Goal: Task Accomplishment & Management: Manage account settings

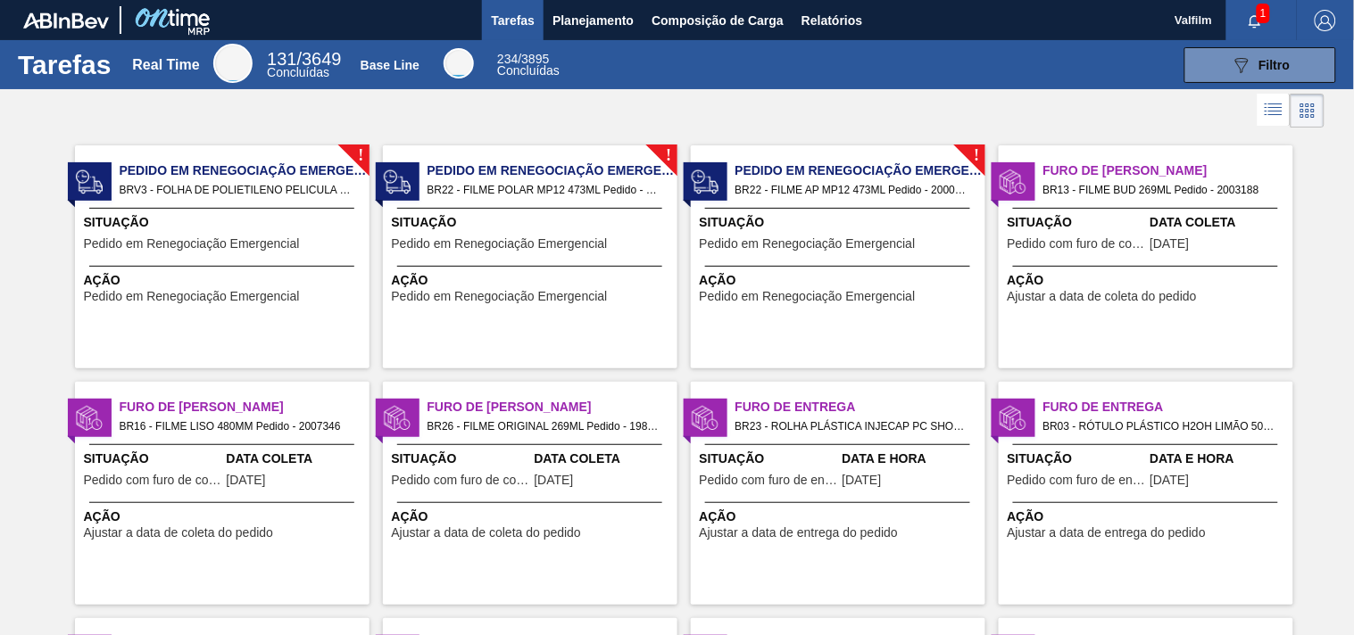
click at [181, 447] on div "Furo de Coleta BR16 - FILME LISO 480MM Pedido - 2007346 Situação Pedido com fur…" at bounding box center [222, 493] width 294 height 223
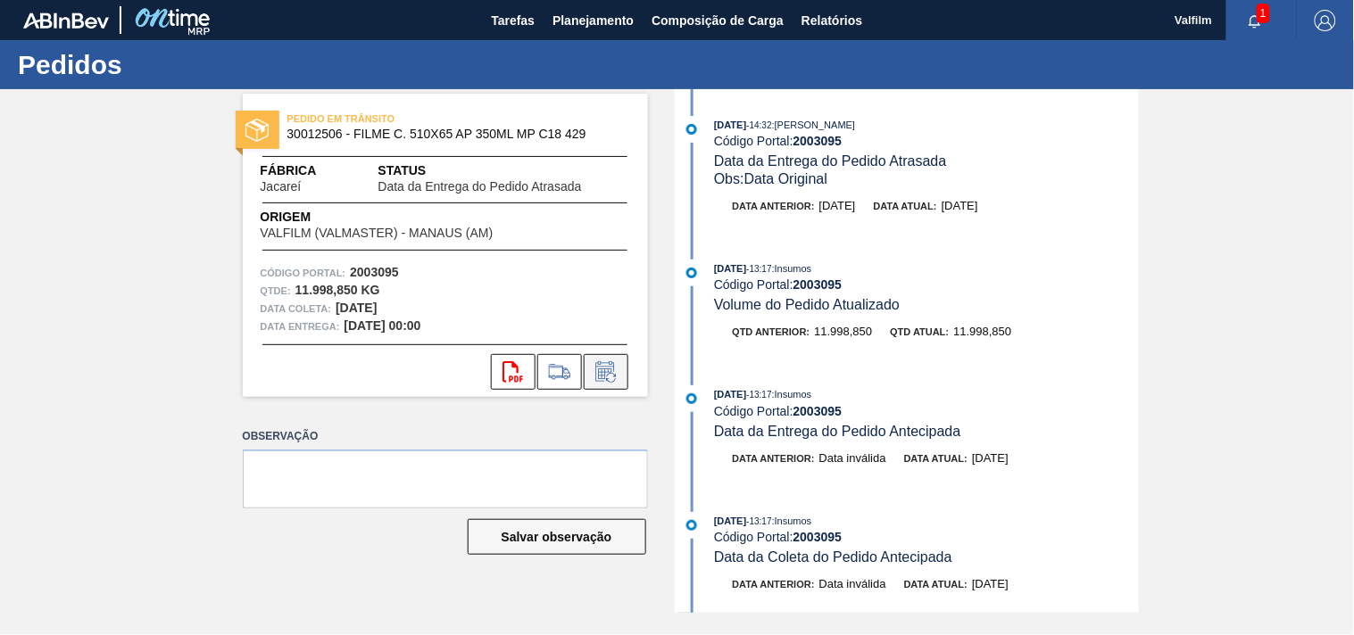
click at [599, 381] on icon at bounding box center [606, 371] width 29 height 21
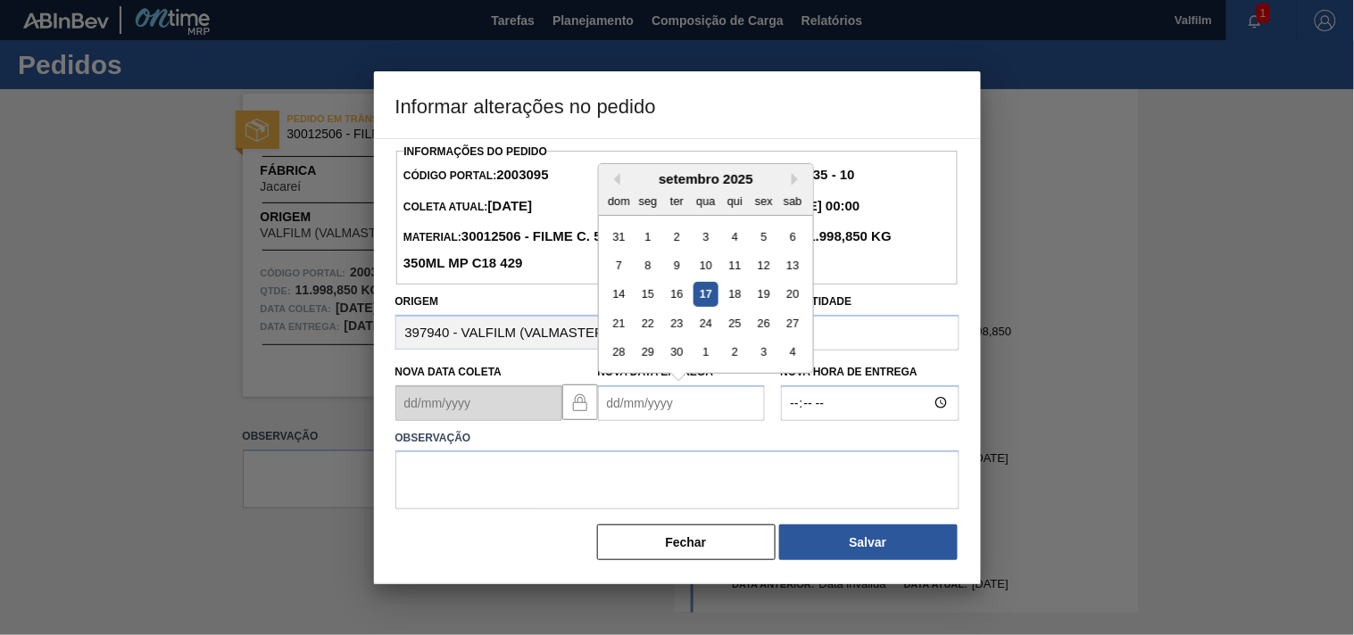
click at [613, 417] on Entrega2003095 "Nova Data Entrega" at bounding box center [681, 404] width 167 height 36
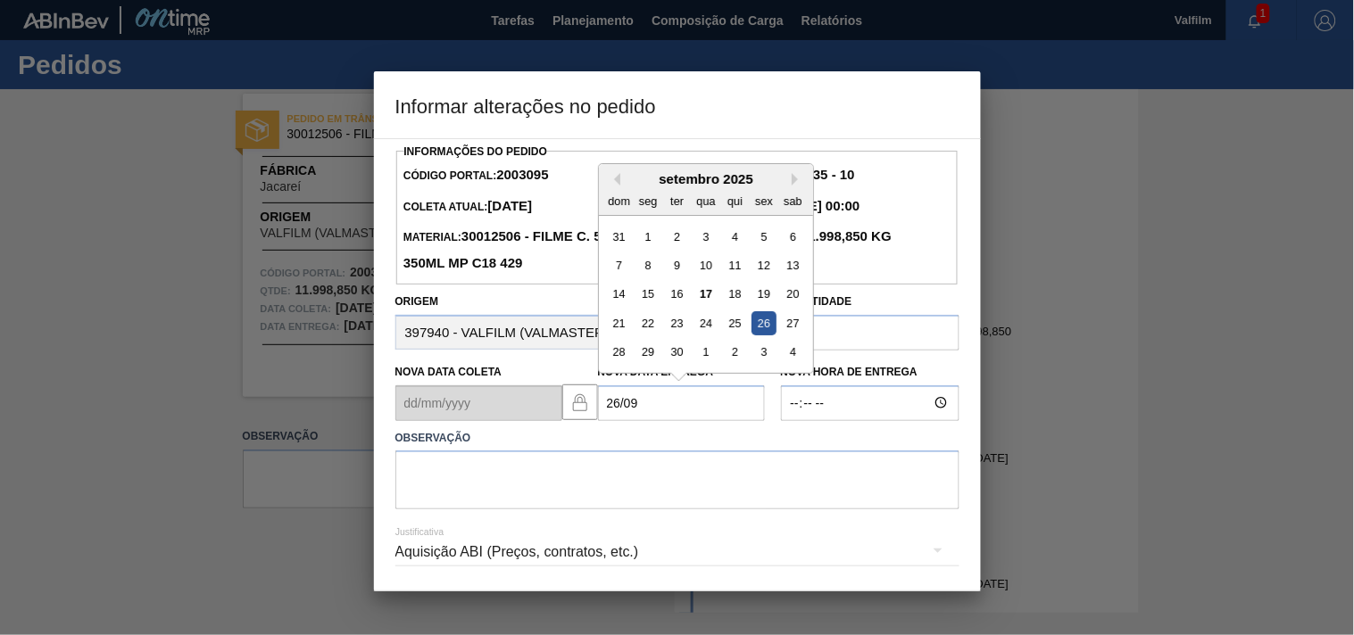
click at [760, 332] on div "26" at bounding box center [763, 323] width 24 height 24
type Entrega2003095 "26/09/2025"
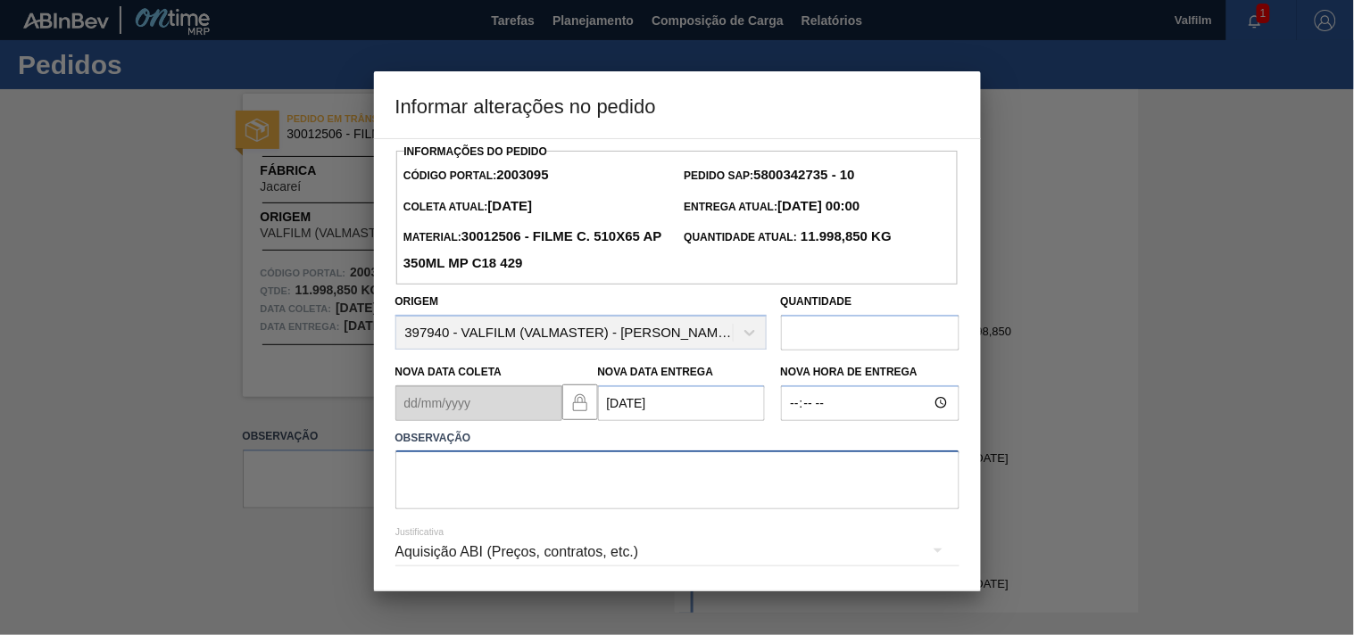
click at [535, 478] on textarea at bounding box center [677, 480] width 564 height 59
type textarea "ANTECIPAÇÃO CLIENTE"
click at [513, 556] on div "Aquisição ABI (Preços, contratos, etc.)" at bounding box center [677, 552] width 564 height 50
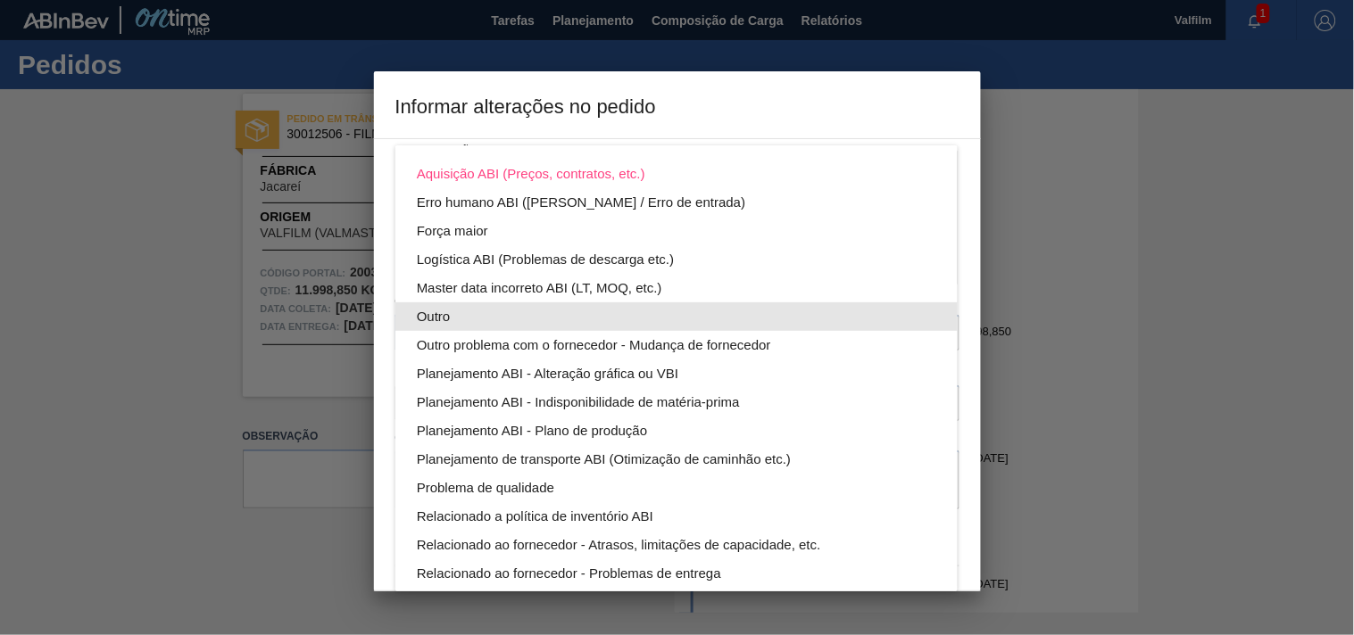
click at [437, 312] on div "Outro" at bounding box center [676, 317] width 519 height 29
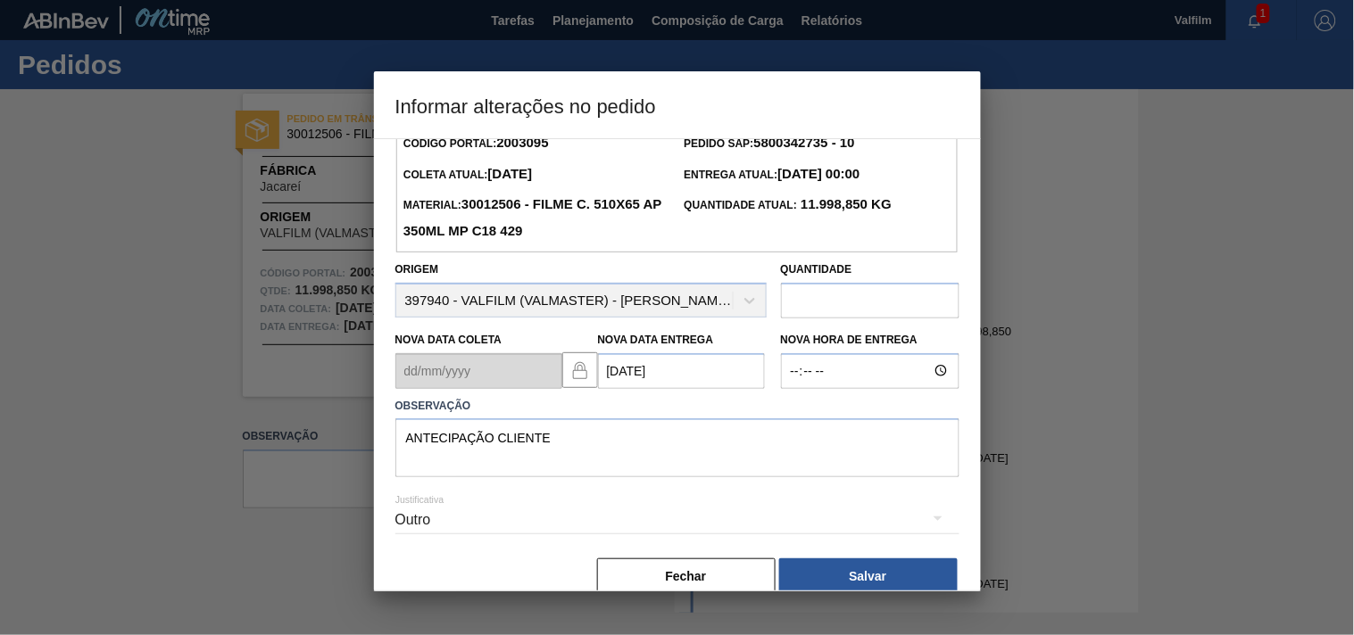
scroll to position [63, 0]
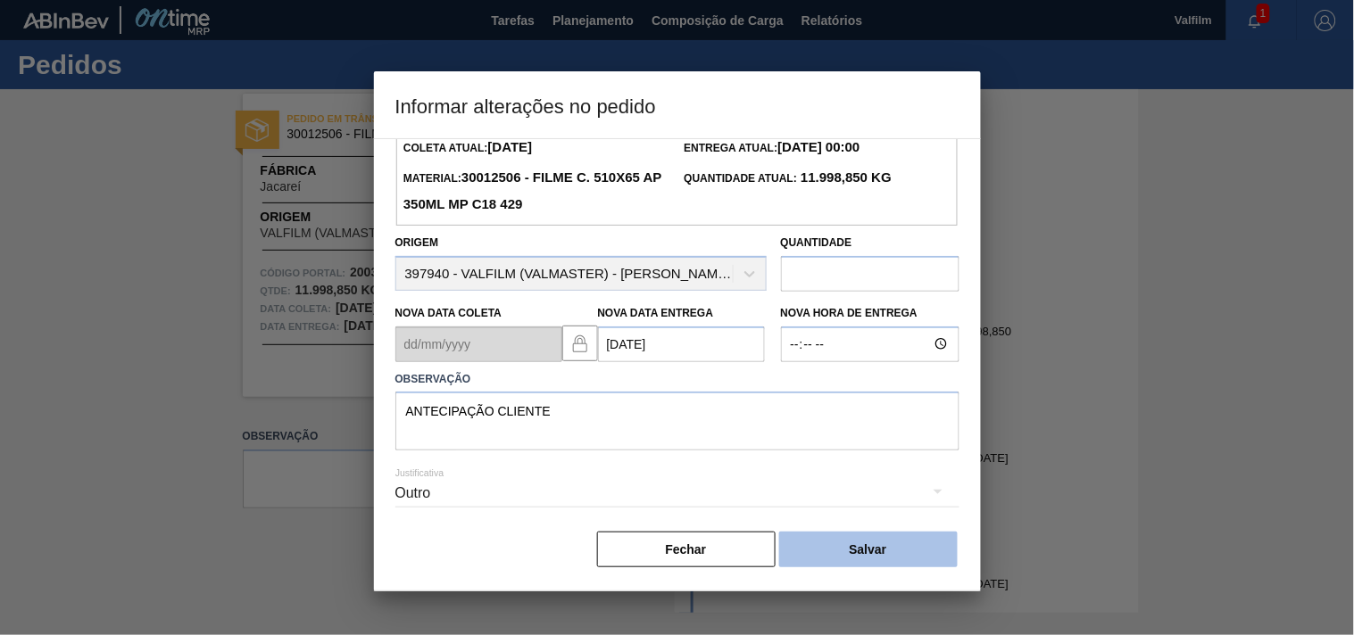
click at [854, 539] on button "Salvar" at bounding box center [868, 550] width 178 height 36
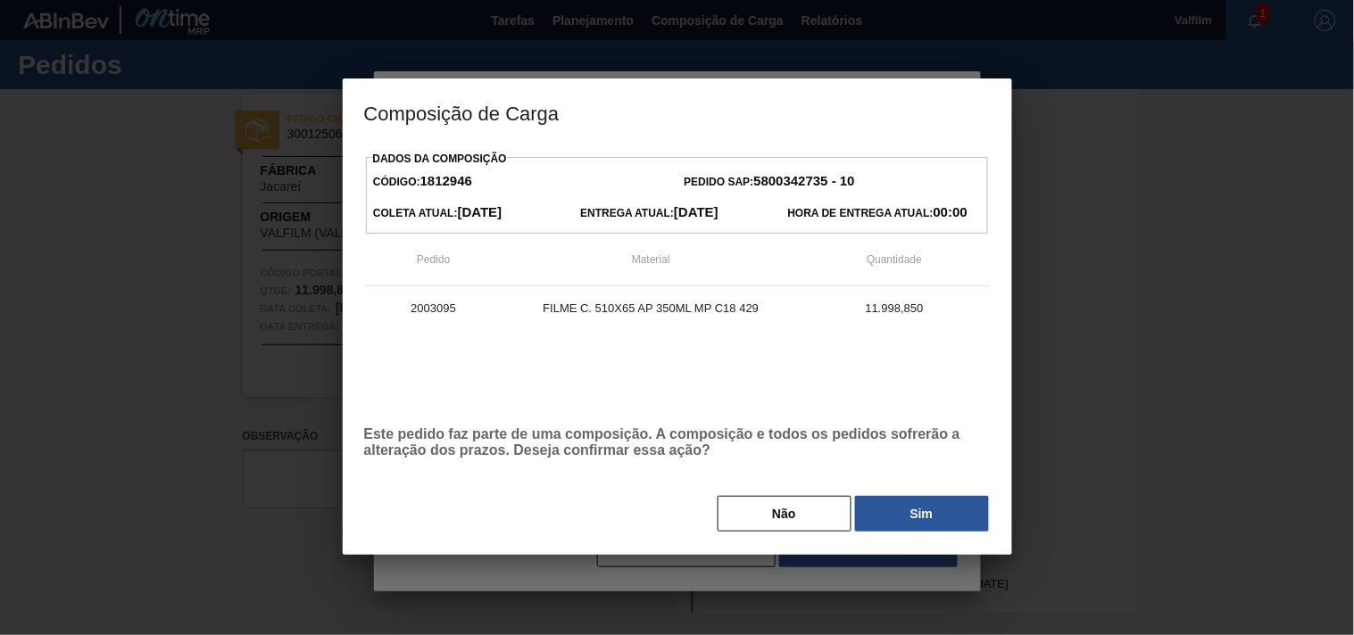
drag, startPoint x: 900, startPoint y: 514, endPoint x: 853, endPoint y: 527, distance: 48.1
click at [897, 514] on button "Sim" at bounding box center [922, 514] width 134 height 36
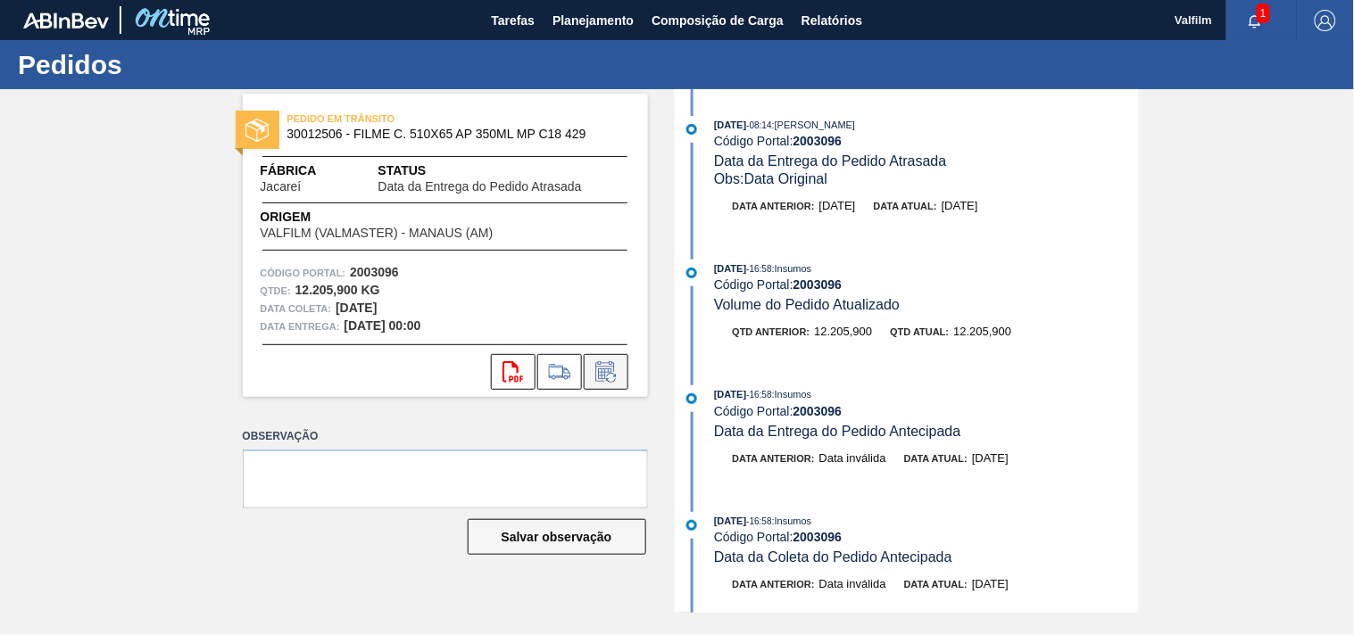
click at [607, 372] on icon at bounding box center [606, 371] width 29 height 21
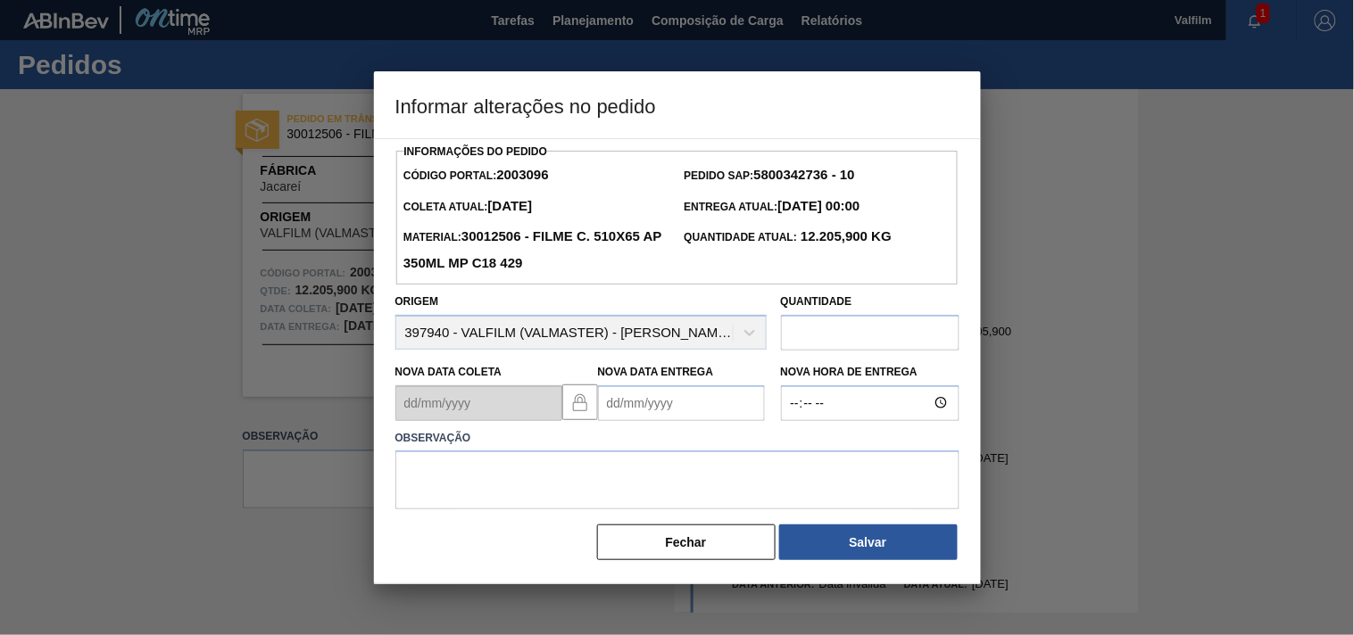
click at [622, 403] on Entrega2003096 "Nova Data Entrega" at bounding box center [681, 404] width 167 height 36
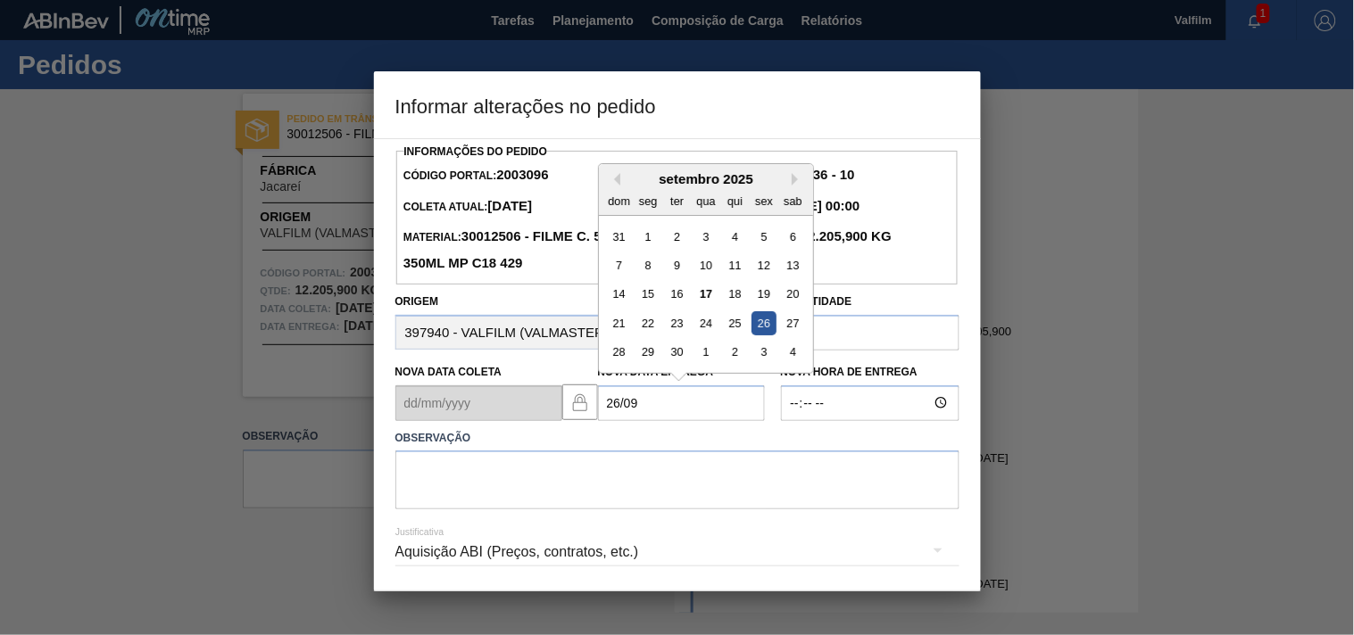
click at [770, 333] on div "26" at bounding box center [763, 323] width 24 height 24
type Entrega2003096 "[DATE]"
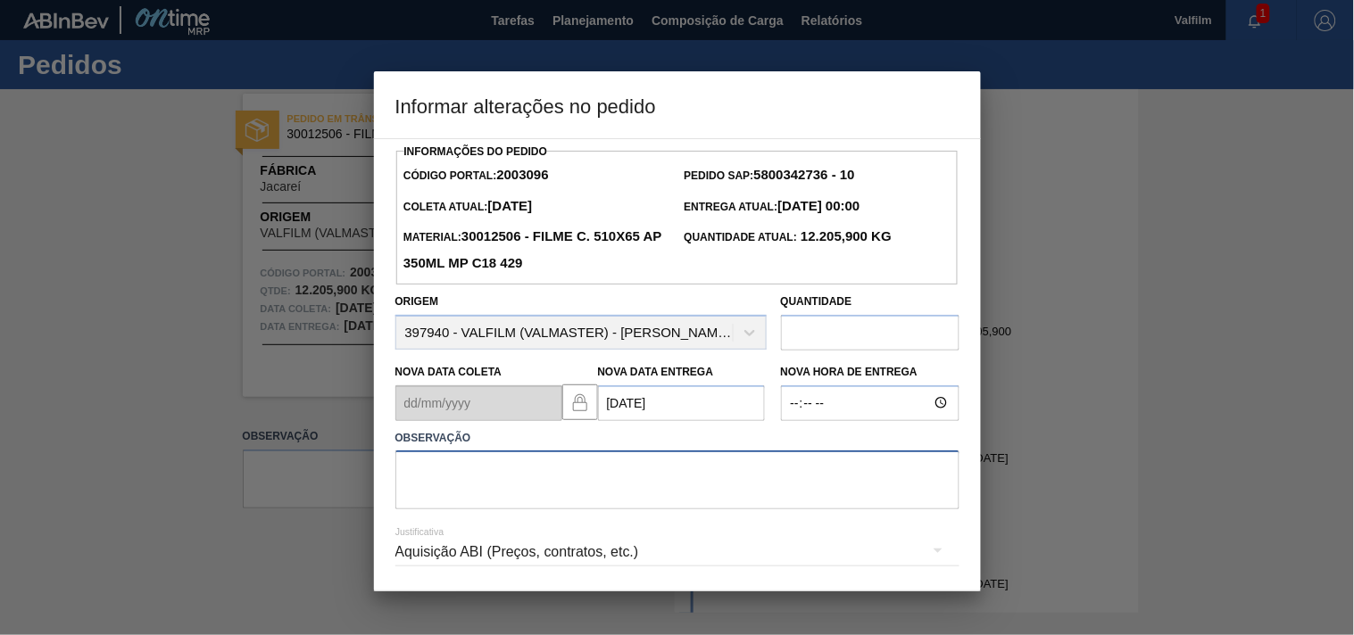
click at [518, 482] on textarea at bounding box center [677, 480] width 564 height 59
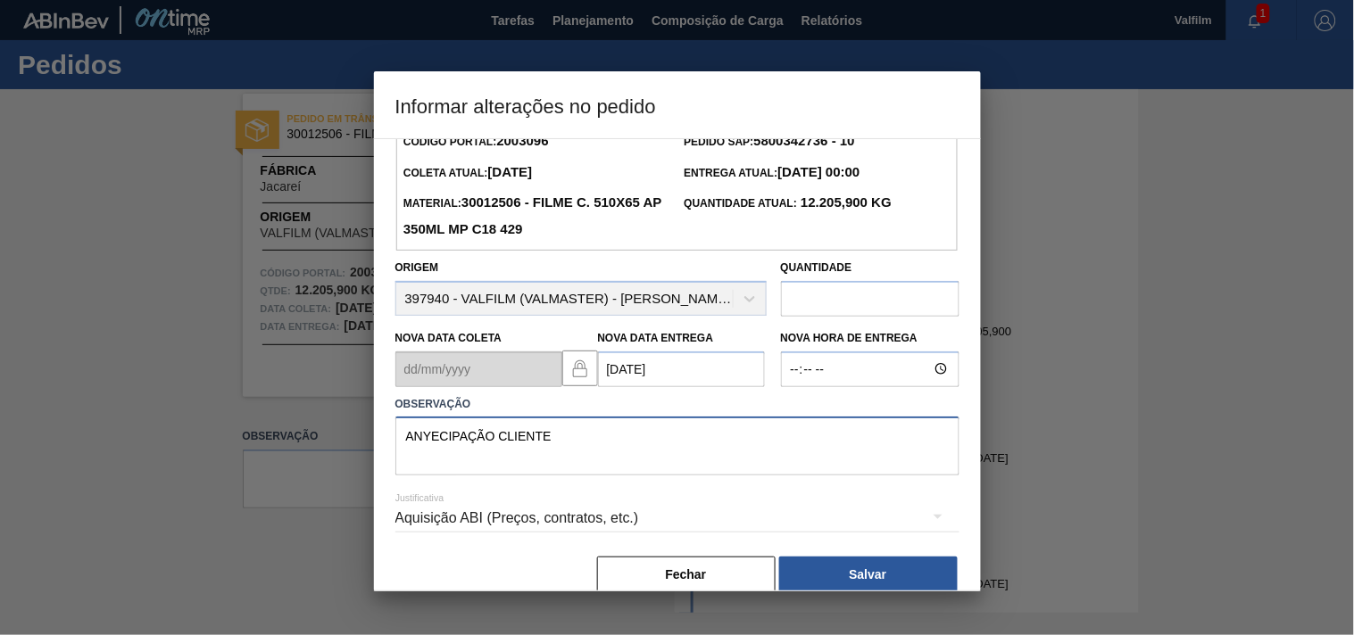
scroll to position [63, 0]
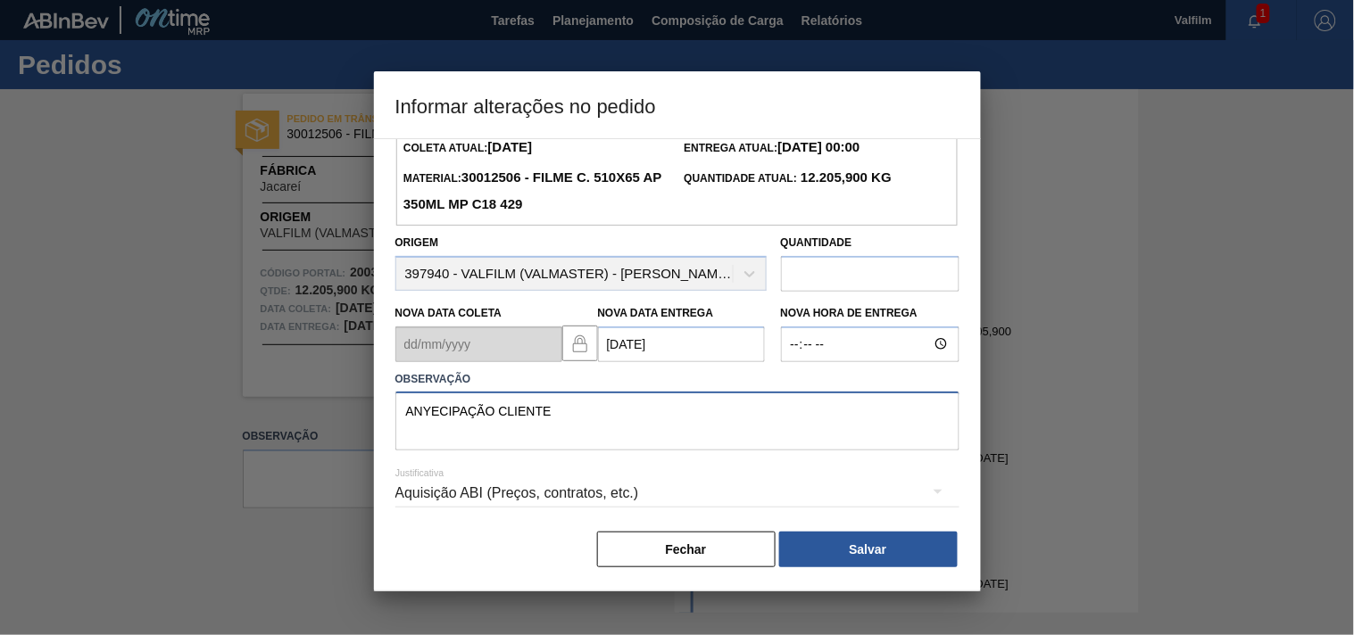
click at [430, 405] on textarea "ANYECIPAÇÃO CLIENTE" at bounding box center [677, 421] width 564 height 59
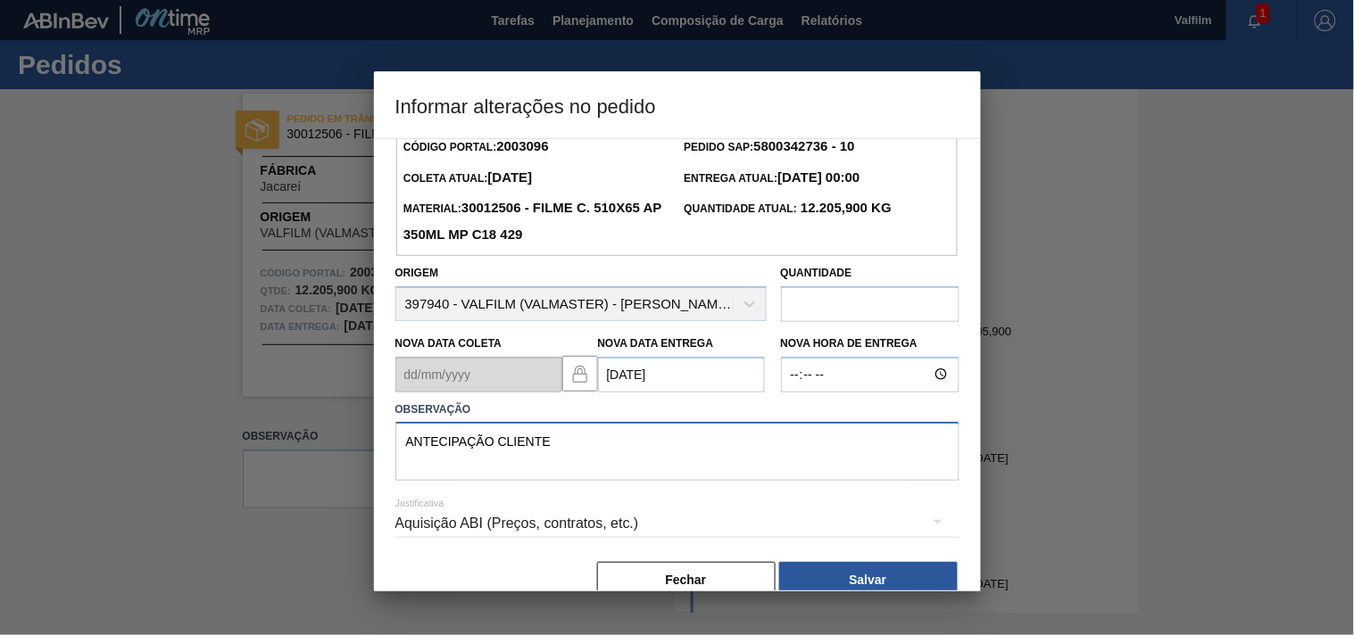
scroll to position [0, 0]
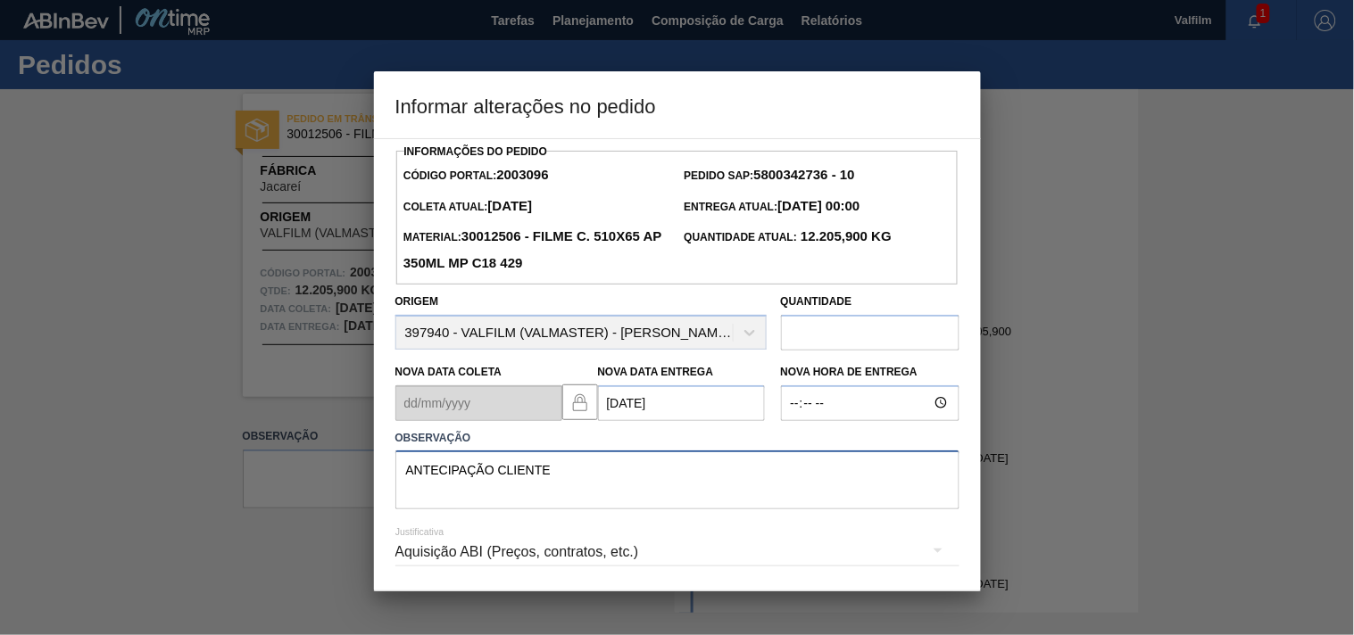
type textarea "ANTECIPAÇÃO CLIENTE"
click at [422, 553] on div "Aquisição ABI (Preços, contratos, etc.)" at bounding box center [677, 552] width 564 height 50
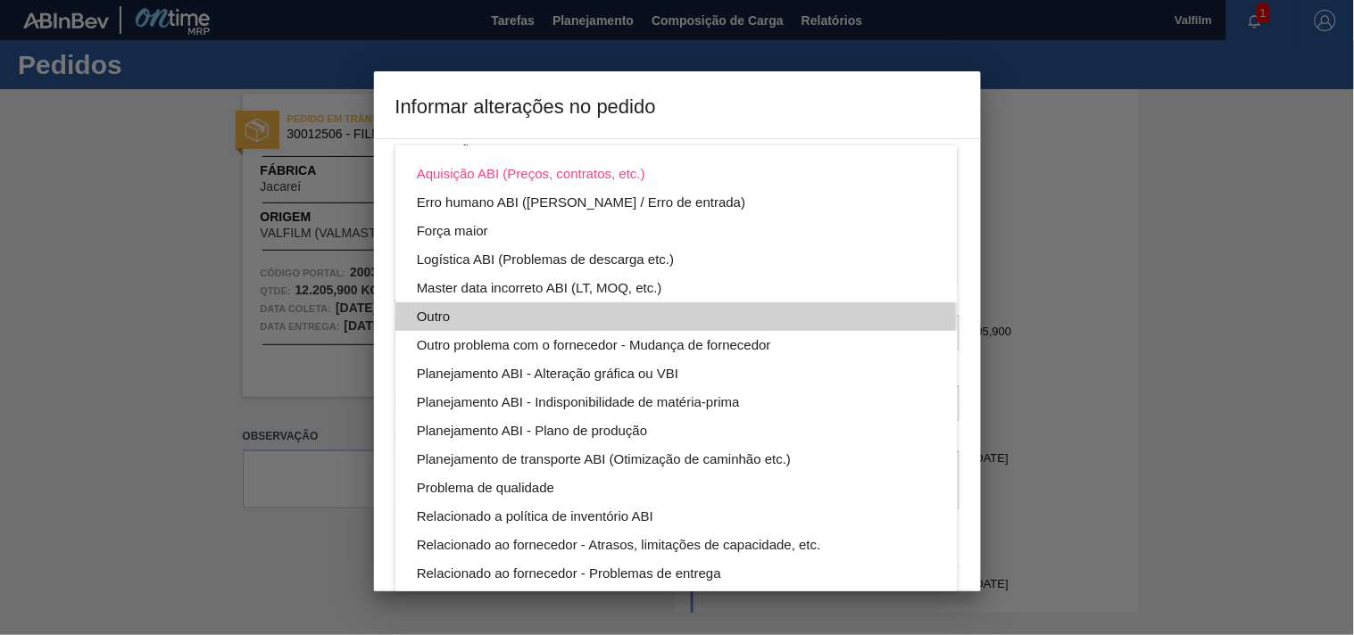
click at [426, 326] on div "Outro" at bounding box center [676, 317] width 519 height 29
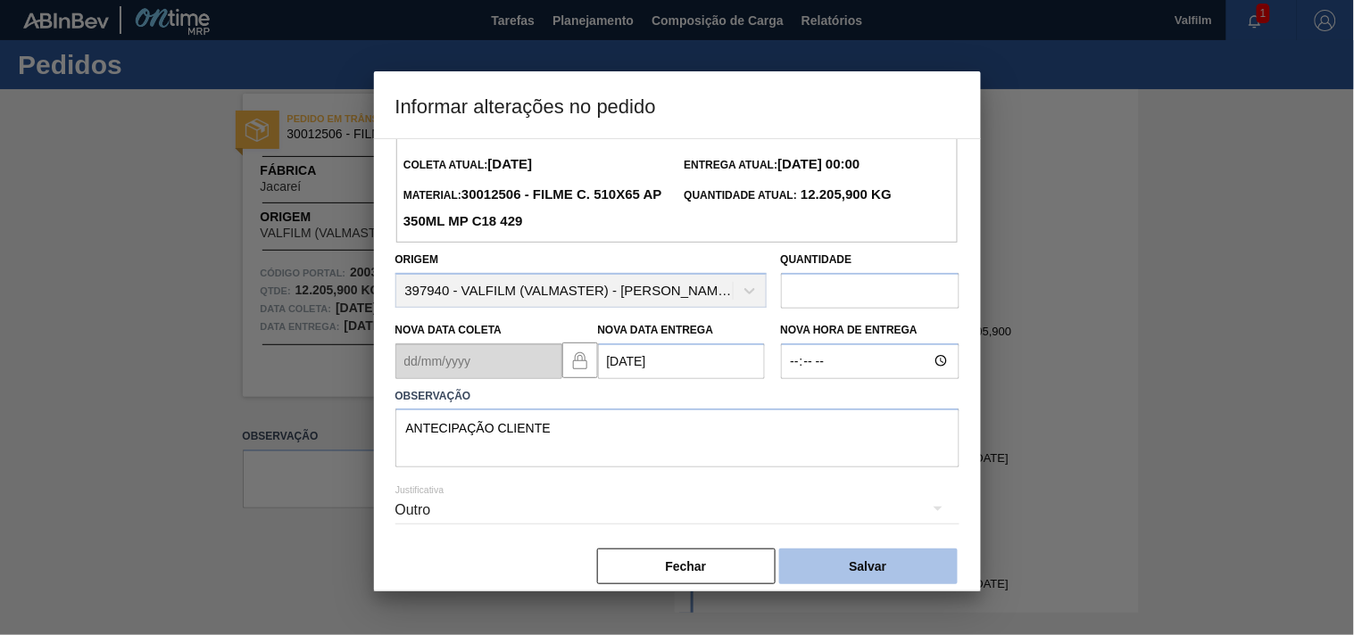
scroll to position [63, 0]
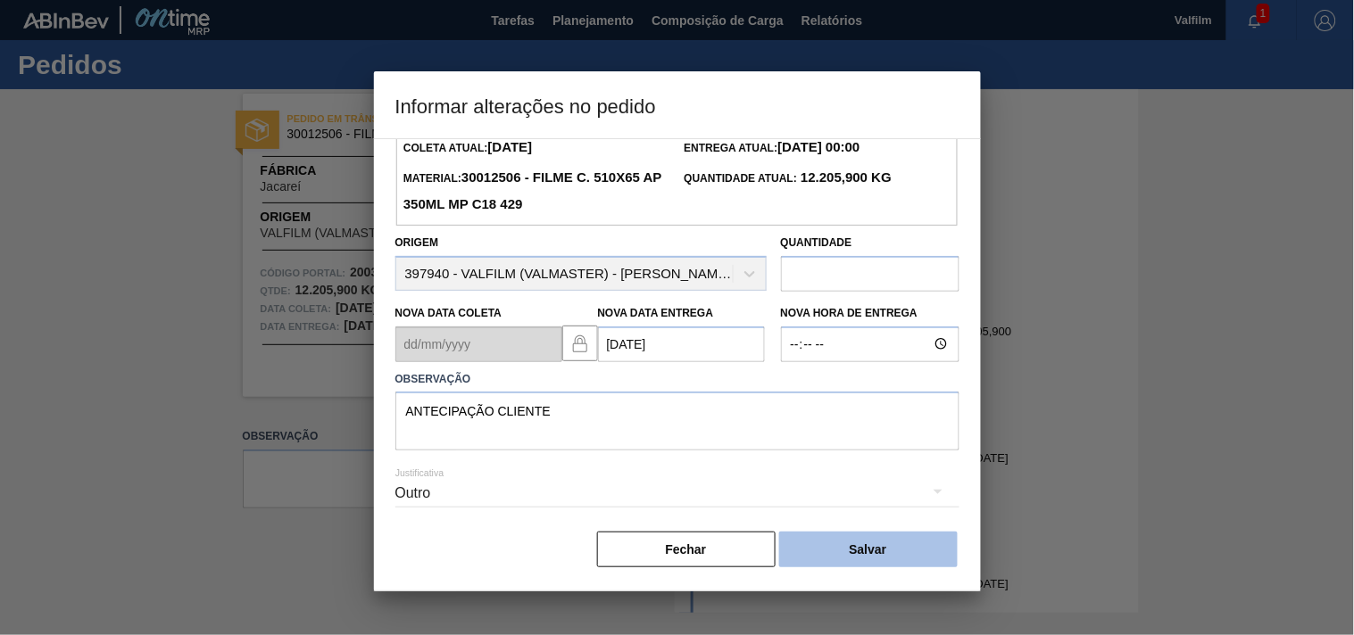
click at [898, 550] on button "Salvar" at bounding box center [868, 550] width 178 height 36
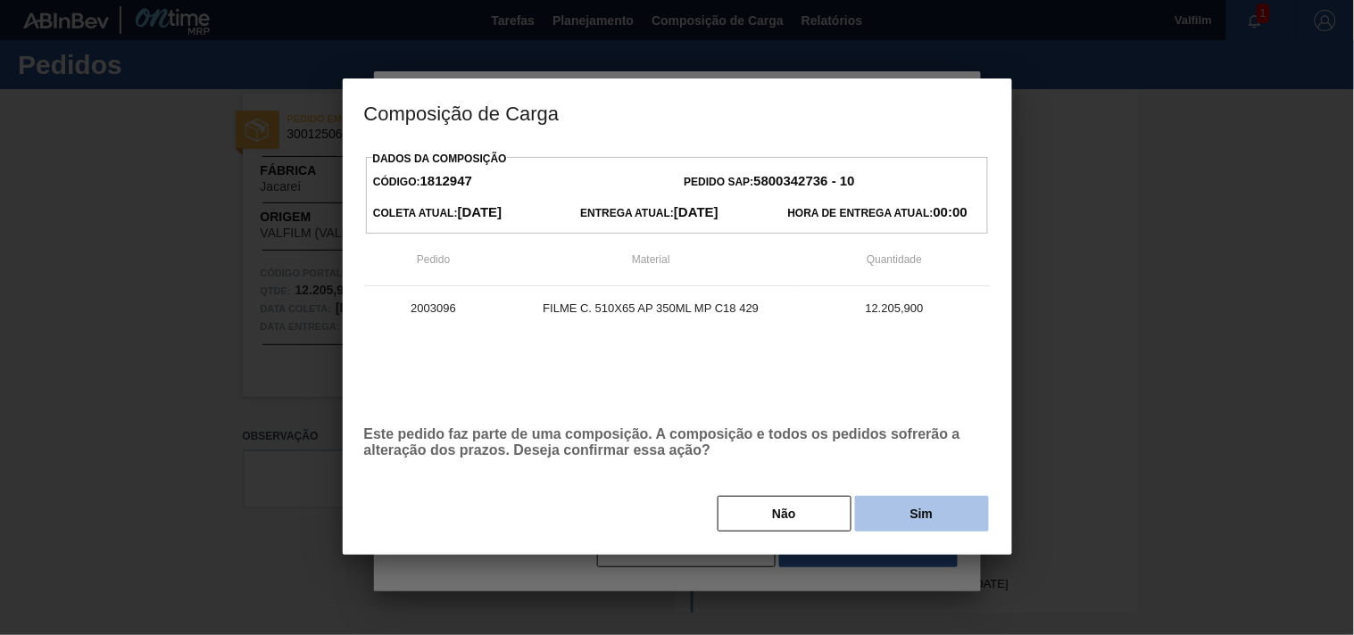
click at [928, 518] on button "Sim" at bounding box center [922, 514] width 134 height 36
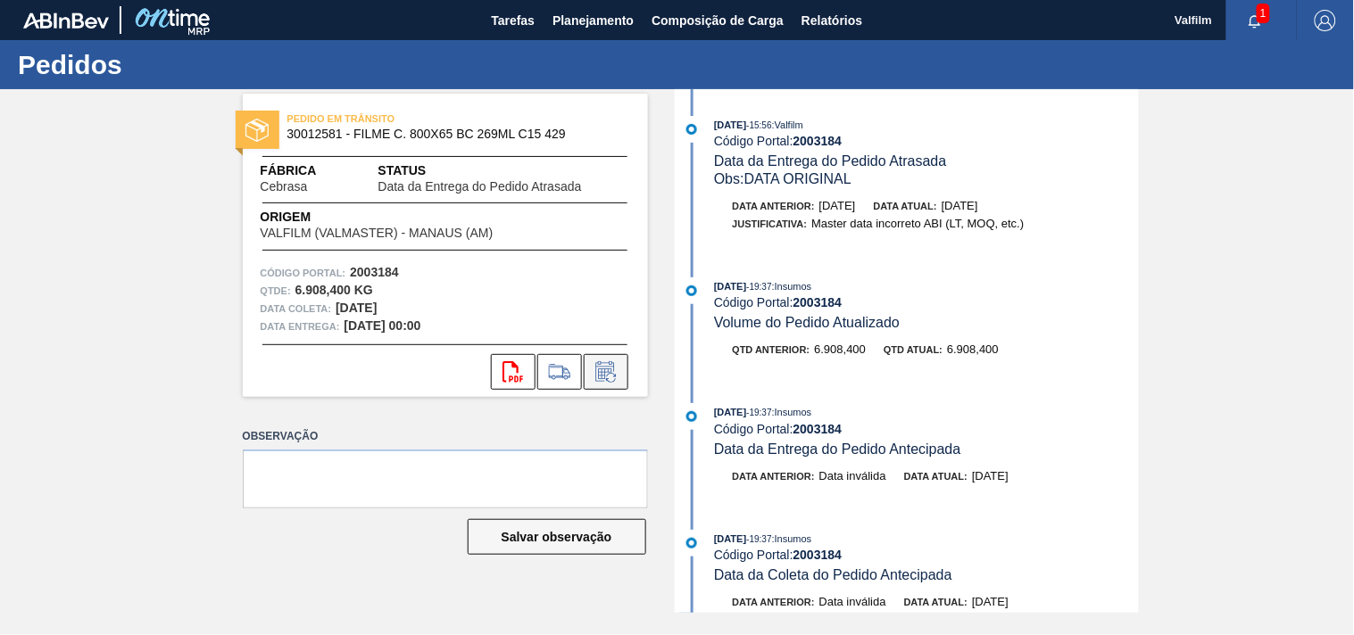
click at [611, 368] on icon at bounding box center [606, 371] width 29 height 21
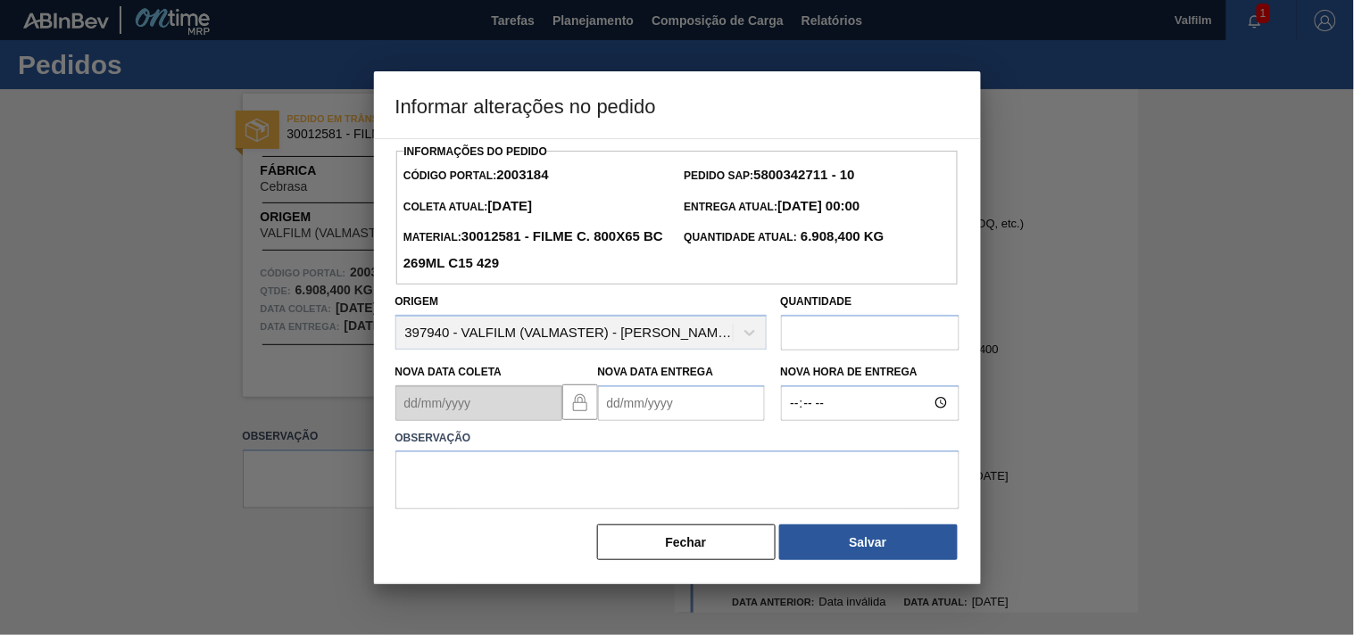
click at [629, 413] on Entrega2003184 "Nova Data Entrega" at bounding box center [681, 404] width 167 height 36
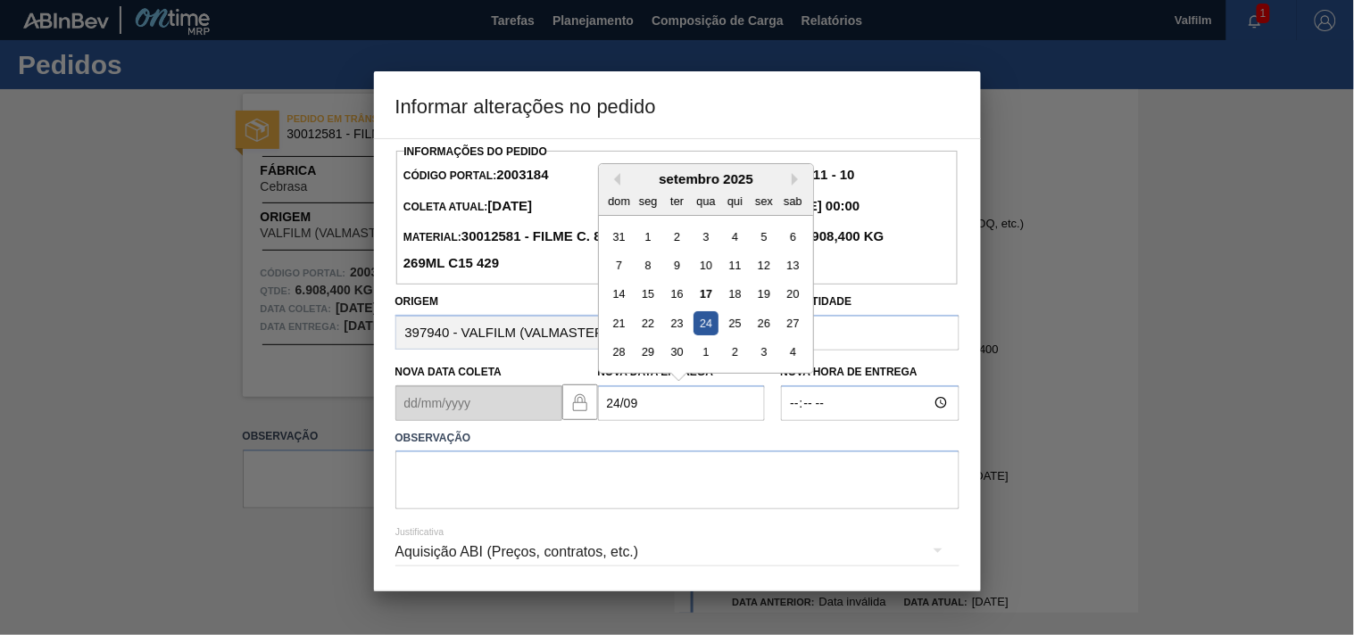
click at [702, 321] on div "24" at bounding box center [705, 323] width 24 height 24
type Entrega2003184 "[DATE]"
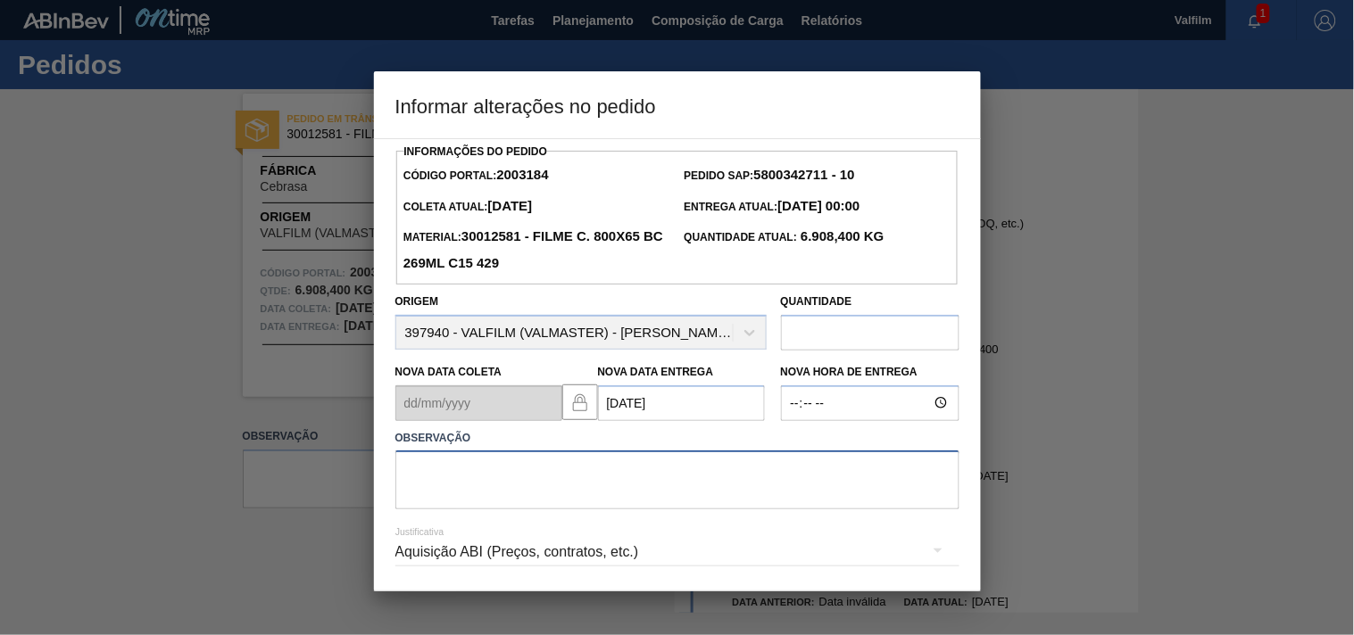
click at [453, 487] on textarea at bounding box center [677, 480] width 564 height 59
drag, startPoint x: 514, startPoint y: 471, endPoint x: 86, endPoint y: 468, distance: 428.4
click at [134, 462] on div "Informar alterações no pedido Informações do Pedido Código Portal: 2003184 Pedi…" at bounding box center [677, 317] width 1354 height 635
click at [543, 476] on textarea "ANTECIPAÇÃO" at bounding box center [677, 480] width 564 height 59
paste textarea "ajuste entrega - otimização card / veiculo ( antecipação card 2003091 )"
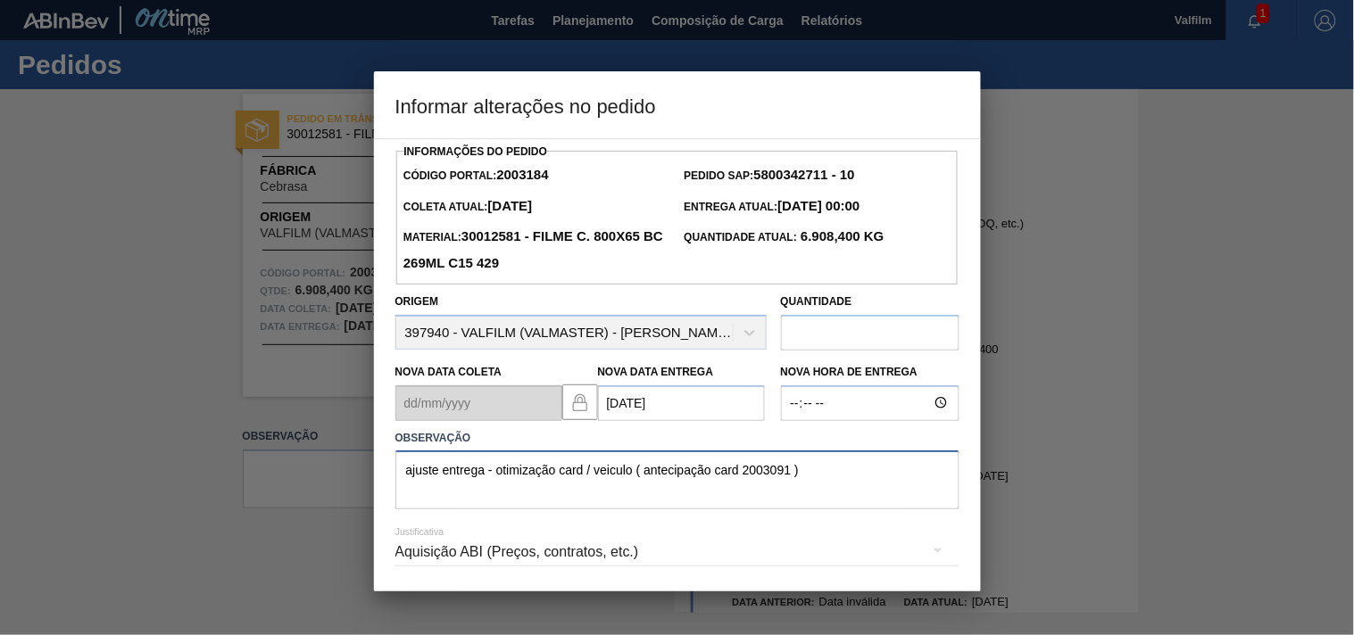
drag, startPoint x: 742, startPoint y: 469, endPoint x: 792, endPoint y: 469, distance: 50.0
click at [792, 469] on textarea "ajuste entrega - otimização card / veiculo ( antecipação card 2003091 )" at bounding box center [677, 480] width 564 height 59
click at [852, 473] on textarea "ajuste entrega - otimização card / veiculo ( antecipação card 2003092 / 2007574…" at bounding box center [677, 480] width 564 height 59
drag, startPoint x: 870, startPoint y: 473, endPoint x: 318, endPoint y: 449, distance: 552.9
click at [318, 449] on div "Informar alterações no pedido Informações do Pedido Código Portal: 2003184 Pedi…" at bounding box center [677, 317] width 1354 height 635
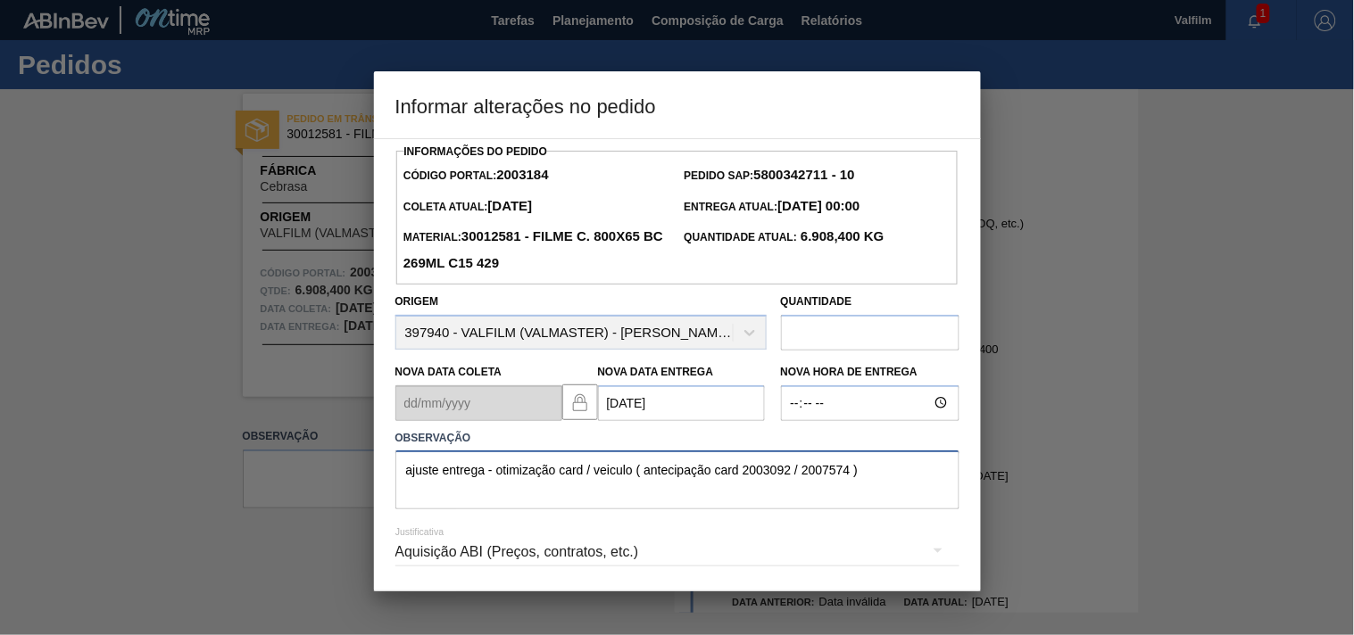
type textarea "ajuste entrega - otimização card / veiculo ( antecipação card 2003092 / 2007574…"
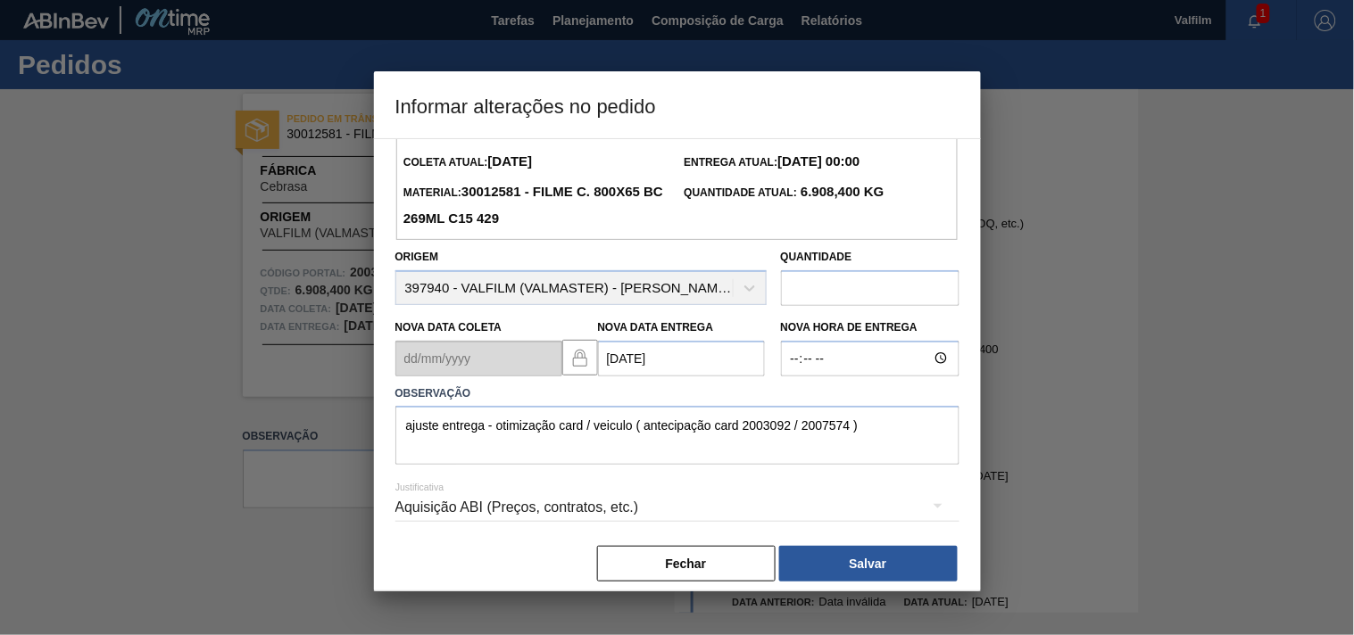
scroll to position [63, 0]
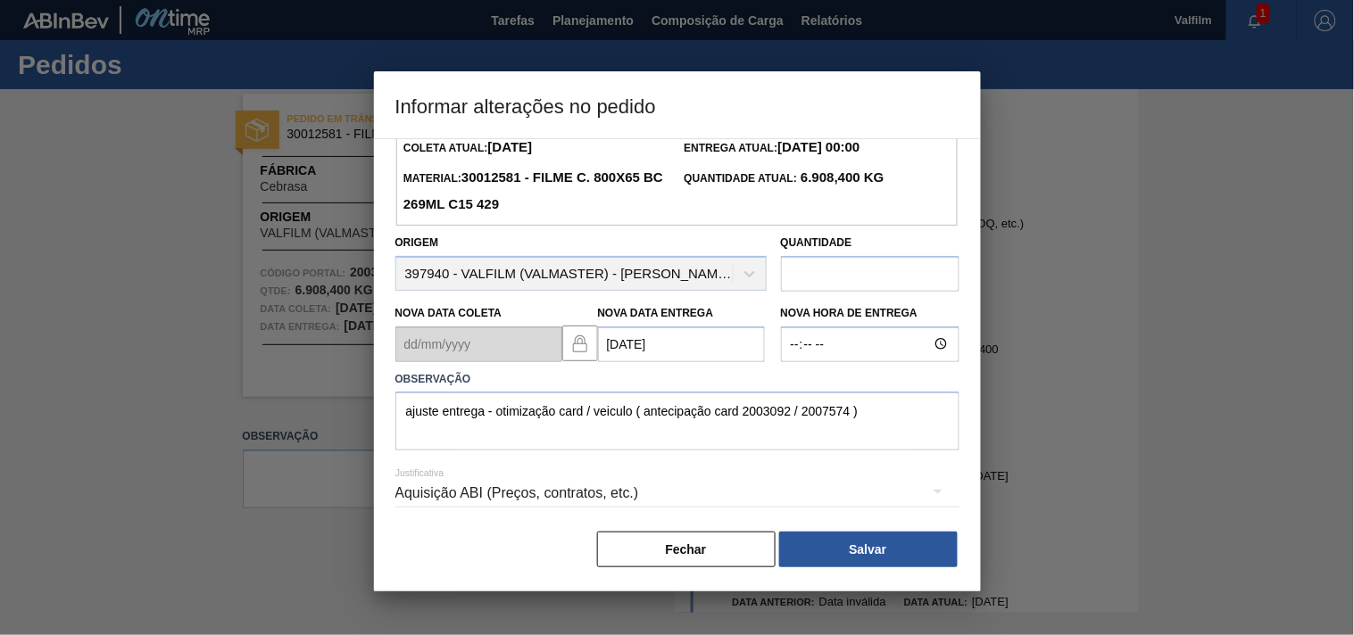
click at [429, 495] on div "Aquisição ABI (Preços, contratos, etc.)" at bounding box center [677, 494] width 564 height 50
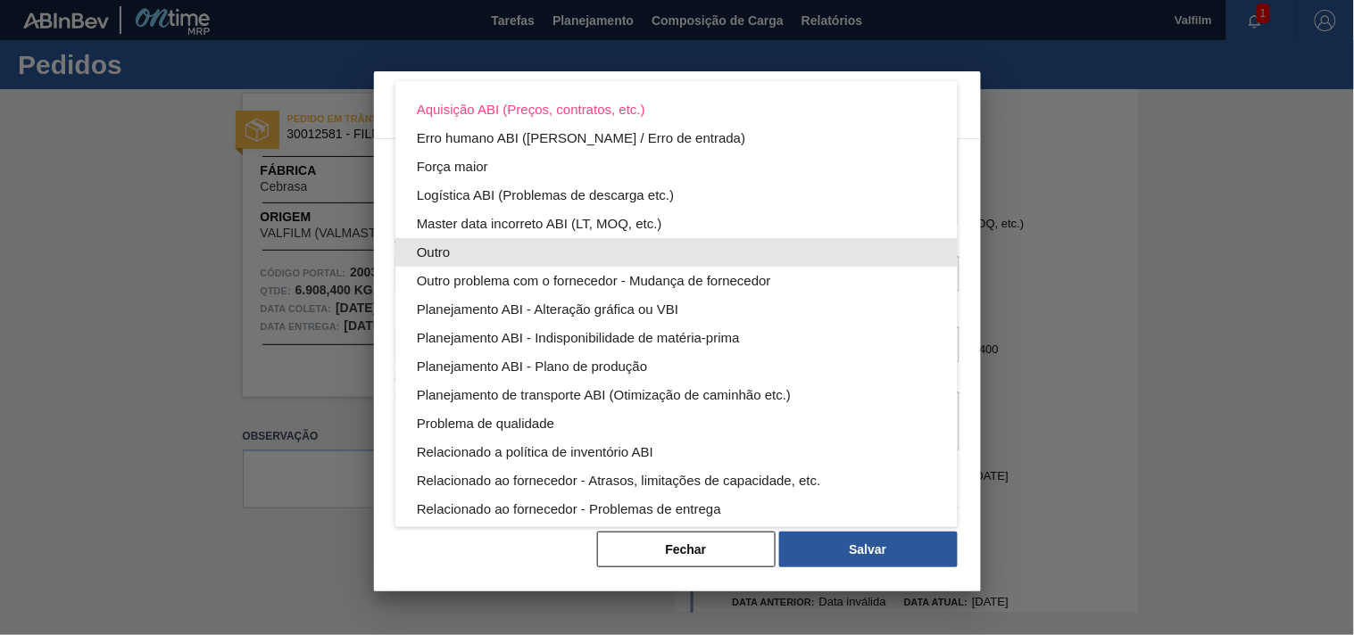
click at [431, 247] on div "Outro" at bounding box center [676, 252] width 519 height 29
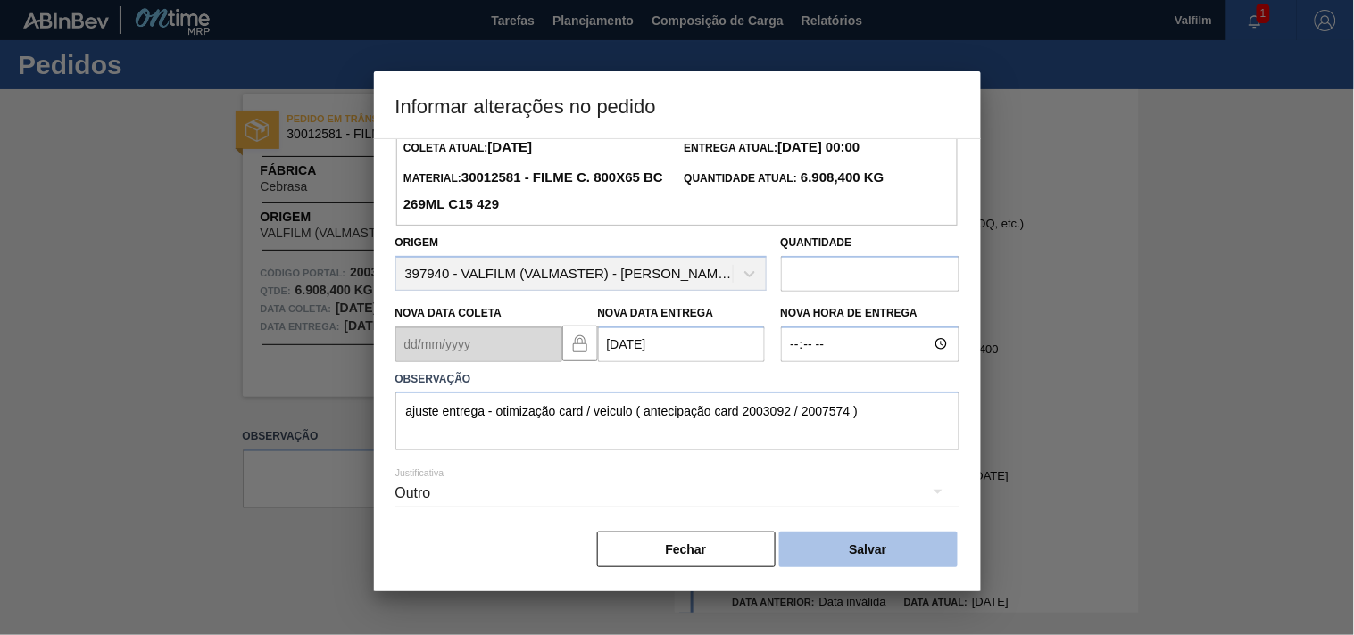
click at [817, 543] on button "Salvar" at bounding box center [868, 550] width 178 height 36
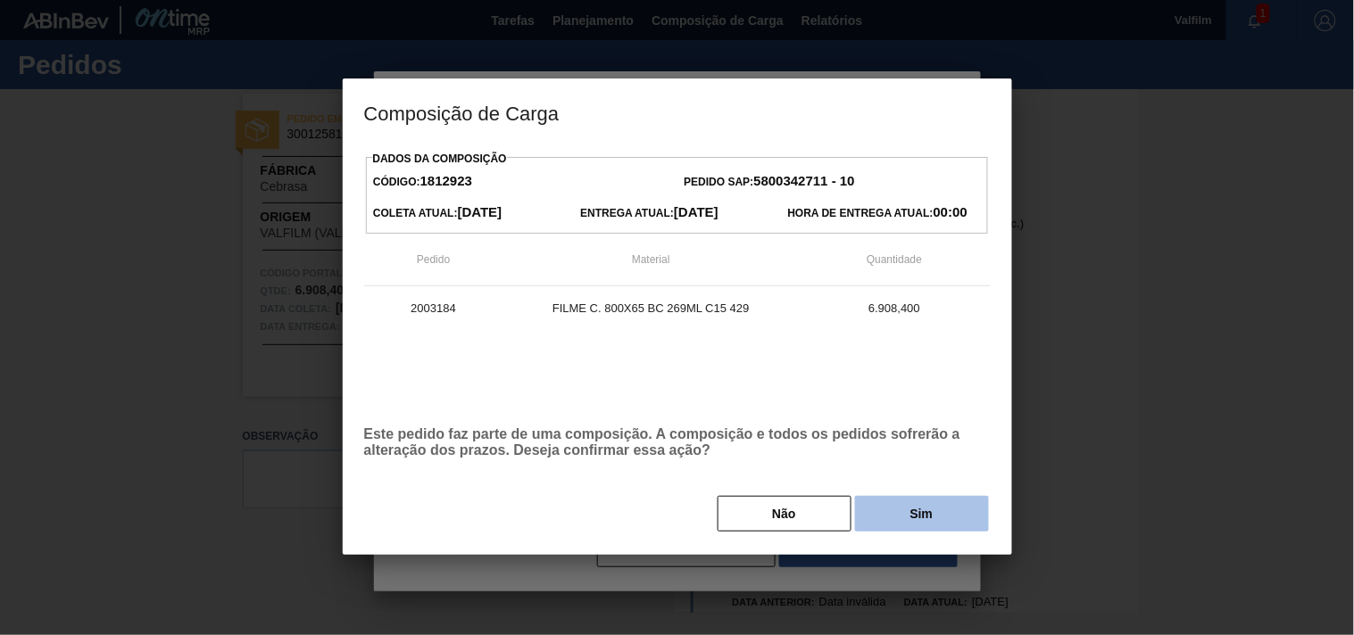
click at [917, 527] on button "Sim" at bounding box center [922, 514] width 134 height 36
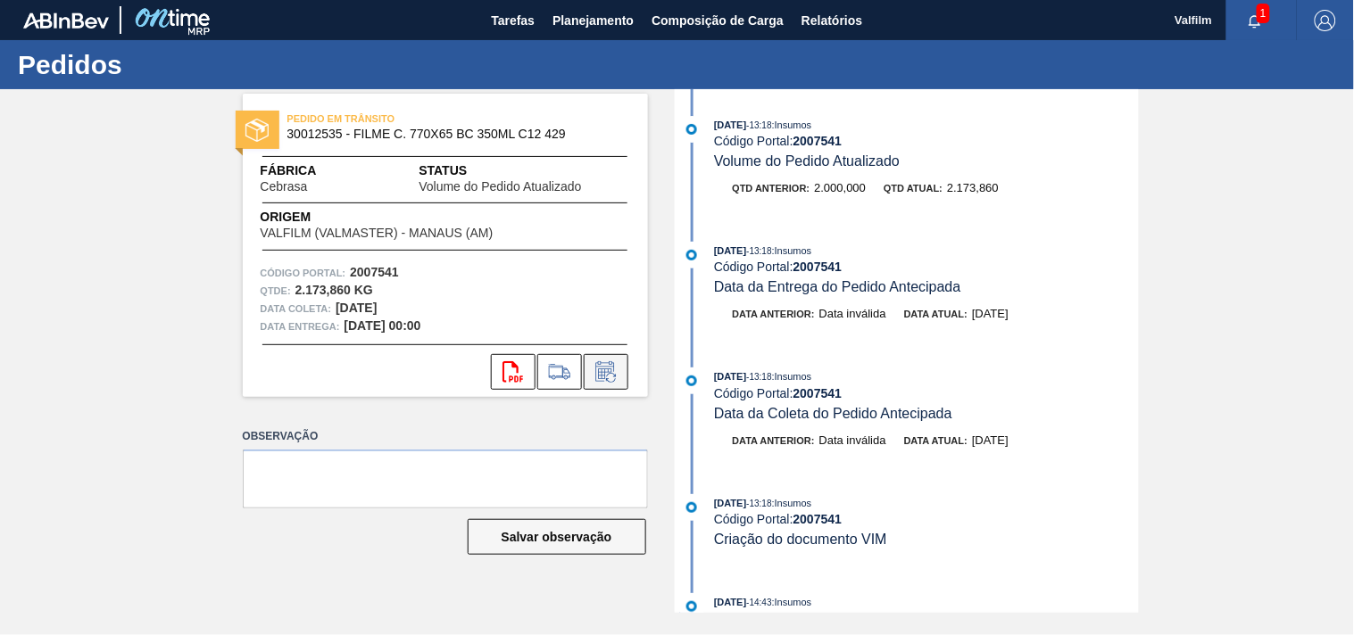
click at [596, 377] on icon at bounding box center [606, 371] width 29 height 21
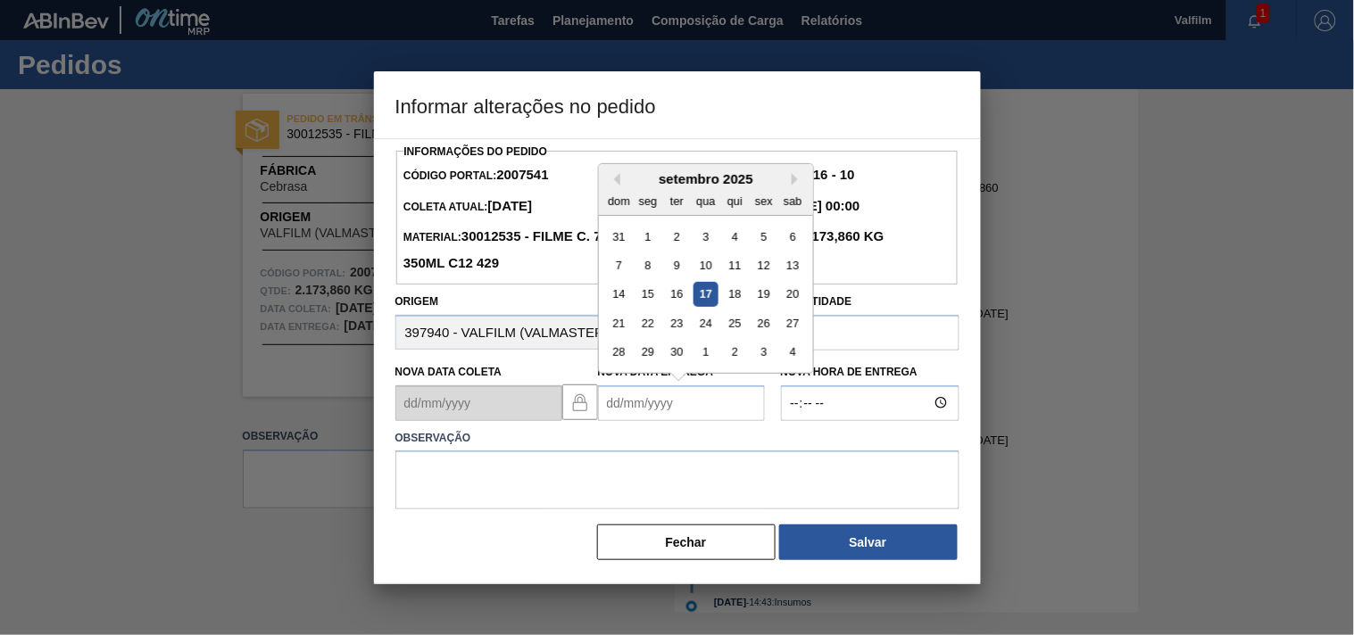
click at [647, 409] on Entrega2007541 "Nova Data Entrega" at bounding box center [681, 404] width 167 height 36
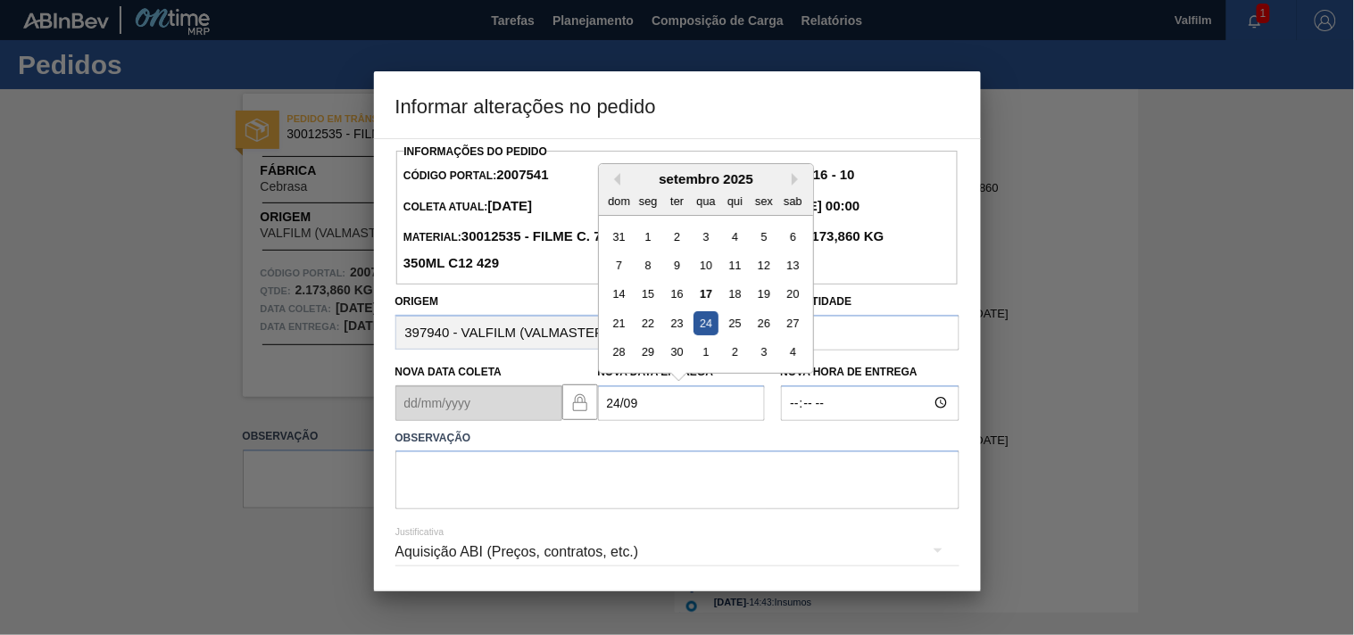
click at [708, 322] on div "24" at bounding box center [705, 323] width 24 height 24
type Entrega2007541 "[DATE]"
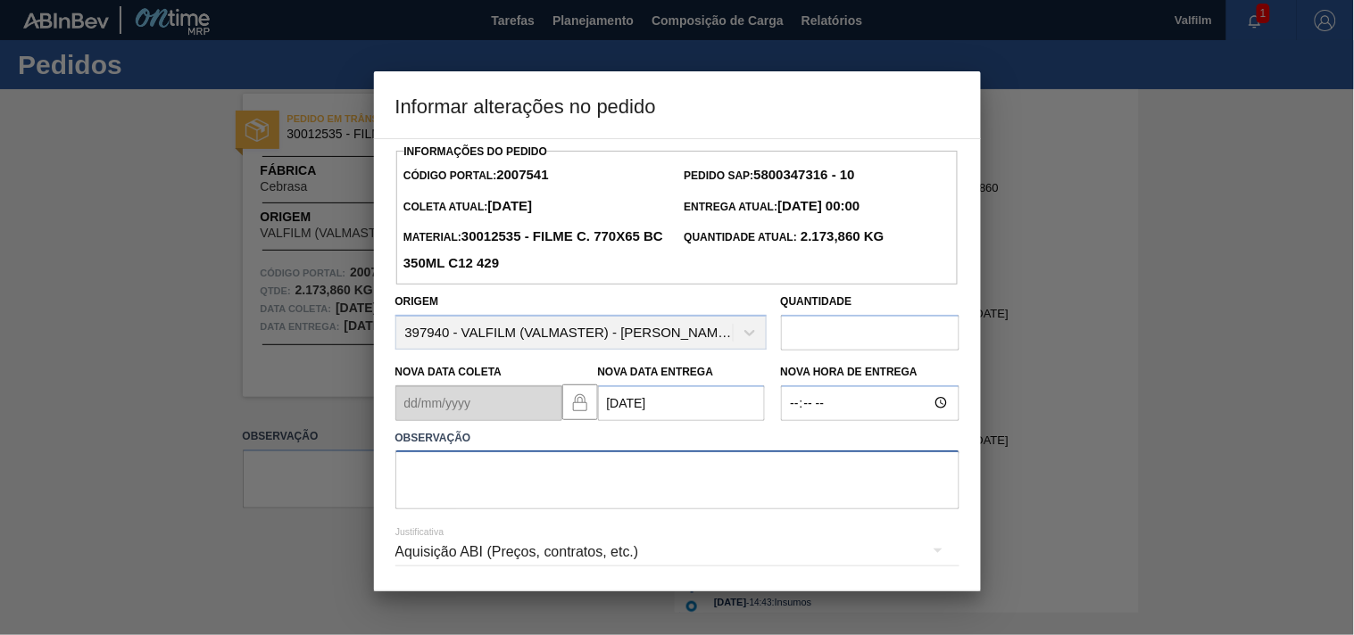
click at [452, 482] on textarea at bounding box center [677, 480] width 564 height 59
click at [76, 468] on div at bounding box center [677, 317] width 1354 height 635
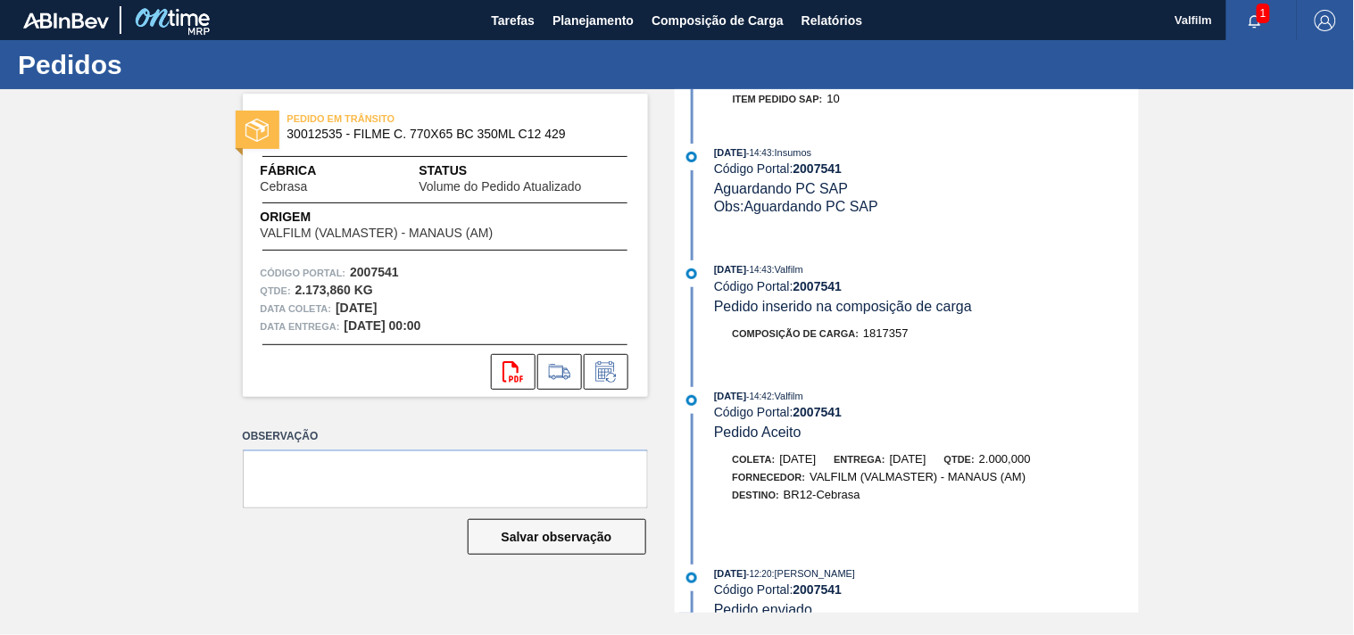
scroll to position [792, 0]
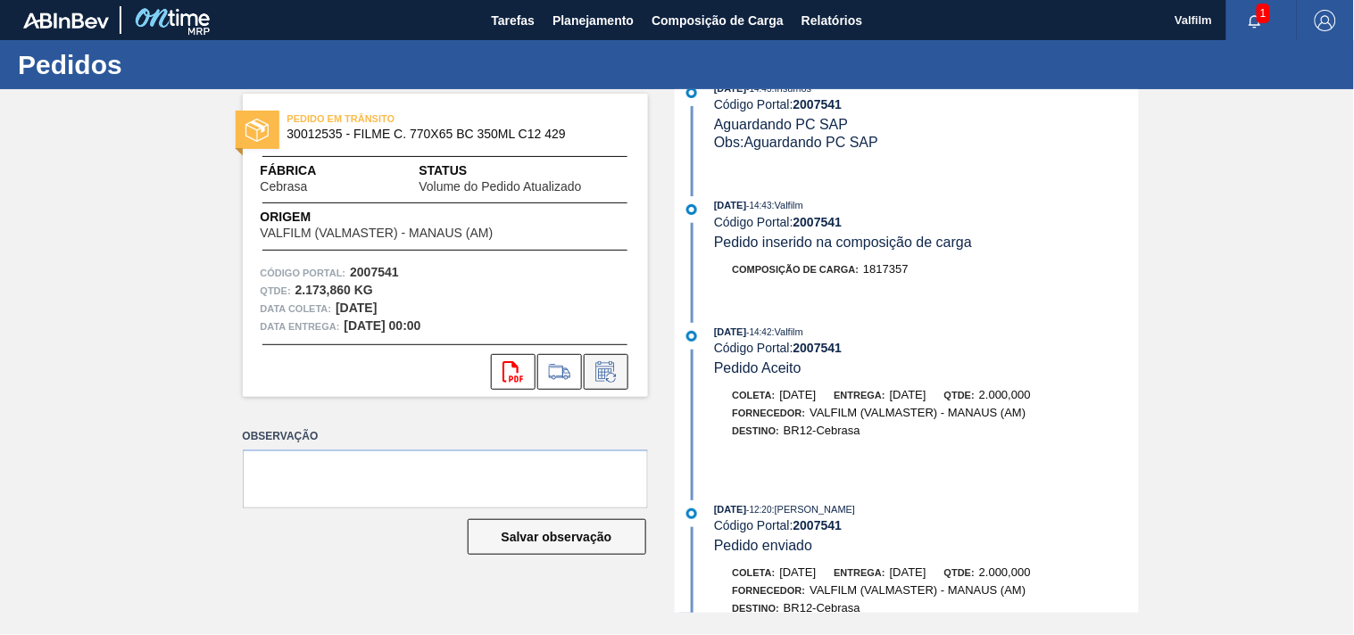
click at [605, 376] on icon at bounding box center [606, 371] width 29 height 21
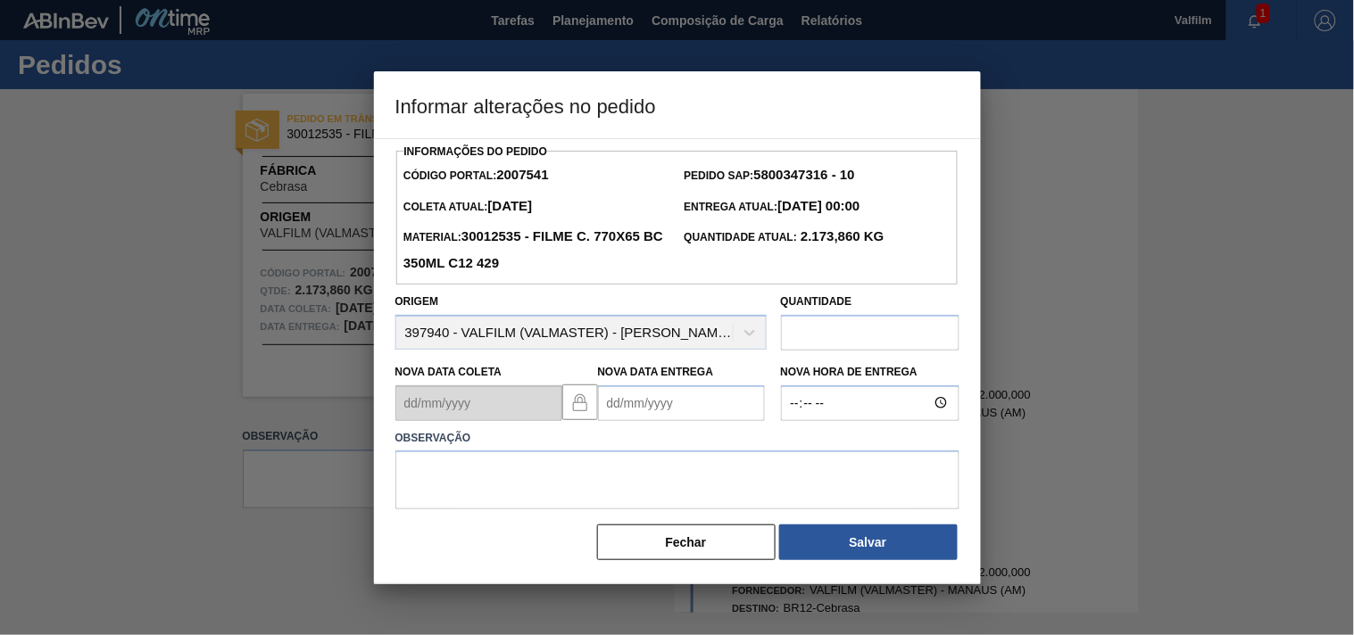
click at [626, 419] on Entrega2007541 "Nova Data Entrega" at bounding box center [681, 404] width 167 height 36
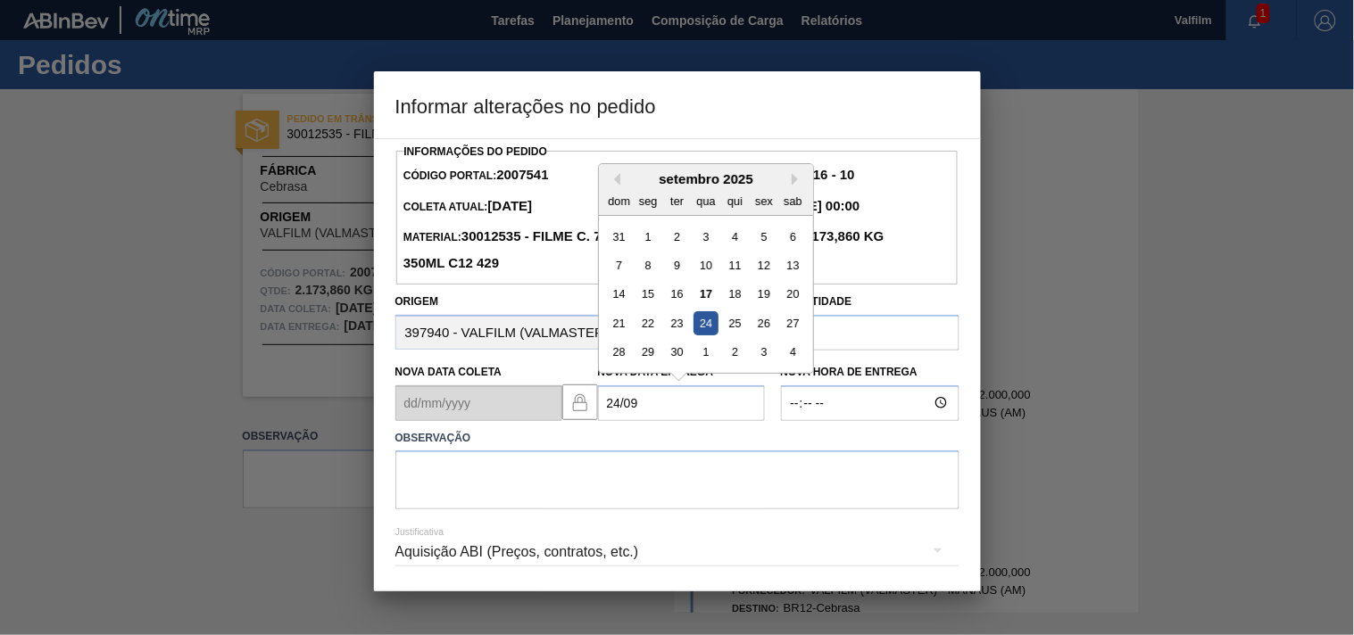
drag, startPoint x: 702, startPoint y: 321, endPoint x: 424, endPoint y: 515, distance: 339.1
click at [701, 321] on div "24" at bounding box center [705, 323] width 24 height 24
type Entrega2007541 "[DATE]"
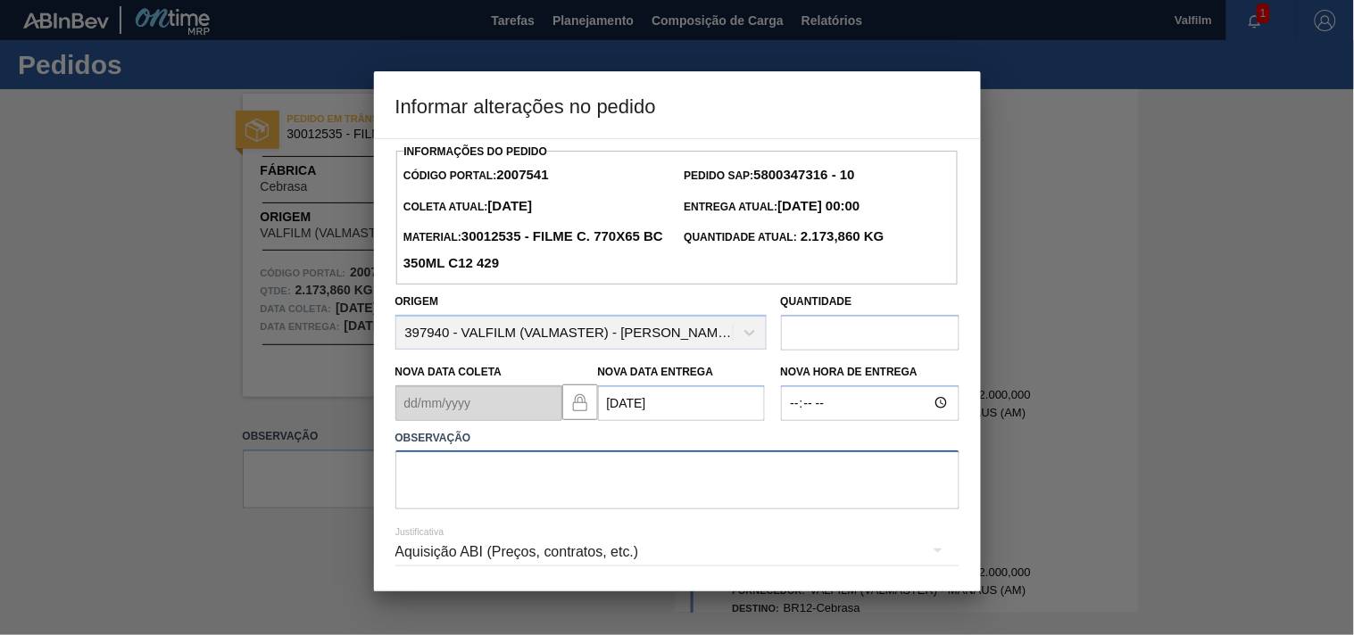
click at [449, 483] on textarea at bounding box center [677, 480] width 564 height 59
paste textarea "ajuste entrega - otimização card / veiculo ( antecipação card 2003092 / 2007574…"
type textarea "ajuste entrega - otimização card / veiculo ( antecipação card 2003092 / 2007574…"
click at [688, 547] on div "Aquisição ABI (Preços, contratos, etc.)" at bounding box center [677, 552] width 564 height 50
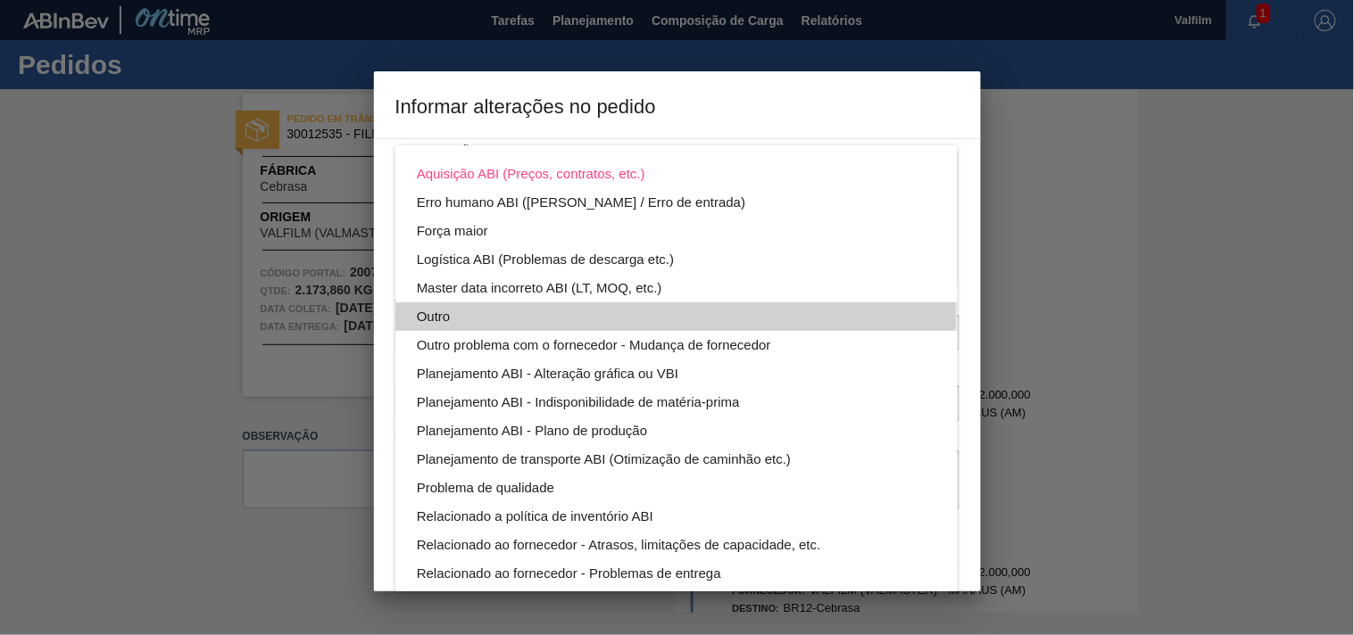
drag, startPoint x: 439, startPoint y: 314, endPoint x: 489, endPoint y: 355, distance: 64.7
click at [437, 314] on div "Outro" at bounding box center [676, 317] width 519 height 29
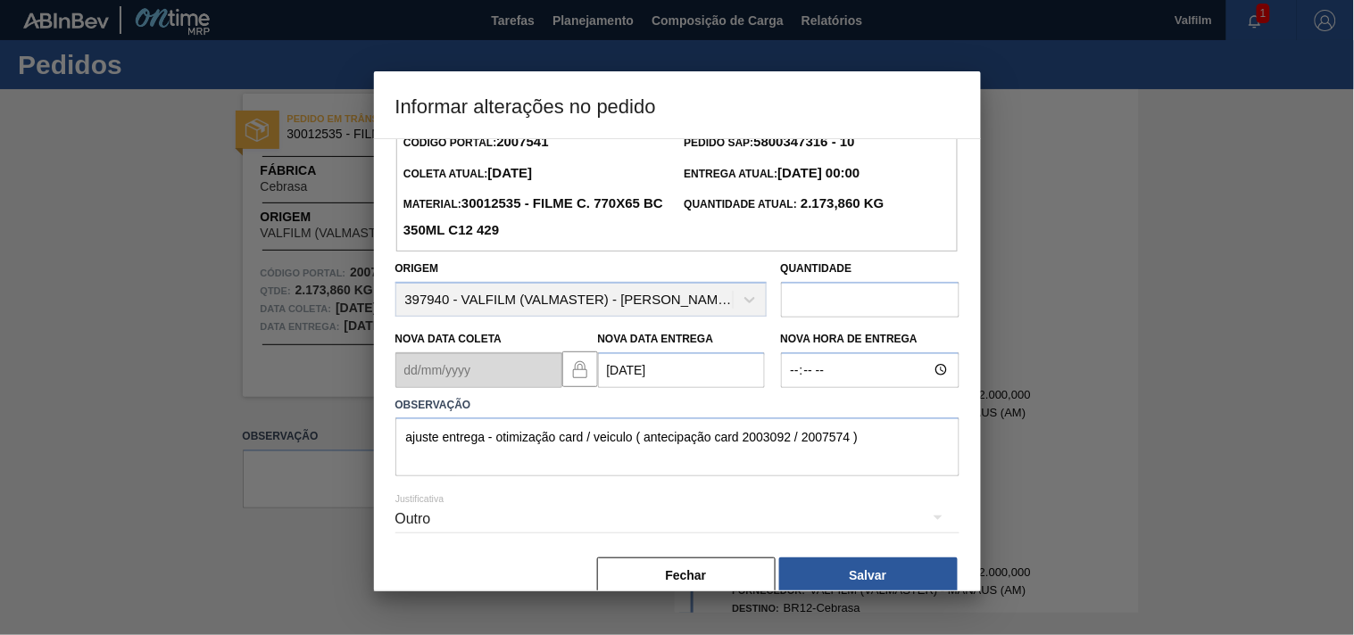
scroll to position [63, 0]
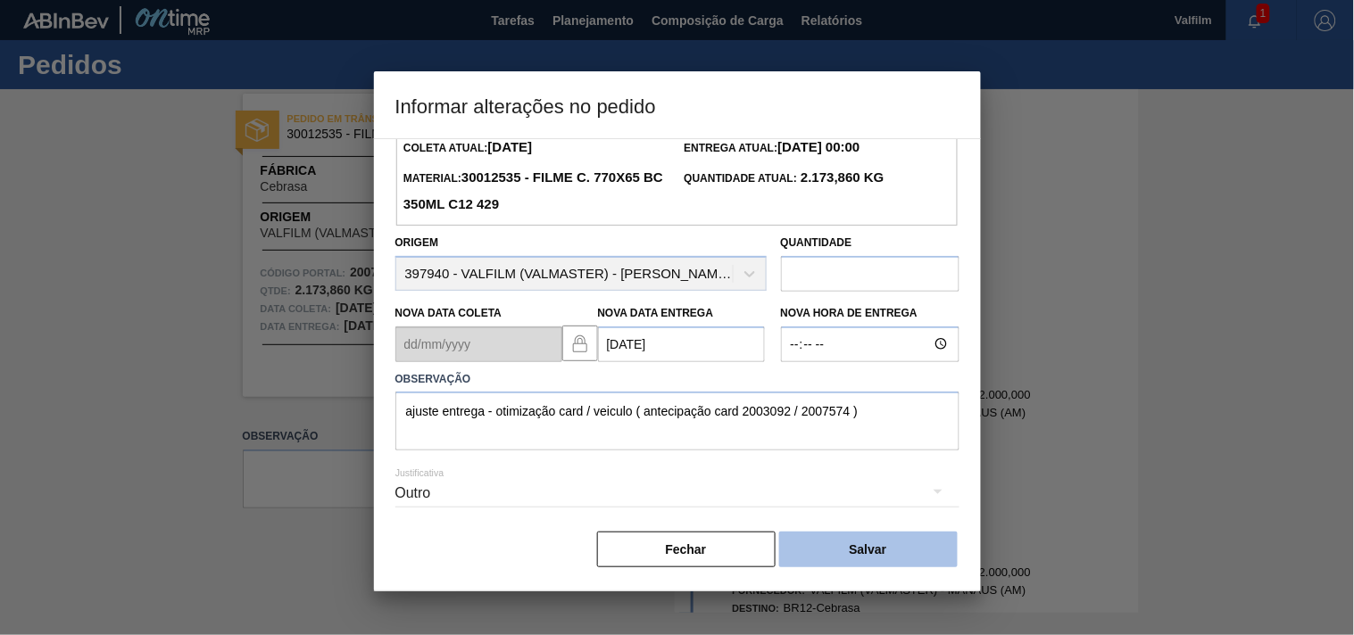
click at [866, 543] on button "Salvar" at bounding box center [868, 550] width 178 height 36
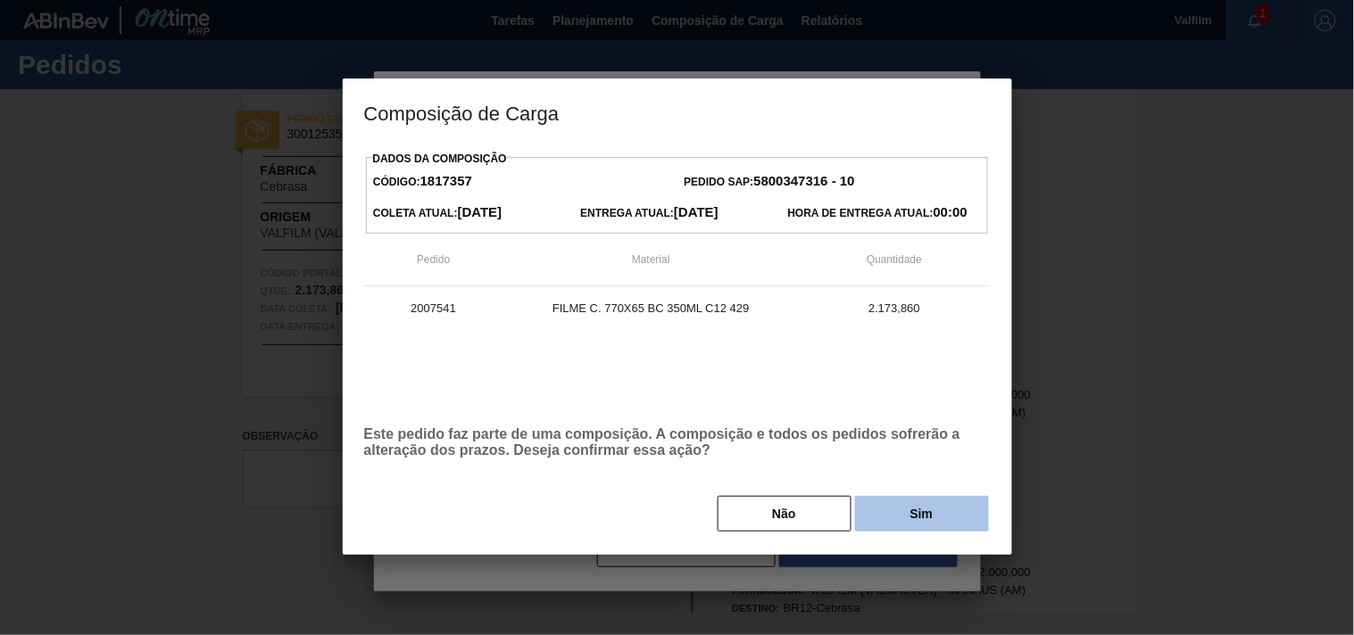
click at [895, 515] on button "Sim" at bounding box center [922, 514] width 134 height 36
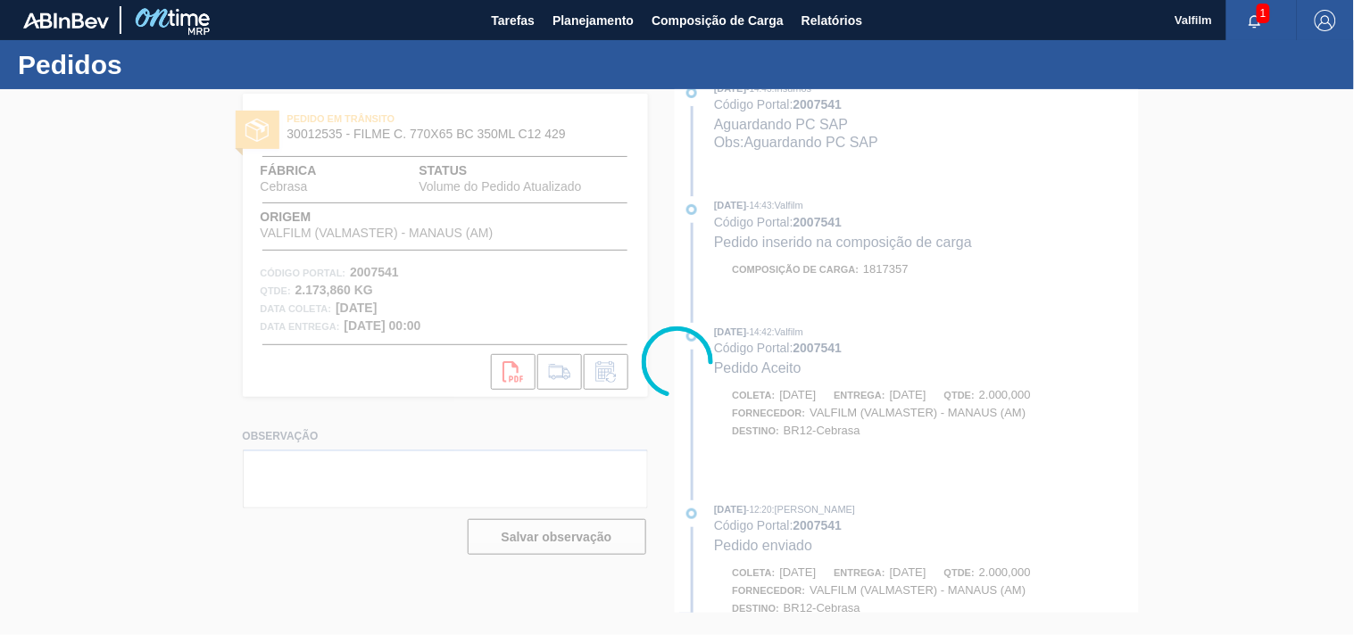
scroll to position [975, 0]
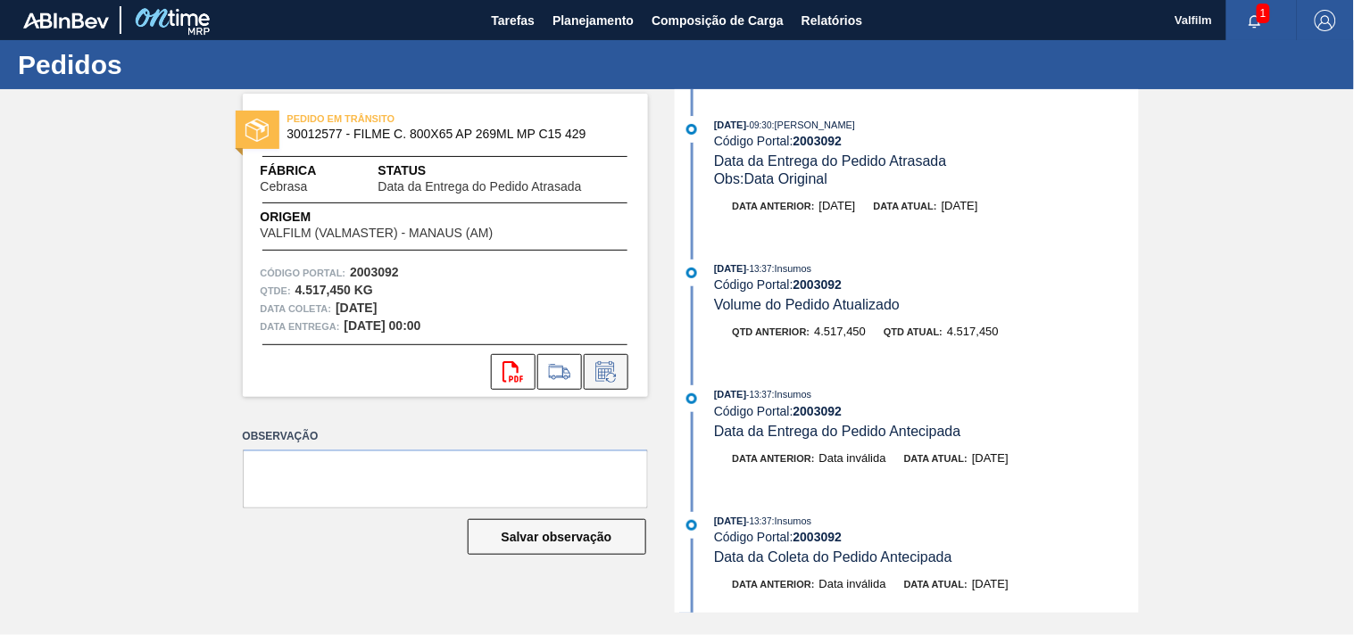
click at [620, 375] on button at bounding box center [606, 372] width 45 height 36
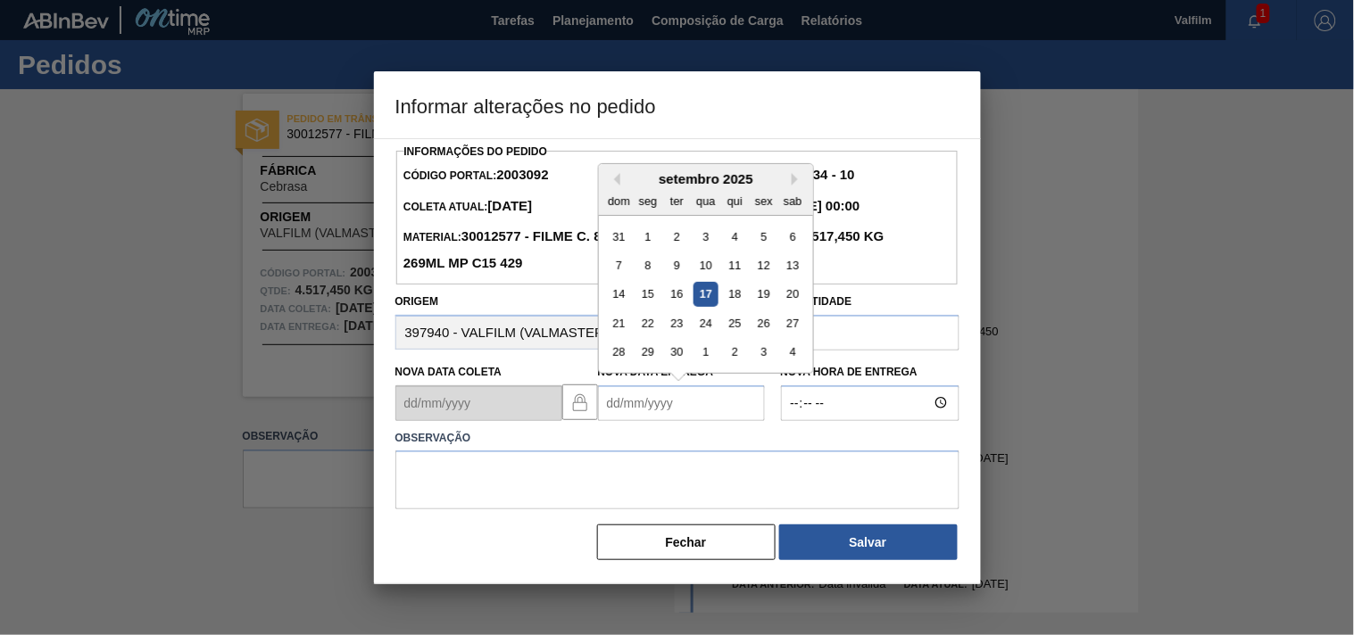
click at [618, 405] on Entrega2003092 "Nova Data Entrega" at bounding box center [681, 404] width 167 height 36
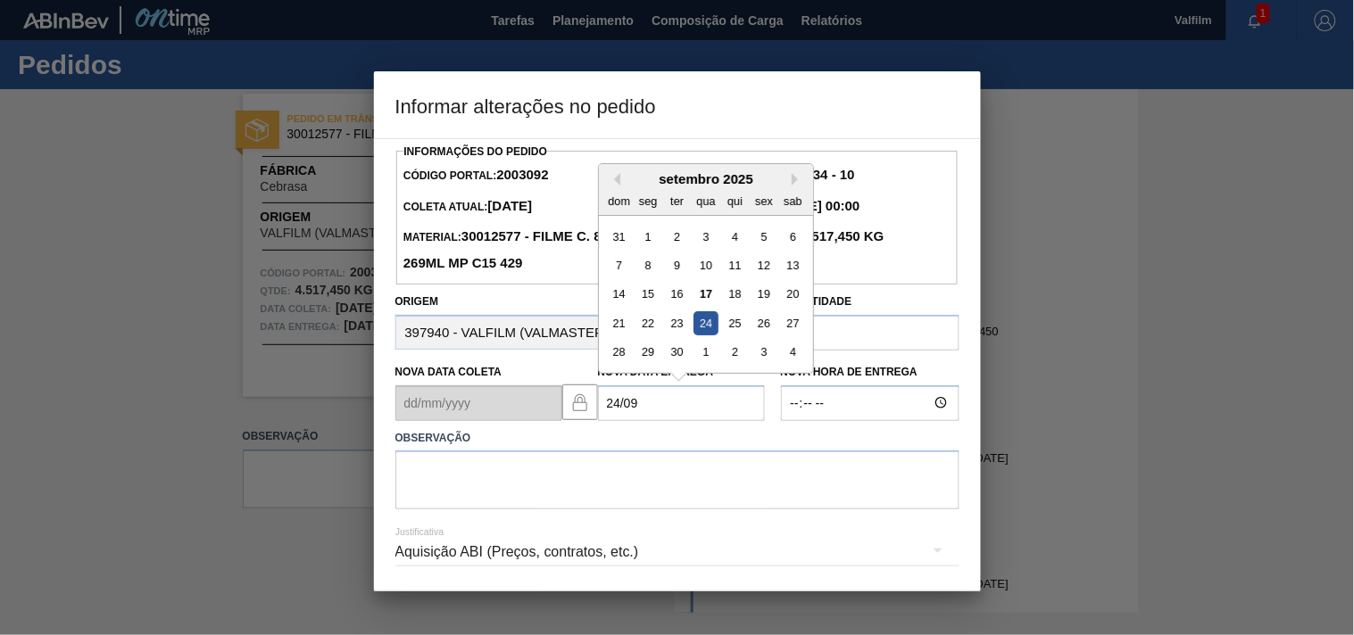
click at [701, 328] on div "24" at bounding box center [705, 323] width 24 height 24
type Entrega2003092 "[DATE]"
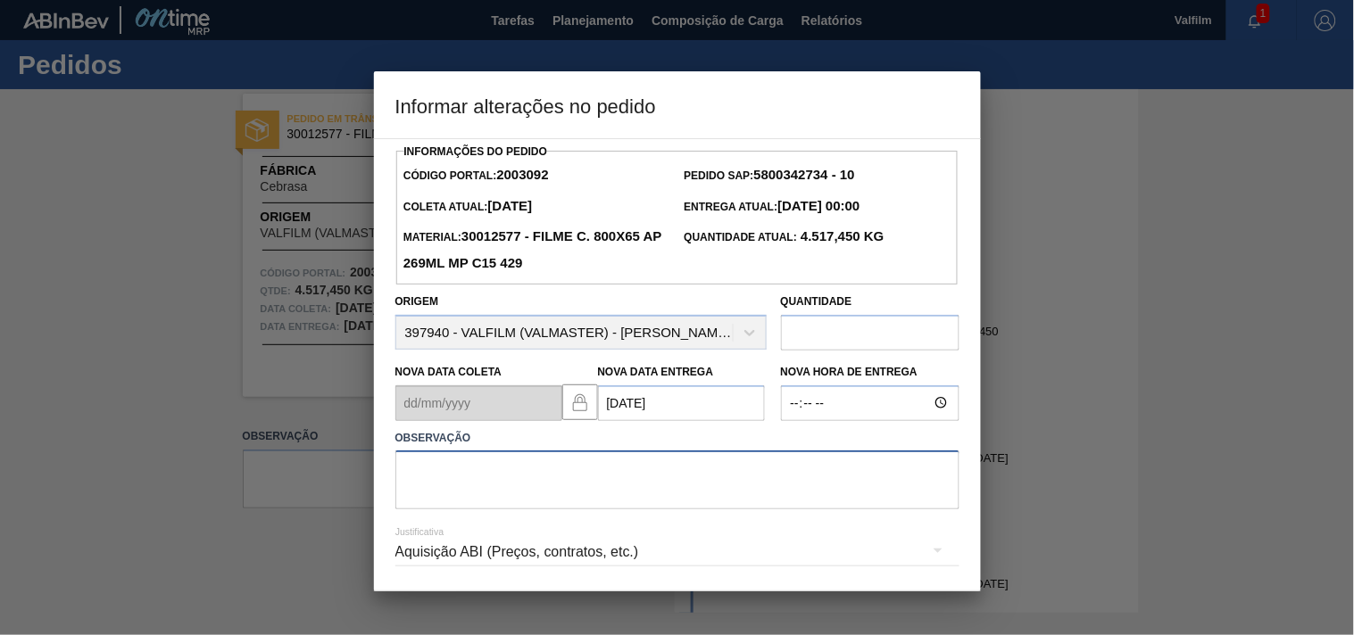
click at [457, 484] on textarea at bounding box center [677, 480] width 564 height 59
type textarea "ANTECIPAÇÃO CLIENTE"
click at [464, 558] on div "Aquisição ABI (Preços, contratos, etc.)" at bounding box center [677, 552] width 564 height 50
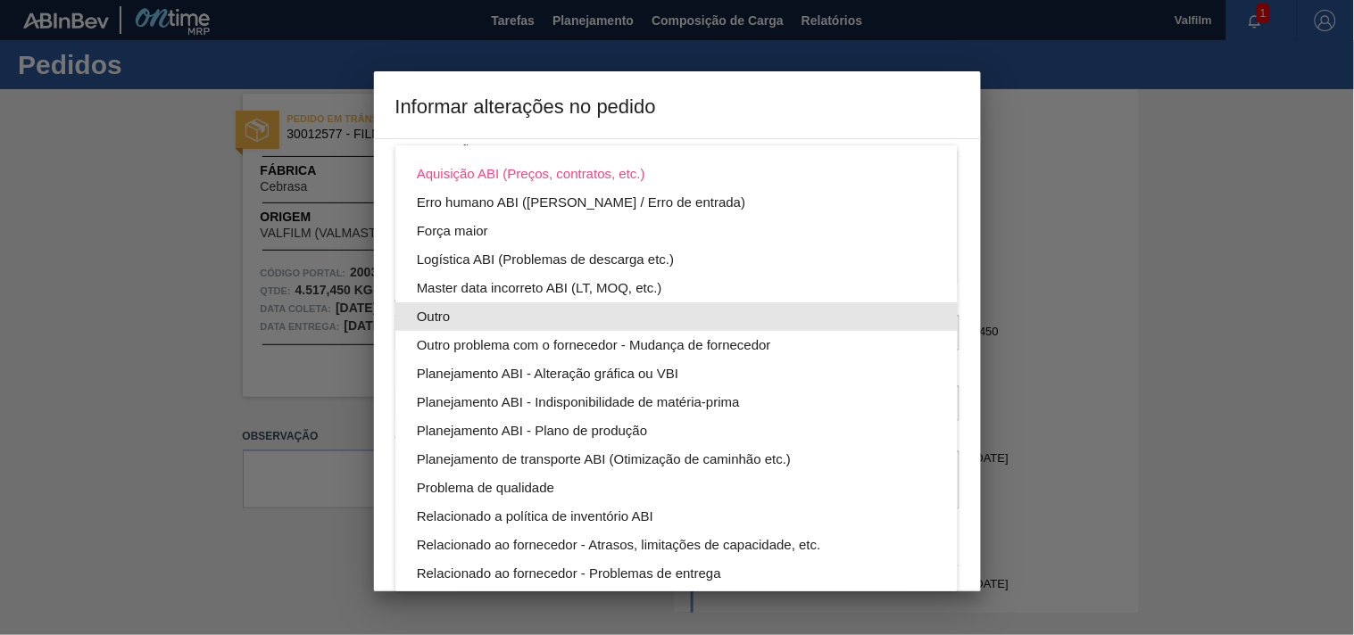
click at [443, 318] on div "Outro" at bounding box center [676, 317] width 519 height 29
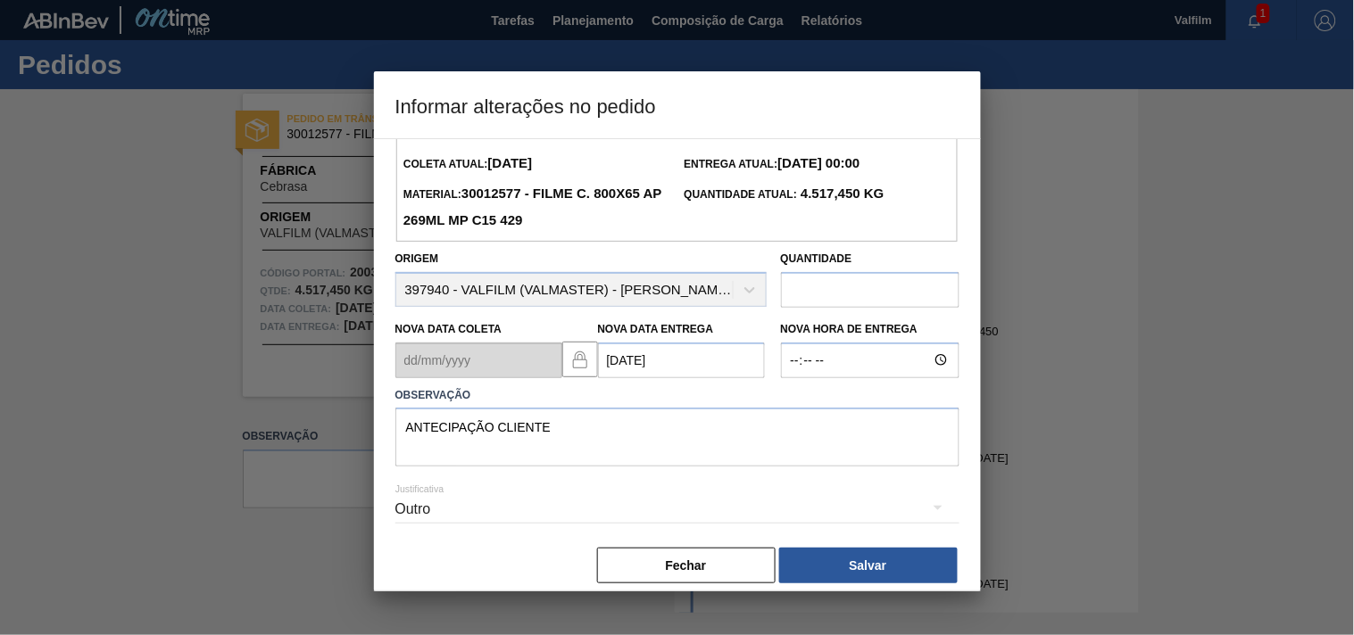
scroll to position [63, 0]
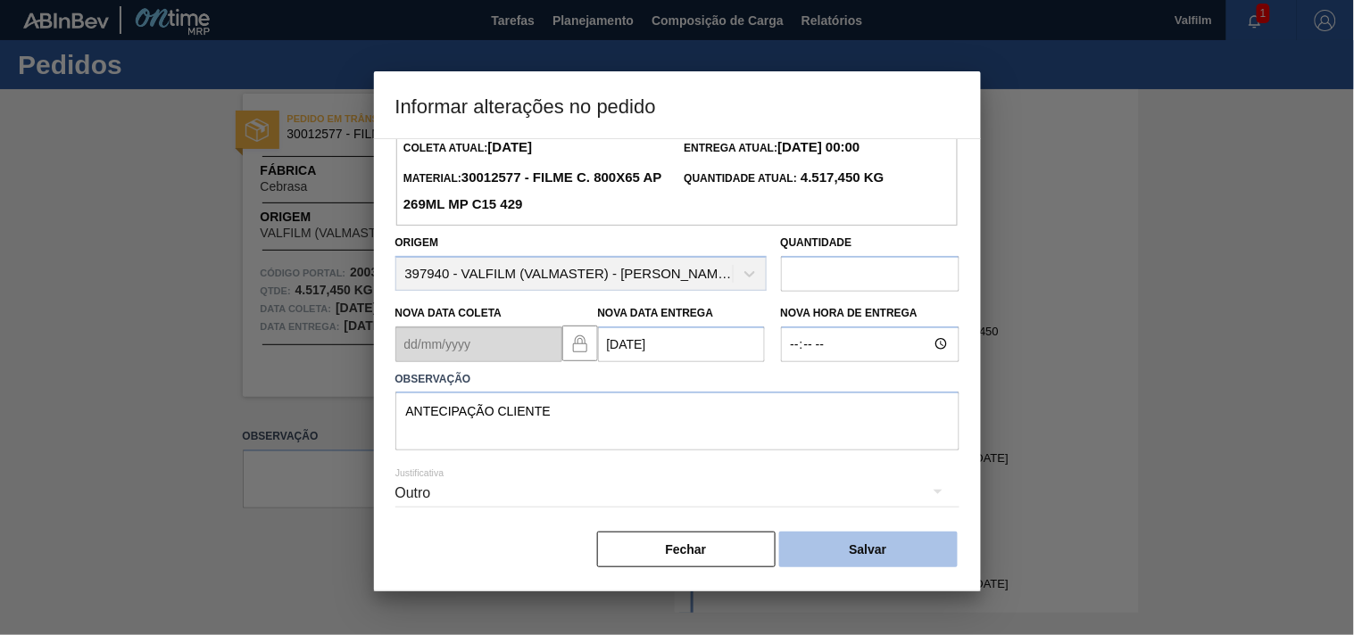
click at [850, 557] on button "Salvar" at bounding box center [868, 550] width 178 height 36
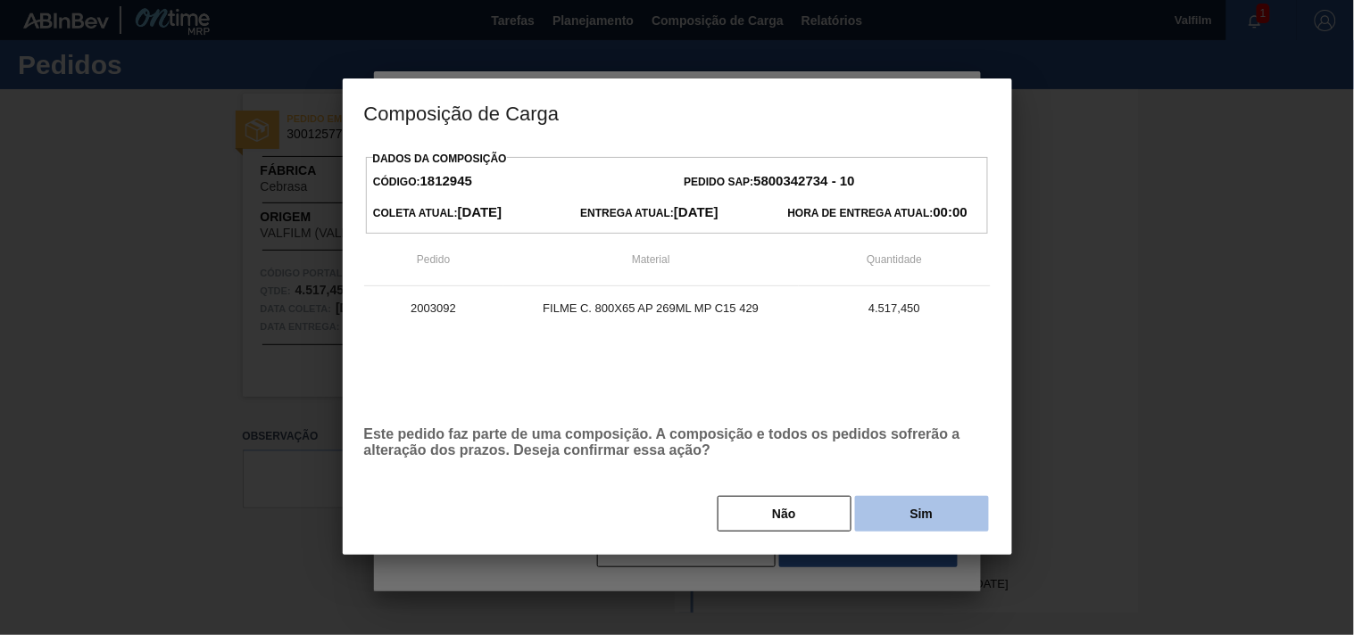
click at [908, 513] on button "Sim" at bounding box center [922, 514] width 134 height 36
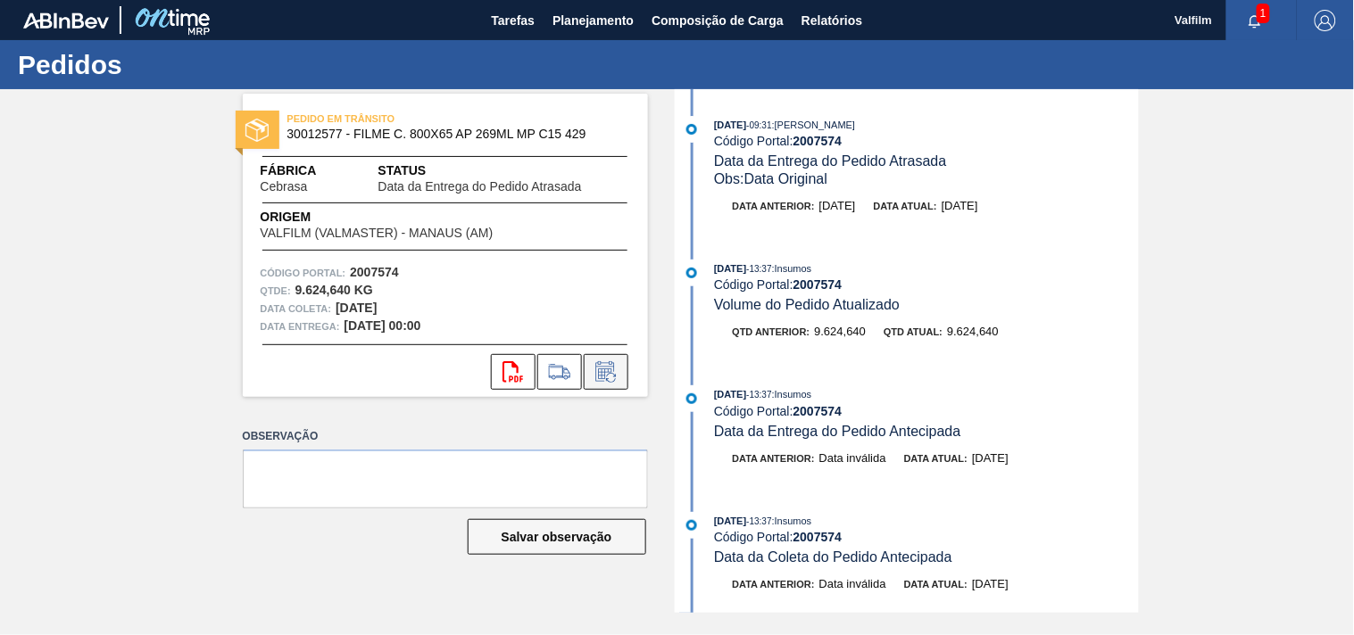
click at [601, 372] on icon at bounding box center [604, 374] width 13 height 11
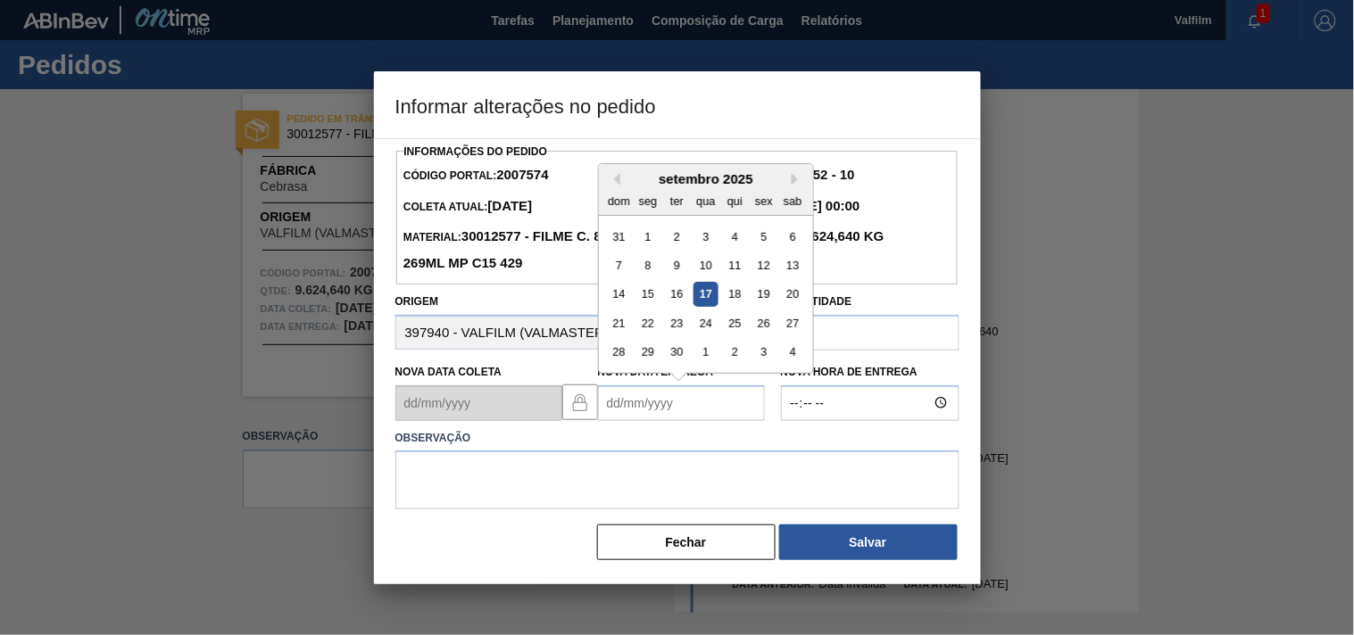
click at [673, 412] on Entrega2007574 "Nova Data Entrega" at bounding box center [681, 404] width 167 height 36
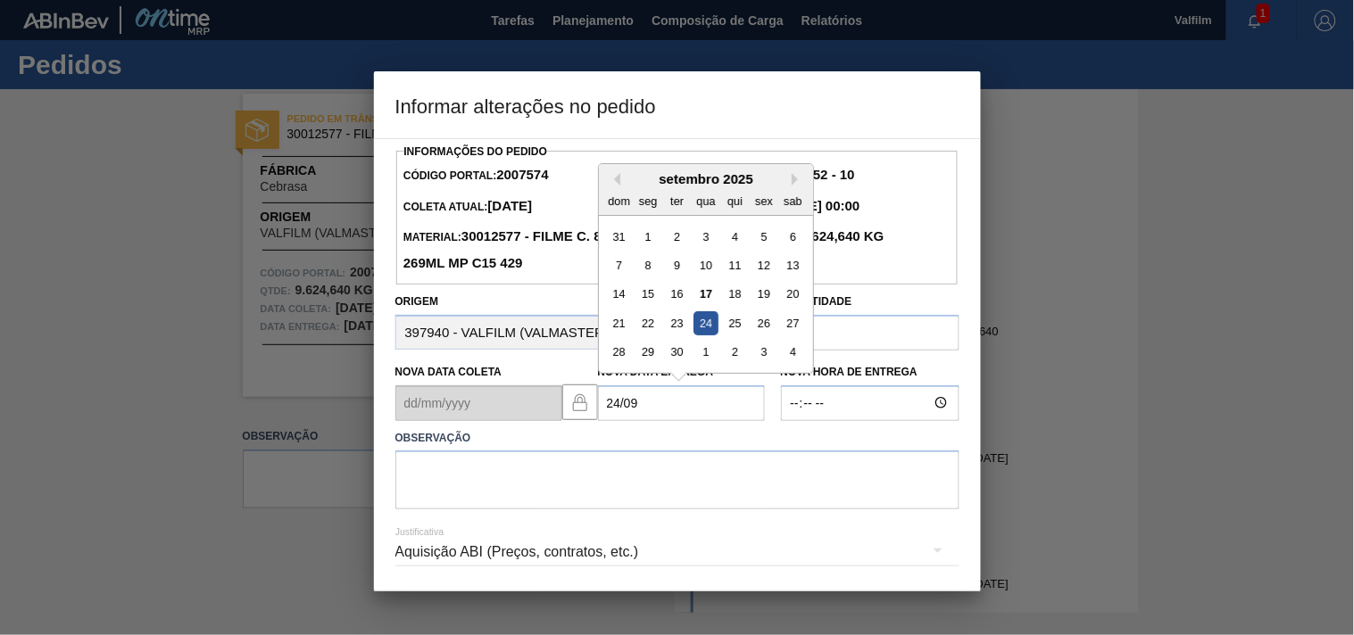
click at [693, 331] on div "24" at bounding box center [705, 323] width 24 height 24
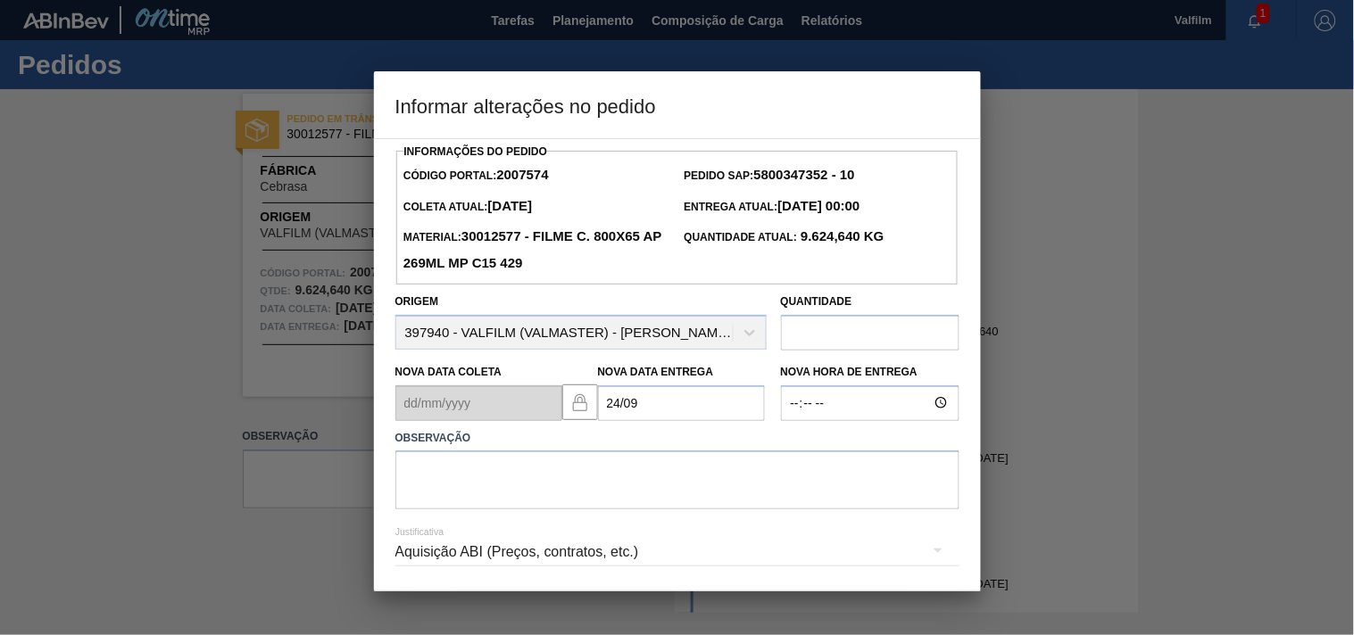
type Entrega2007574 "[DATE]"
click at [460, 497] on textarea at bounding box center [677, 480] width 564 height 59
type textarea "ANTECIPAÇÃO CLIENTE"
click at [678, 555] on div "Aquisição ABI (Preços, contratos, etc.)" at bounding box center [677, 552] width 564 height 50
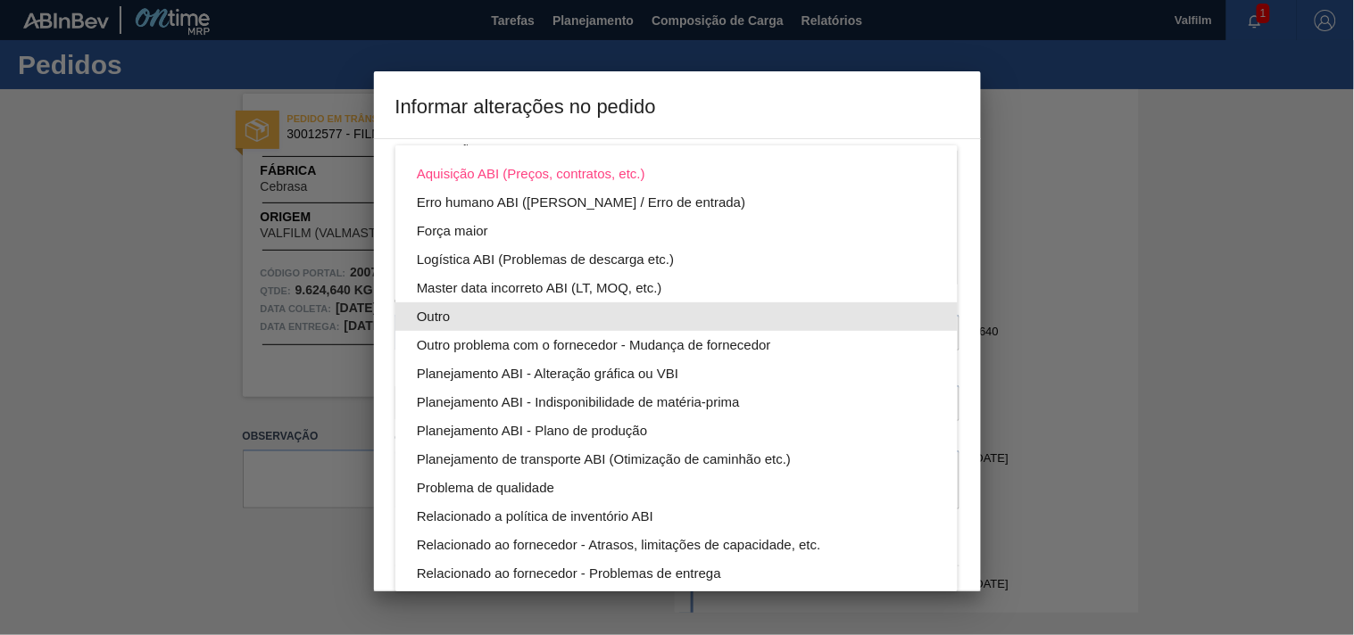
click at [430, 317] on div "Outro" at bounding box center [676, 317] width 519 height 29
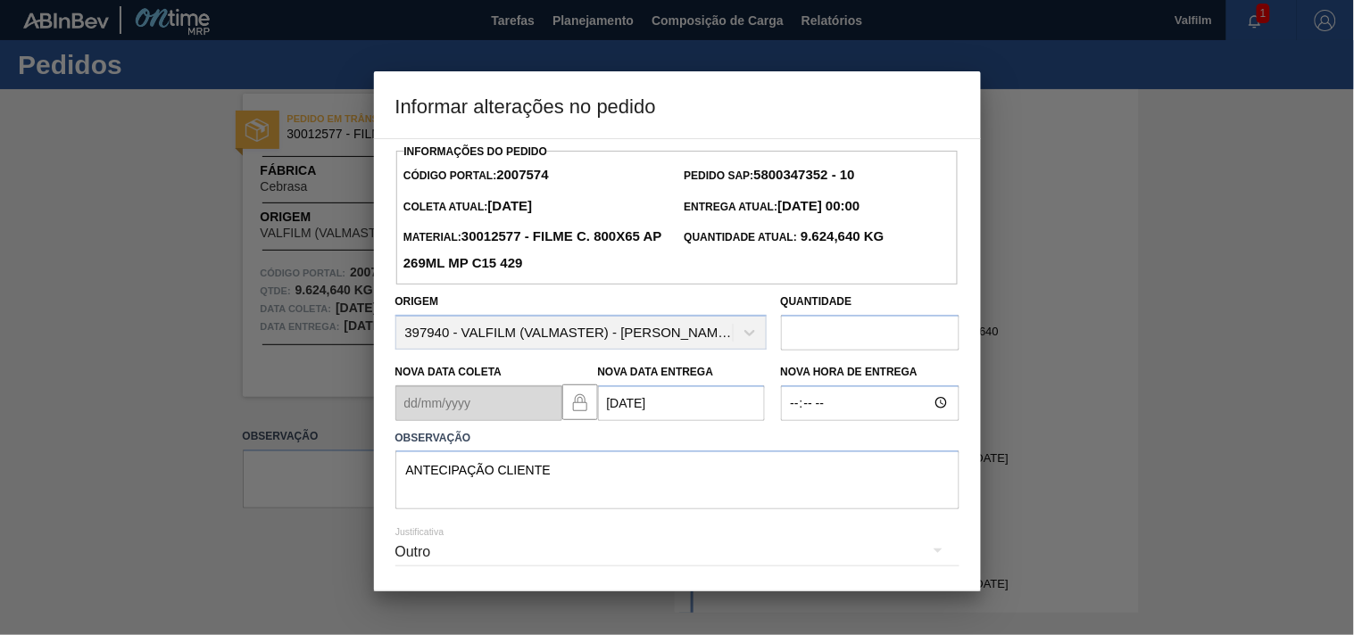
scroll to position [63, 0]
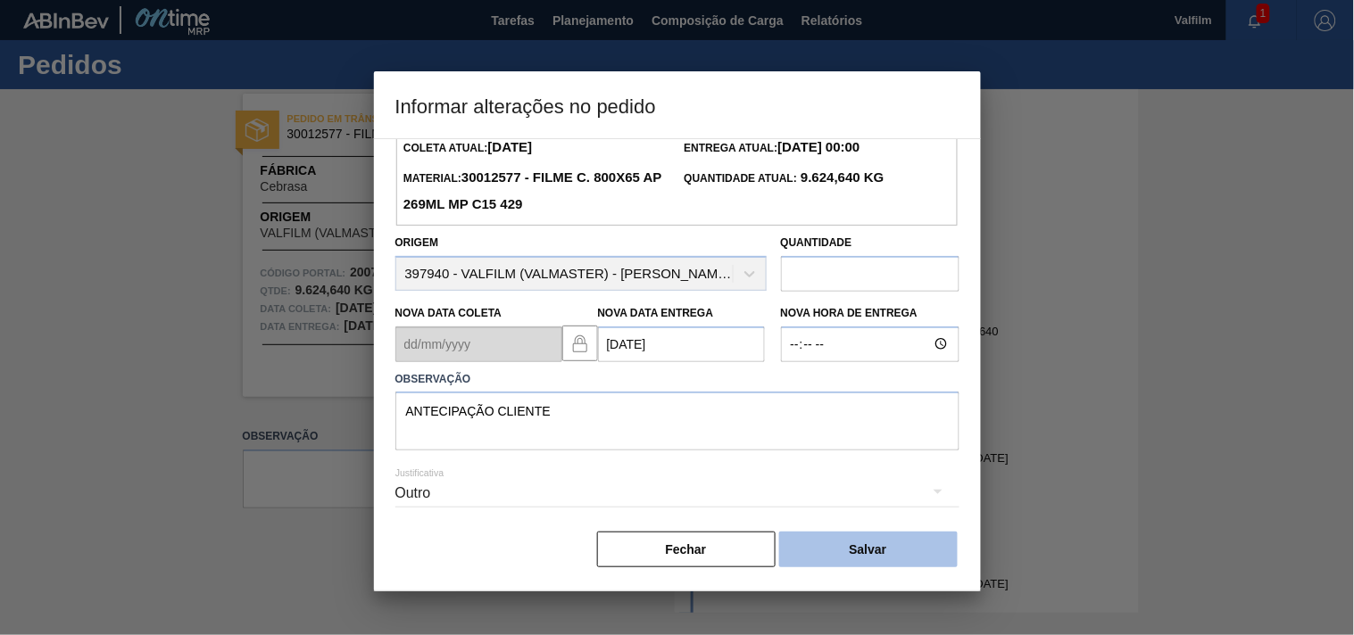
click at [906, 546] on button "Salvar" at bounding box center [868, 550] width 178 height 36
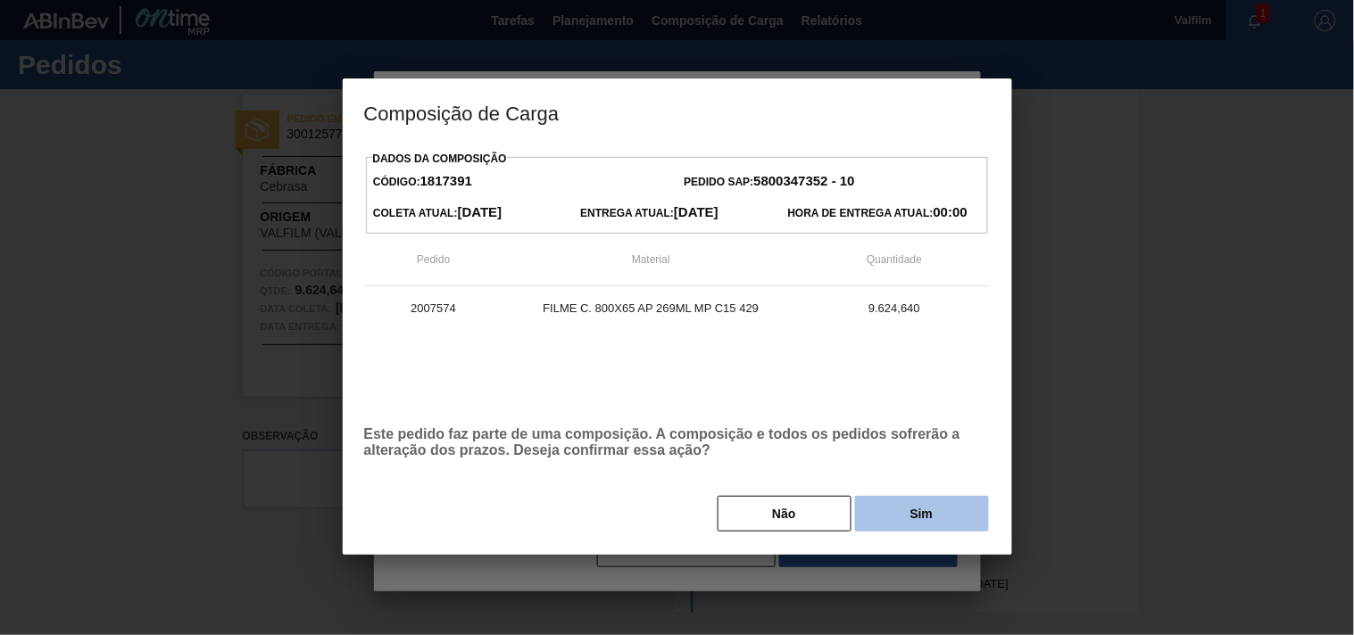
click at [916, 523] on button "Sim" at bounding box center [922, 514] width 134 height 36
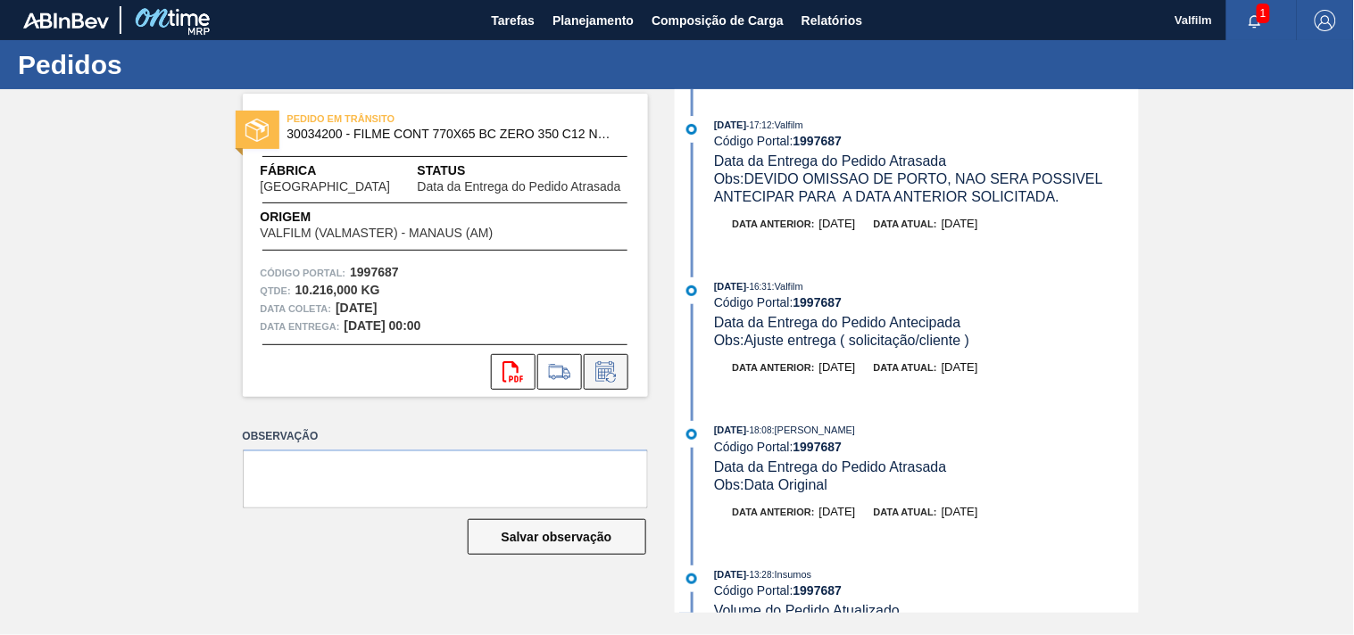
click at [603, 381] on icon at bounding box center [606, 371] width 29 height 21
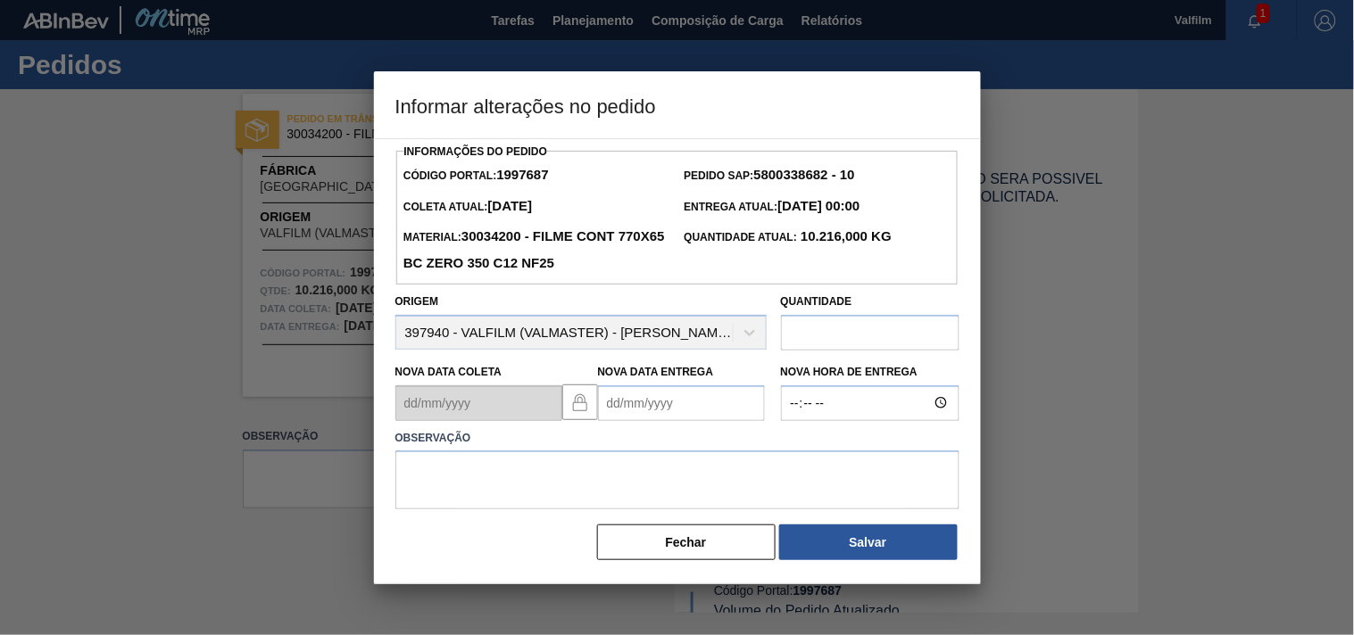
click at [656, 406] on Entrega1997687 "Nova Data Entrega" at bounding box center [681, 404] width 167 height 36
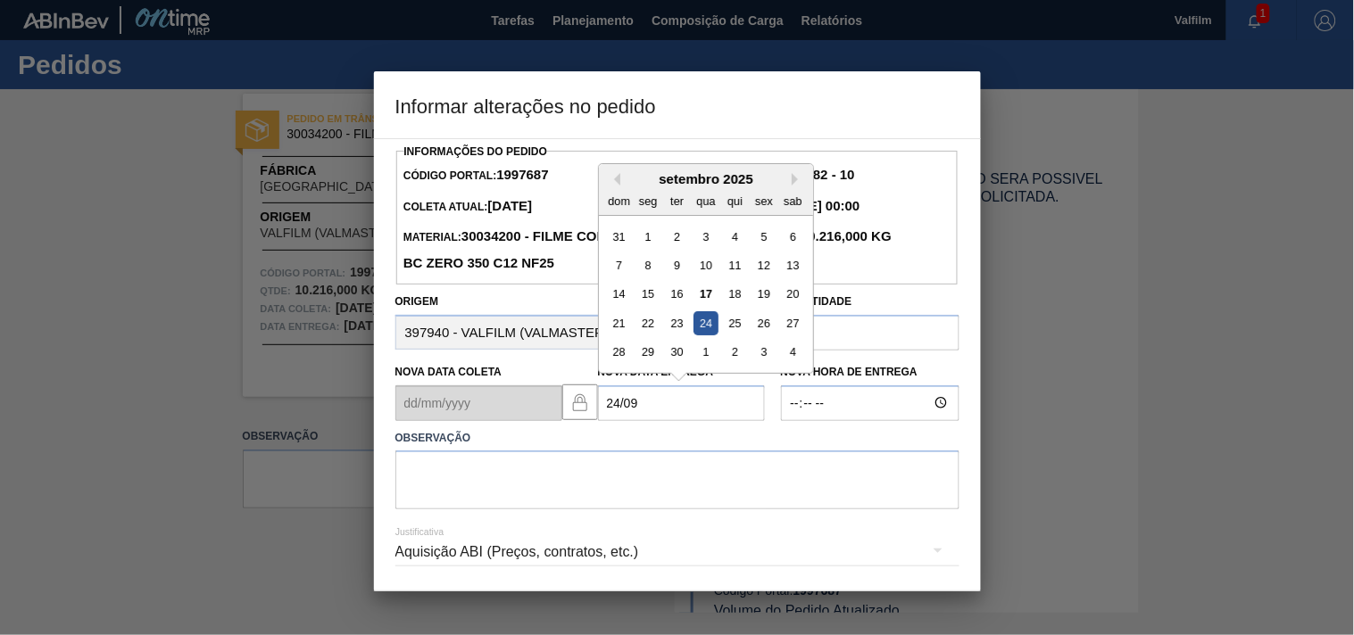
click at [697, 333] on div "24" at bounding box center [705, 323] width 24 height 24
type Entrega1997687 "[DATE]"
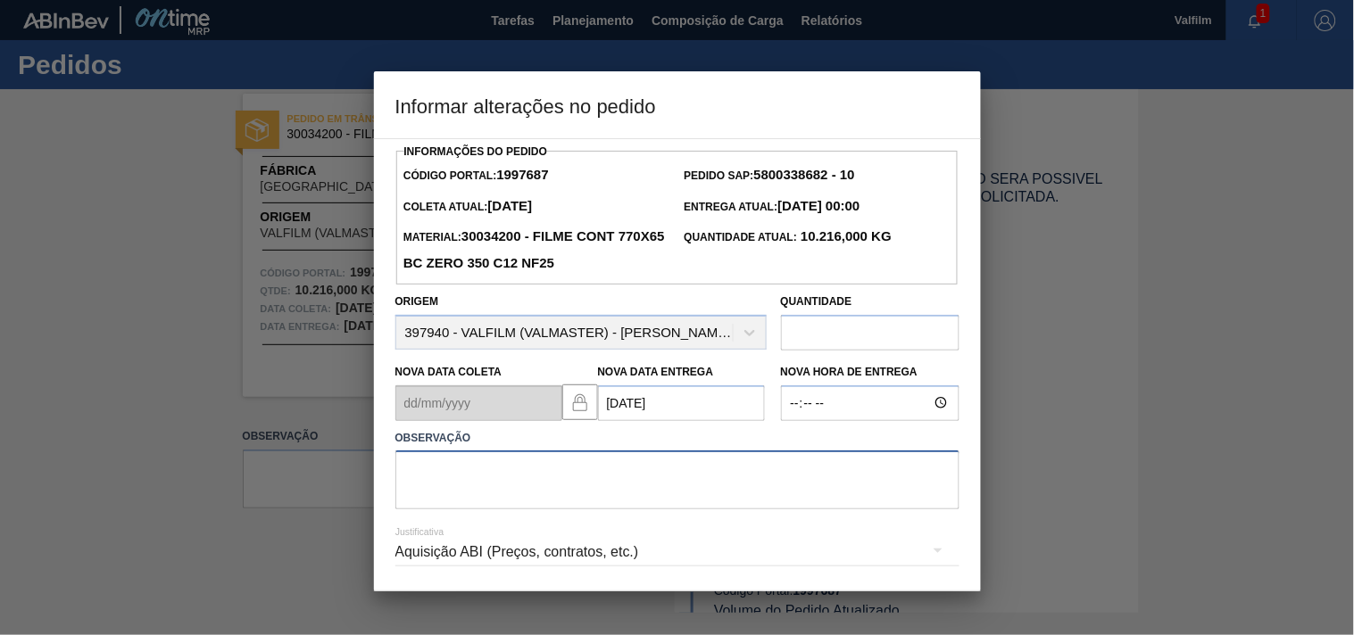
click at [494, 484] on textarea at bounding box center [677, 480] width 564 height 59
type textarea "A"
click at [875, 485] on textarea "ajuste entrega - alinahmento de carro na porta, devido antecipação do card" at bounding box center [677, 480] width 564 height 59
paste textarea "1994198"
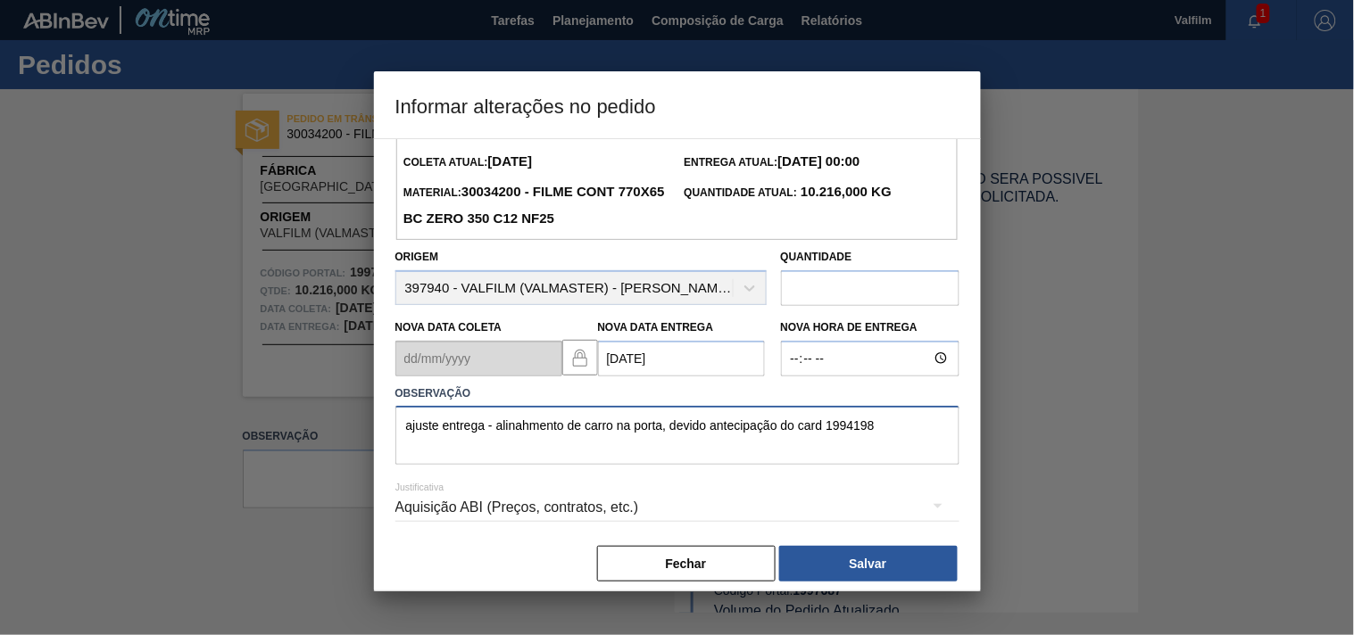
scroll to position [63, 0]
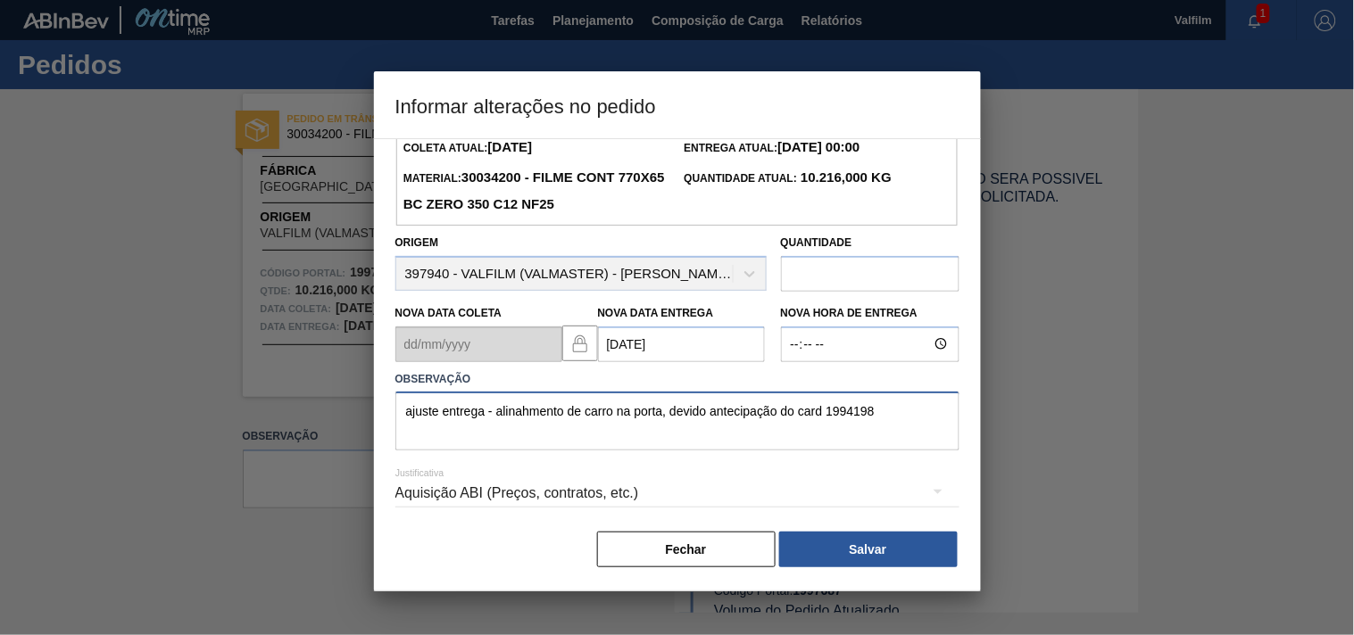
type textarea "ajuste entrega - alinahmento de carro na porta, devido antecipação do card 1994…"
click at [405, 492] on div "Aquisição ABI (Preços, contratos, etc.)" at bounding box center [677, 494] width 564 height 50
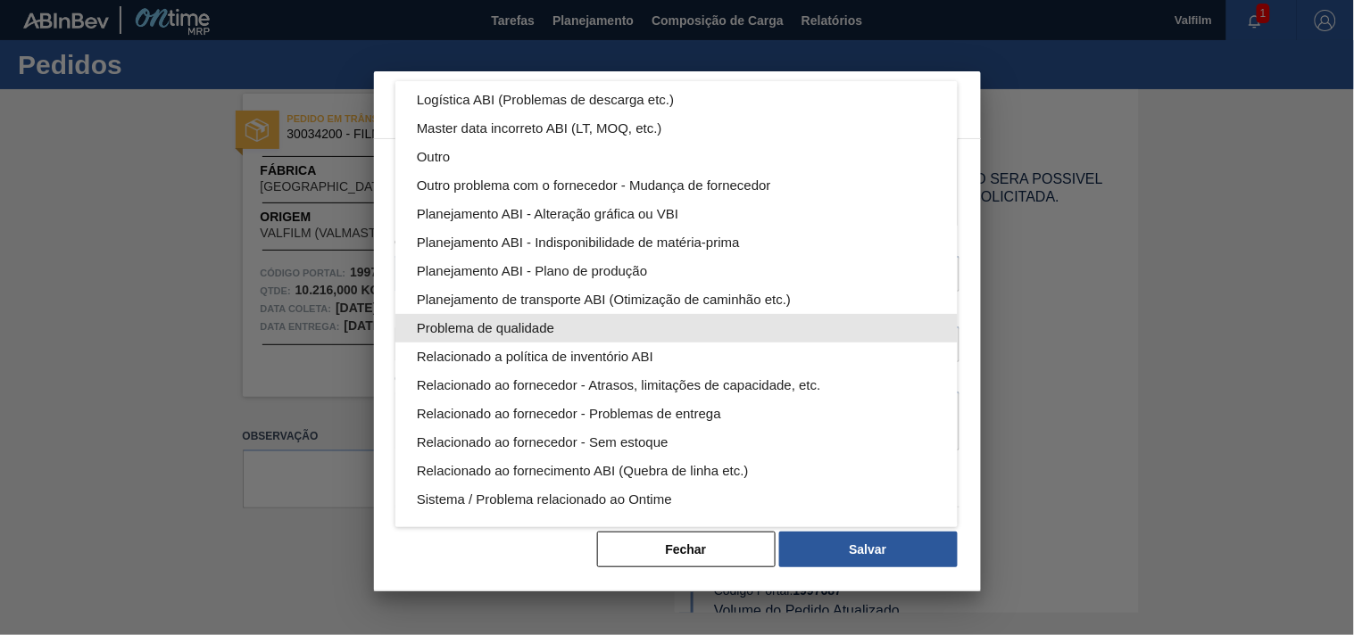
scroll to position [0, 0]
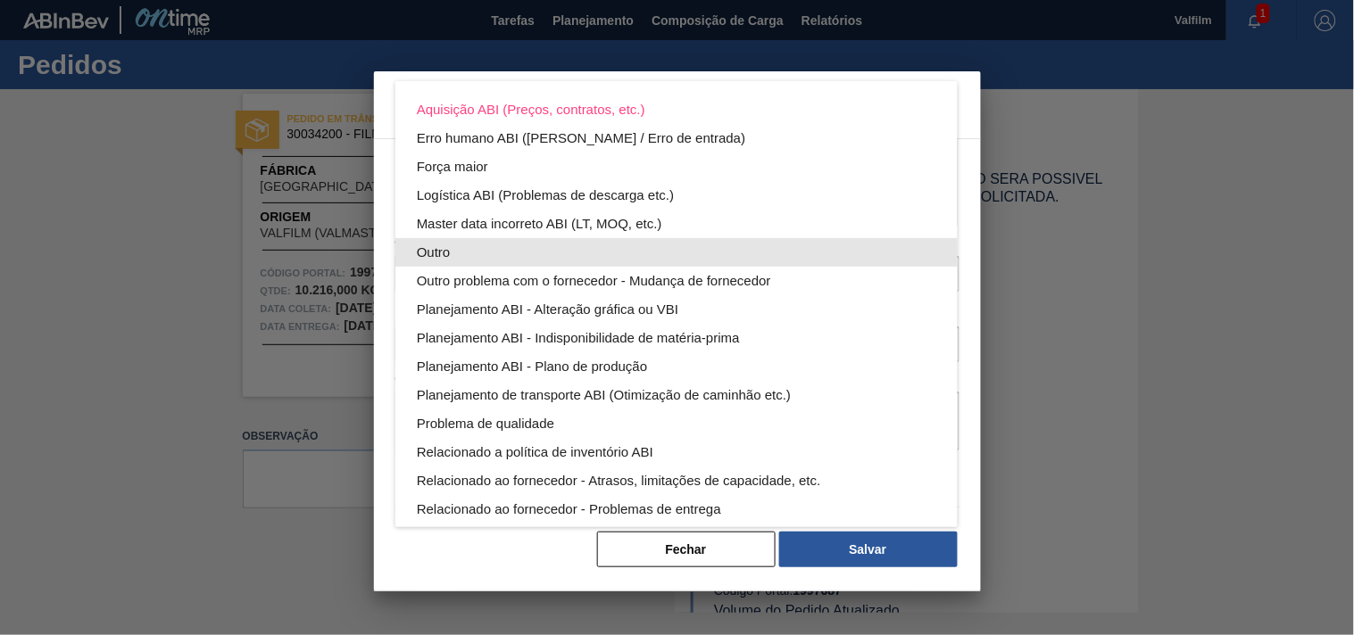
click at [448, 253] on div "Outro" at bounding box center [676, 252] width 519 height 29
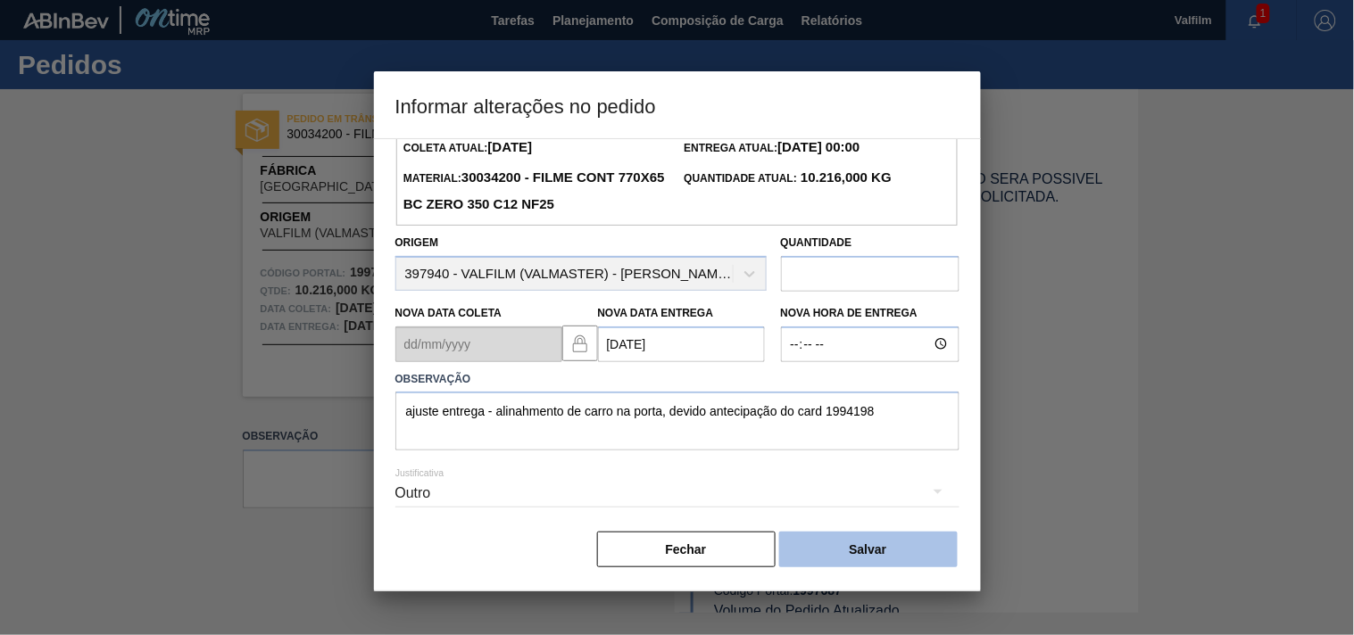
click at [878, 551] on button "Salvar" at bounding box center [868, 550] width 178 height 36
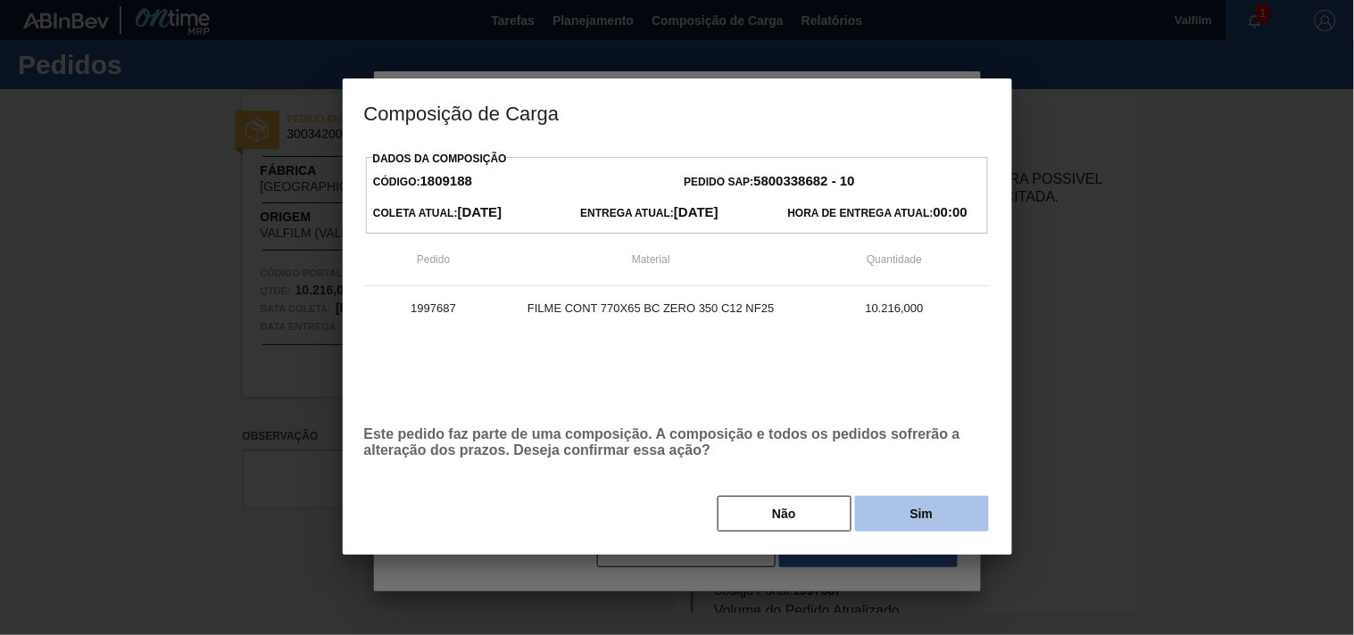
click at [933, 523] on button "Sim" at bounding box center [922, 514] width 134 height 36
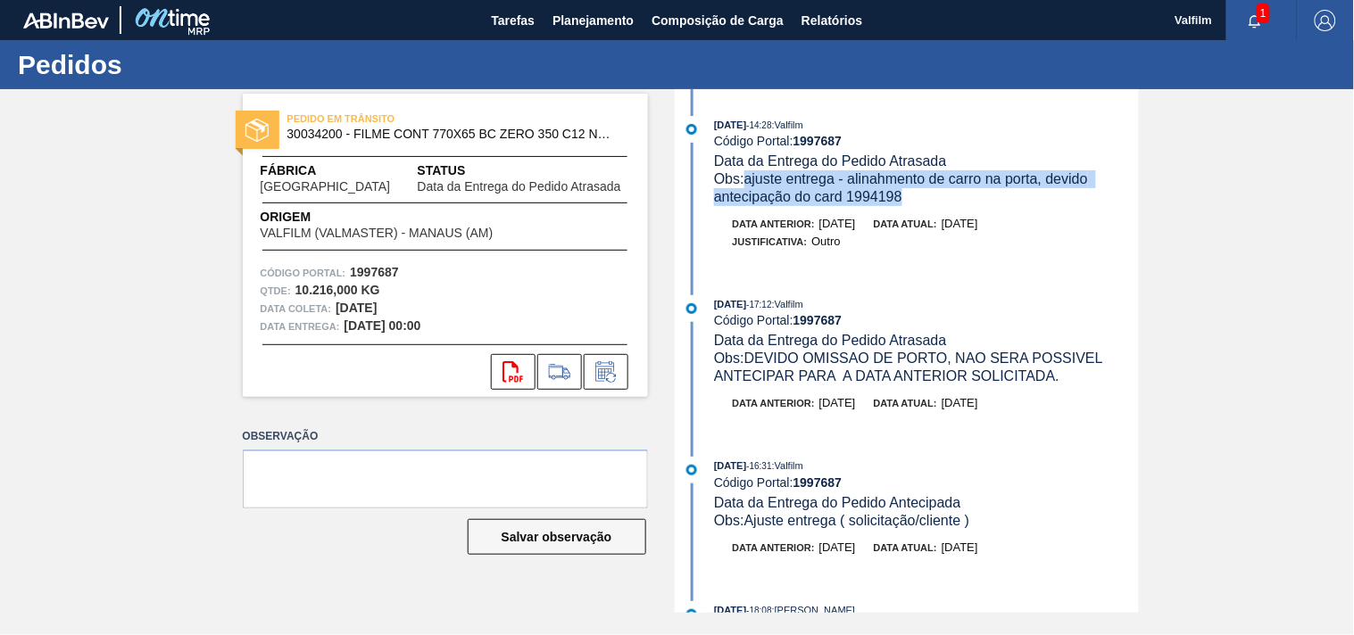
drag, startPoint x: 885, startPoint y: 203, endPoint x: 747, endPoint y: 182, distance: 140.0
click at [747, 182] on div "Obs: ajuste entrega - alinahmento de carro na porta, devido antecipação do card…" at bounding box center [926, 188] width 424 height 36
copy span "ajuste entrega - alinahmento de carro na porta, devido antecipação do card 1994…"
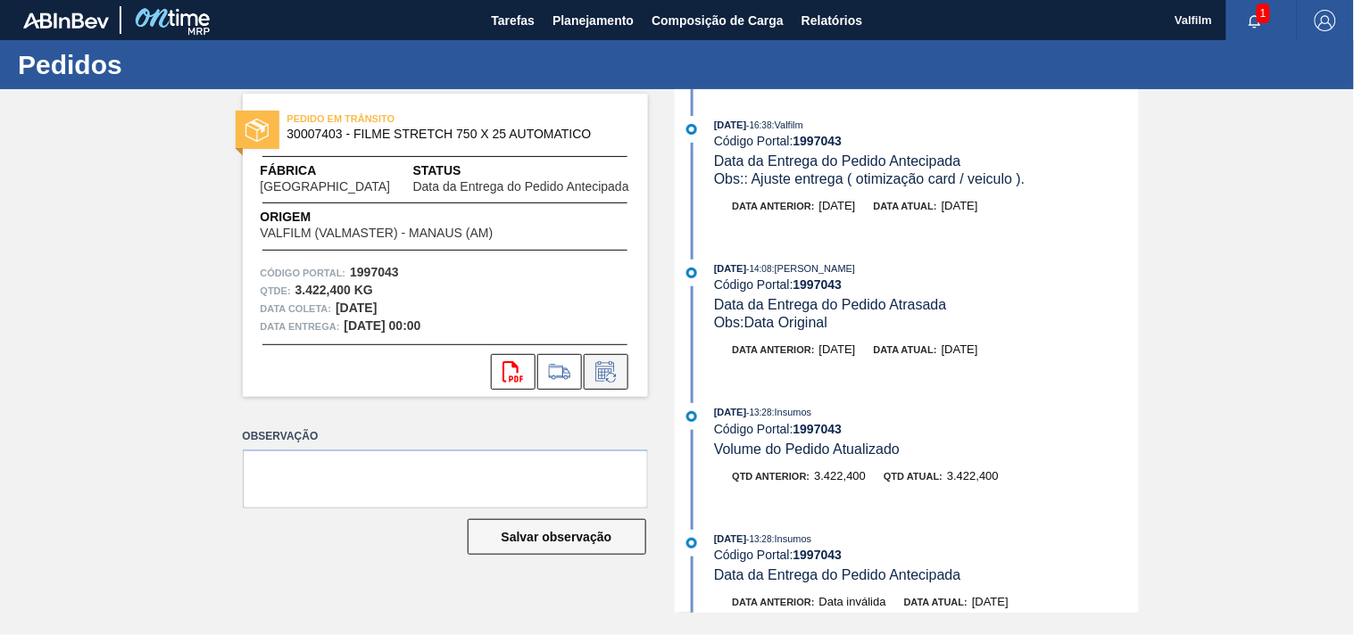
click at [612, 378] on icon at bounding box center [606, 371] width 29 height 21
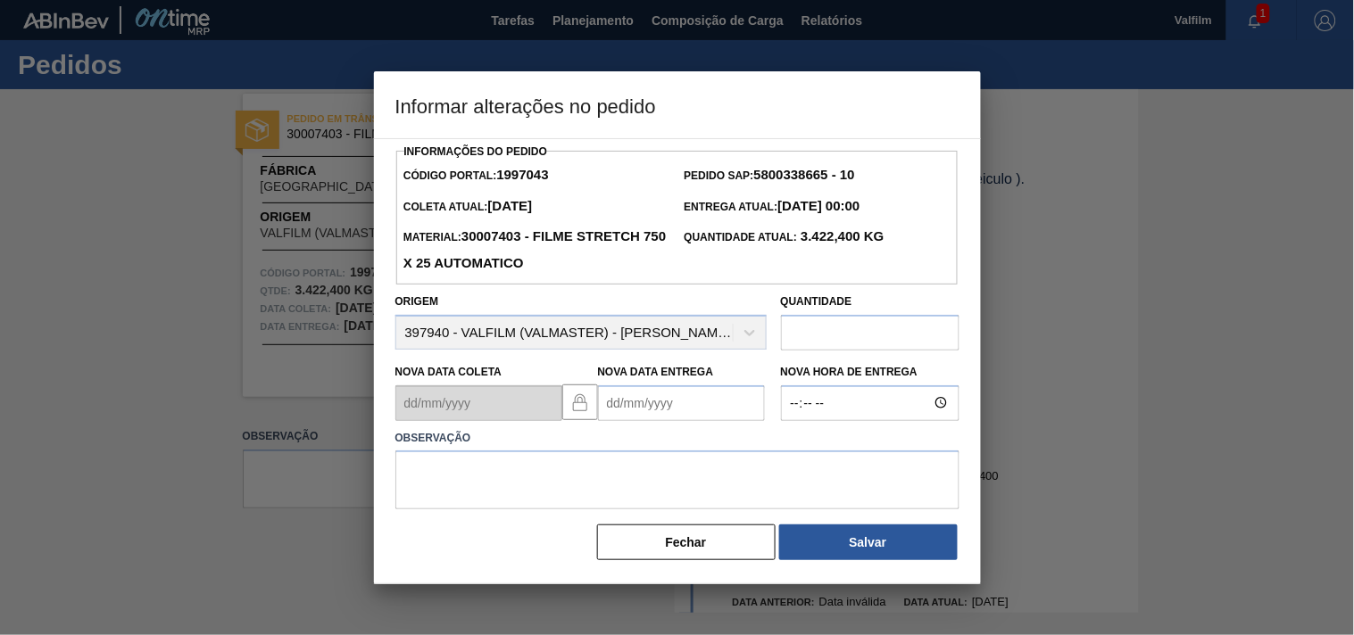
click at [617, 406] on Entrega1997043 "Nova Data Entrega" at bounding box center [681, 404] width 167 height 36
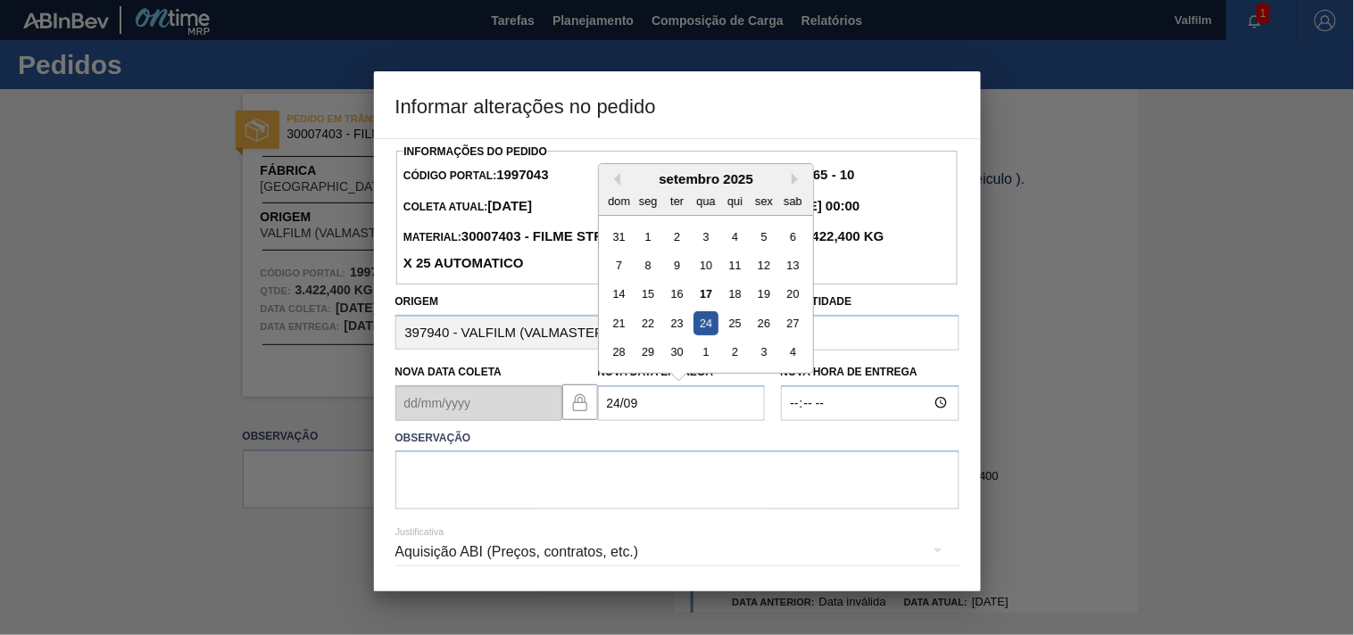
click at [708, 328] on div "24" at bounding box center [705, 323] width 24 height 24
type Entrega1997043 "[DATE]"
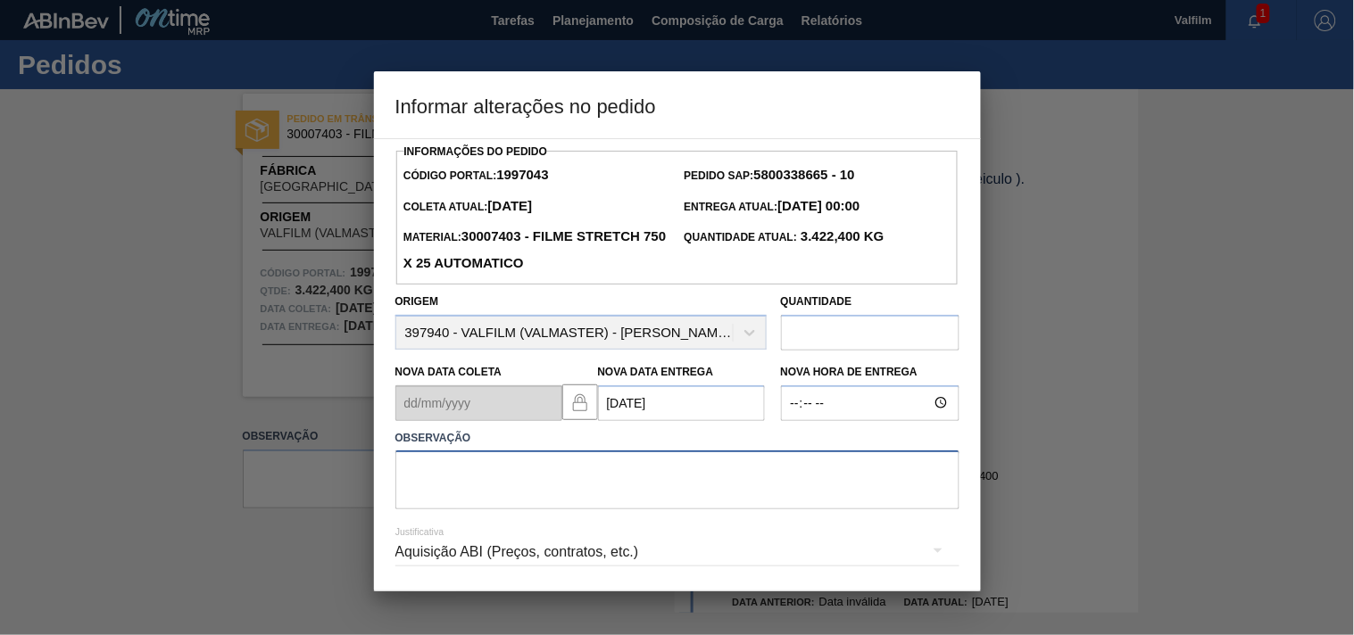
click at [486, 503] on textarea at bounding box center [677, 480] width 564 height 59
paste textarea "ajuste entrega - alinahmento de carro na porta, devido antecipação do card 1994…"
type textarea "ajuste entrega - alinahmento de carro na porta, devido antecipação do card 1994…"
click at [453, 559] on div "Aquisição ABI (Preços, contratos, etc.)" at bounding box center [677, 552] width 564 height 50
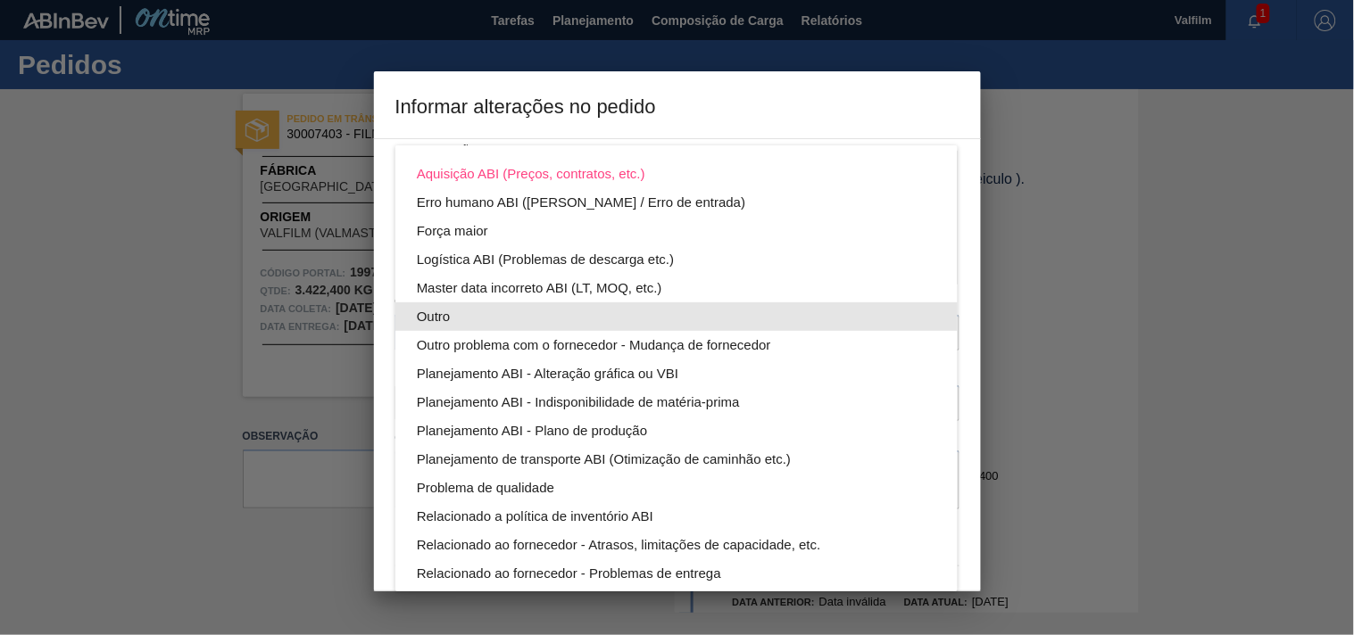
click at [429, 315] on div "Outro" at bounding box center [676, 317] width 519 height 29
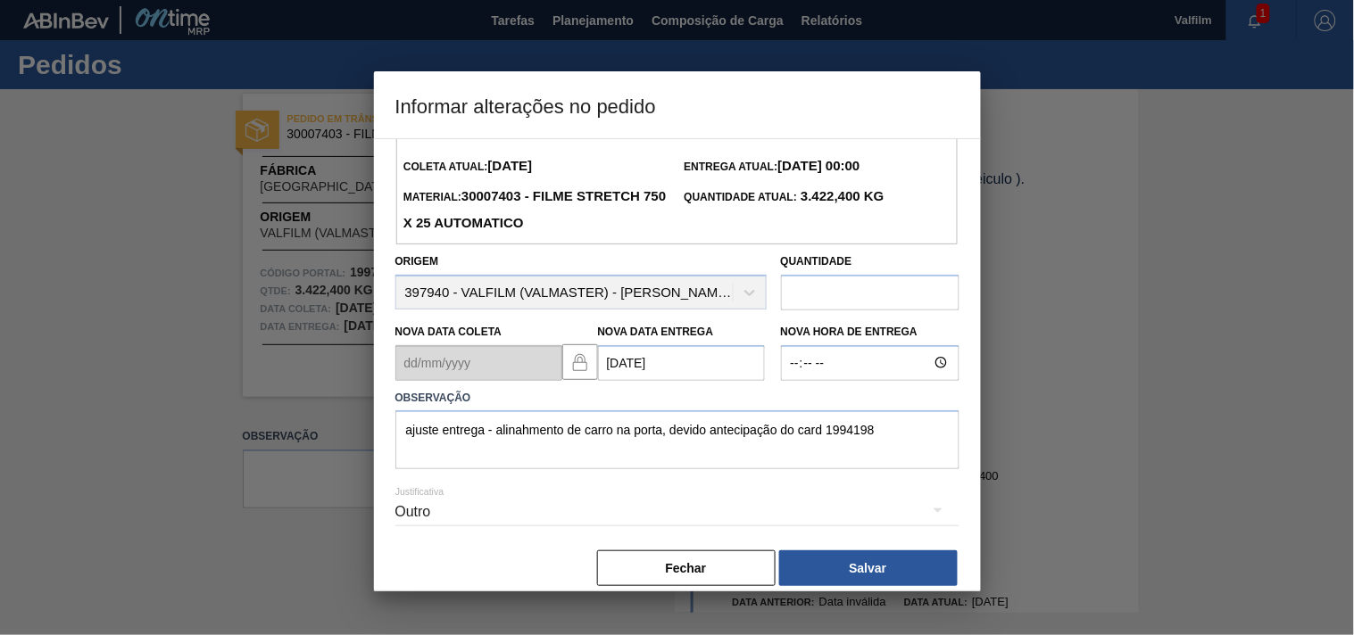
scroll to position [63, 0]
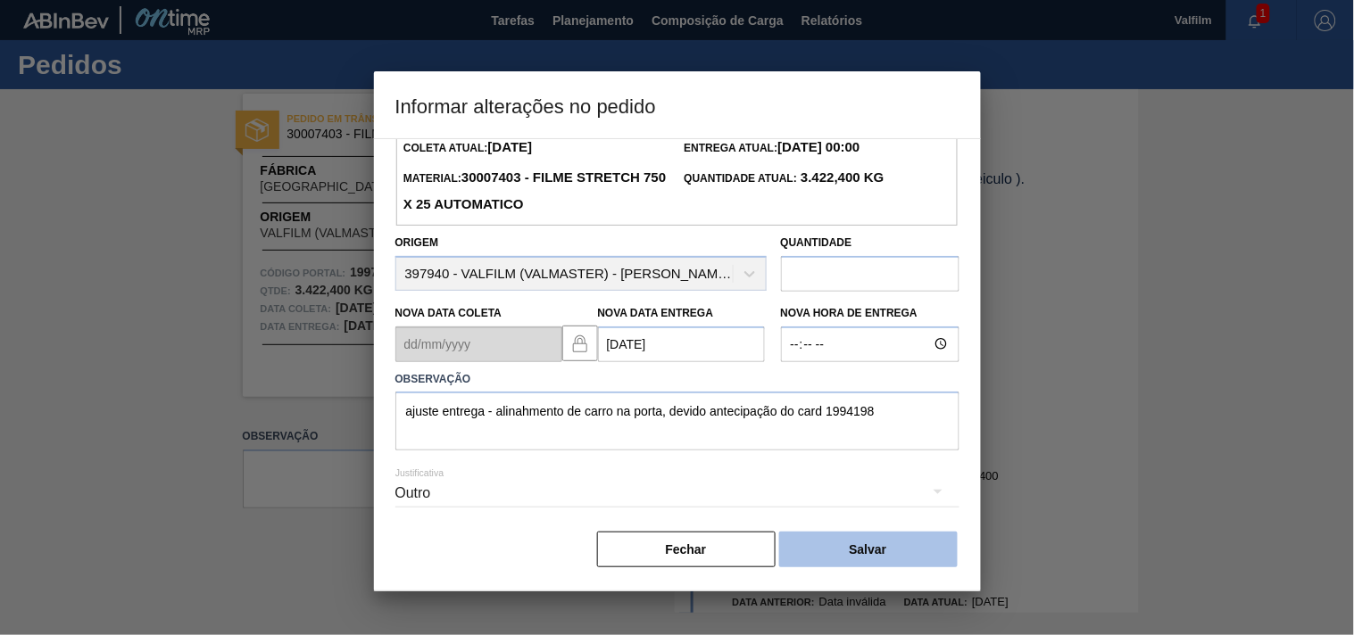
click at [901, 548] on button "Salvar" at bounding box center [868, 550] width 178 height 36
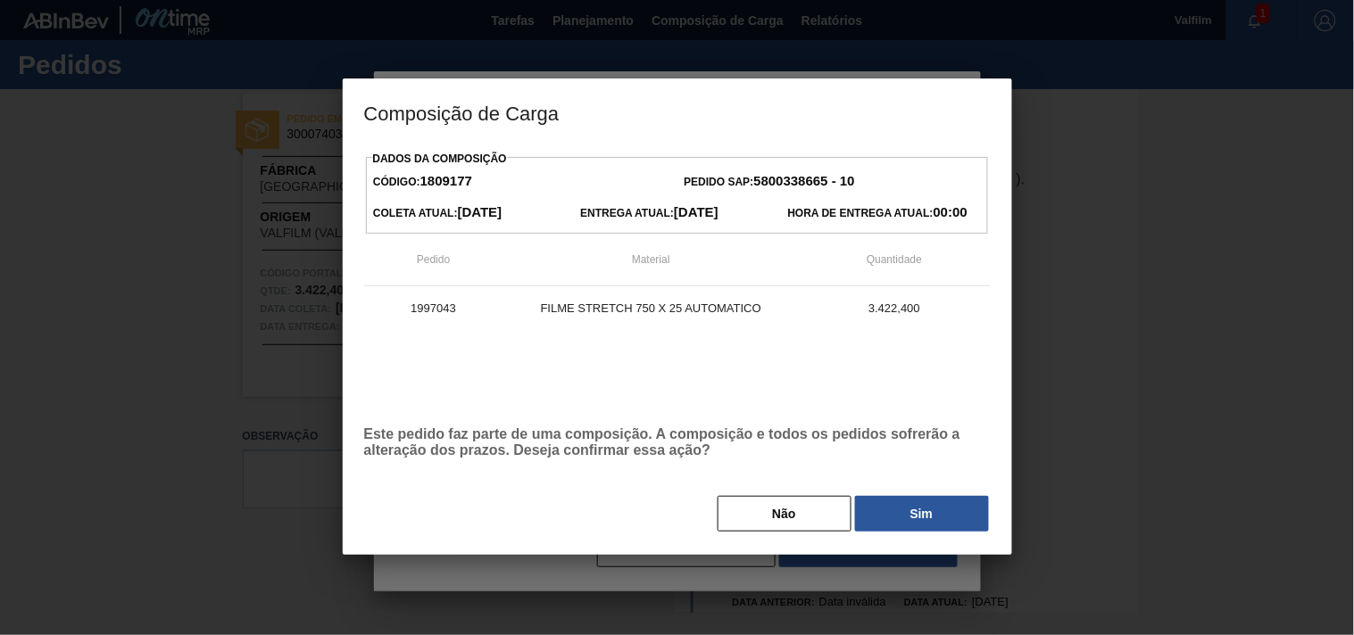
click at [890, 513] on button "Sim" at bounding box center [922, 514] width 134 height 36
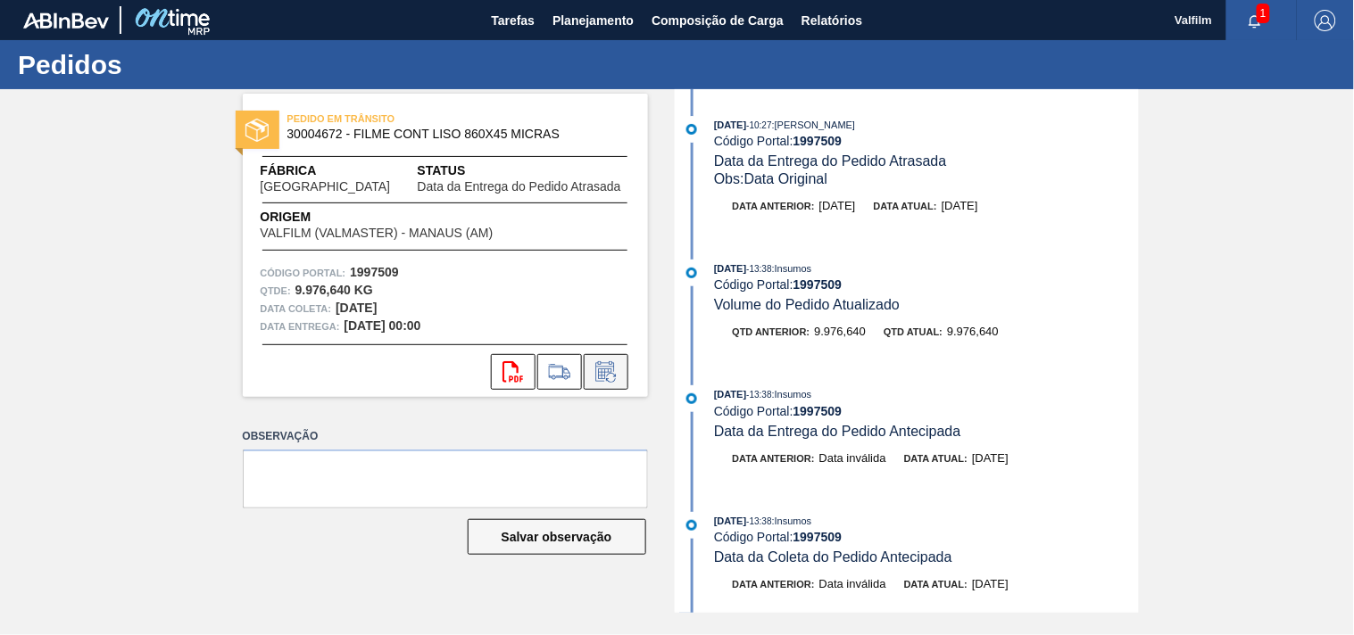
click at [618, 373] on icon at bounding box center [606, 371] width 29 height 21
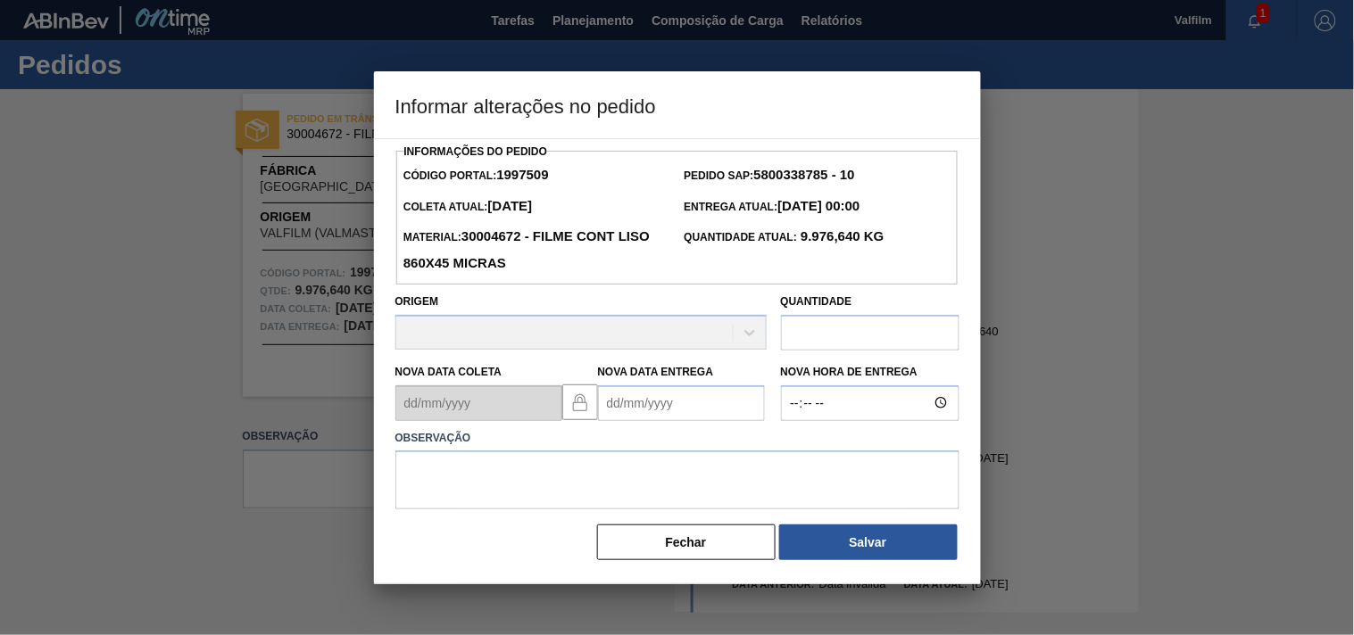
click at [611, 397] on Entrega1997509 "Nova Data Entrega" at bounding box center [681, 404] width 167 height 36
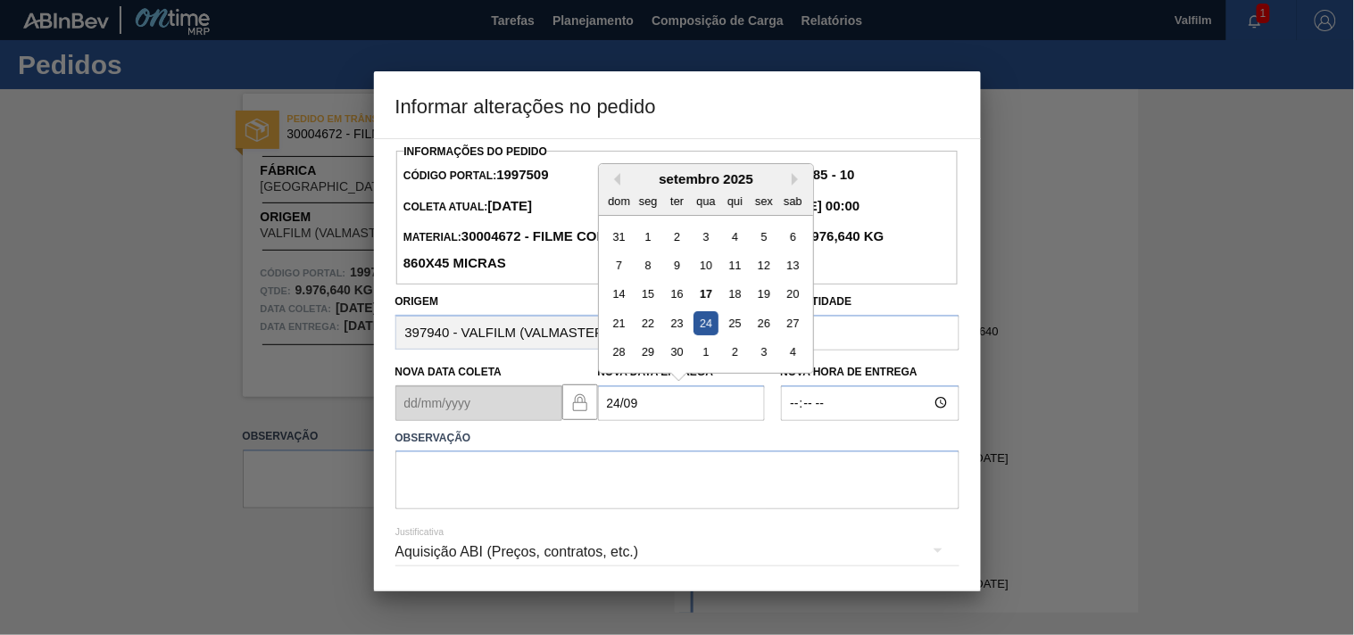
click at [712, 322] on div "24" at bounding box center [705, 323] width 24 height 24
type Entrega1997509 "[DATE]"
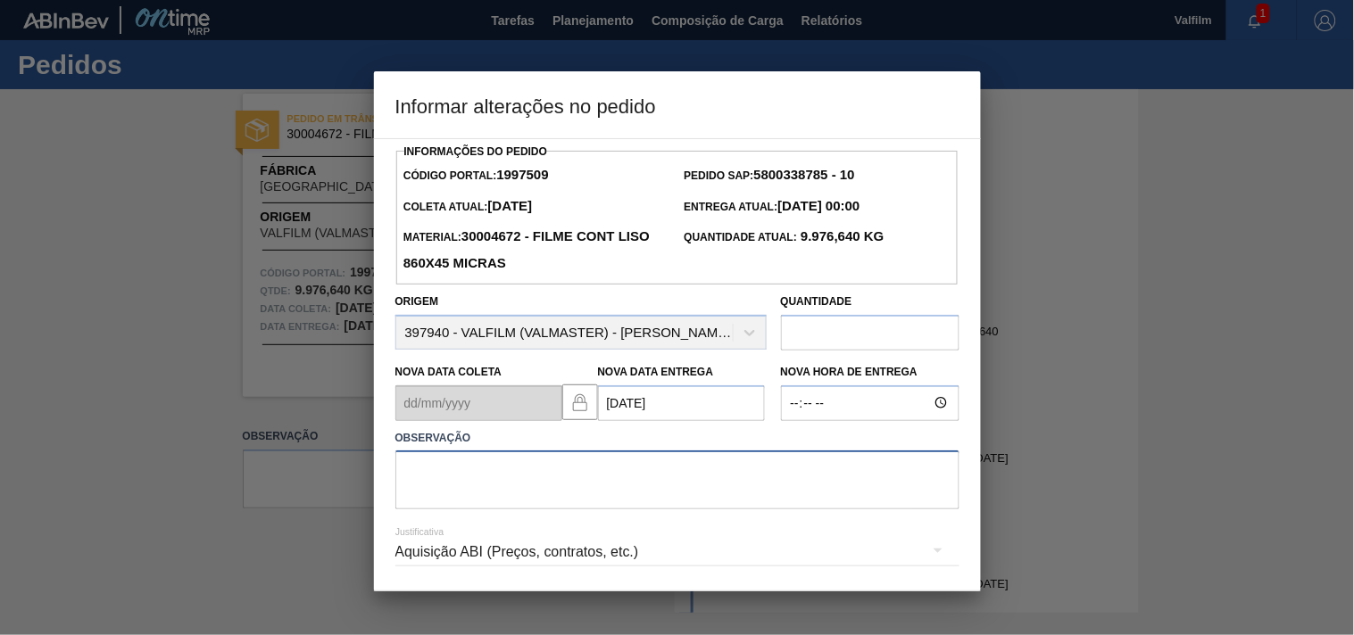
click at [483, 469] on textarea at bounding box center [677, 480] width 564 height 59
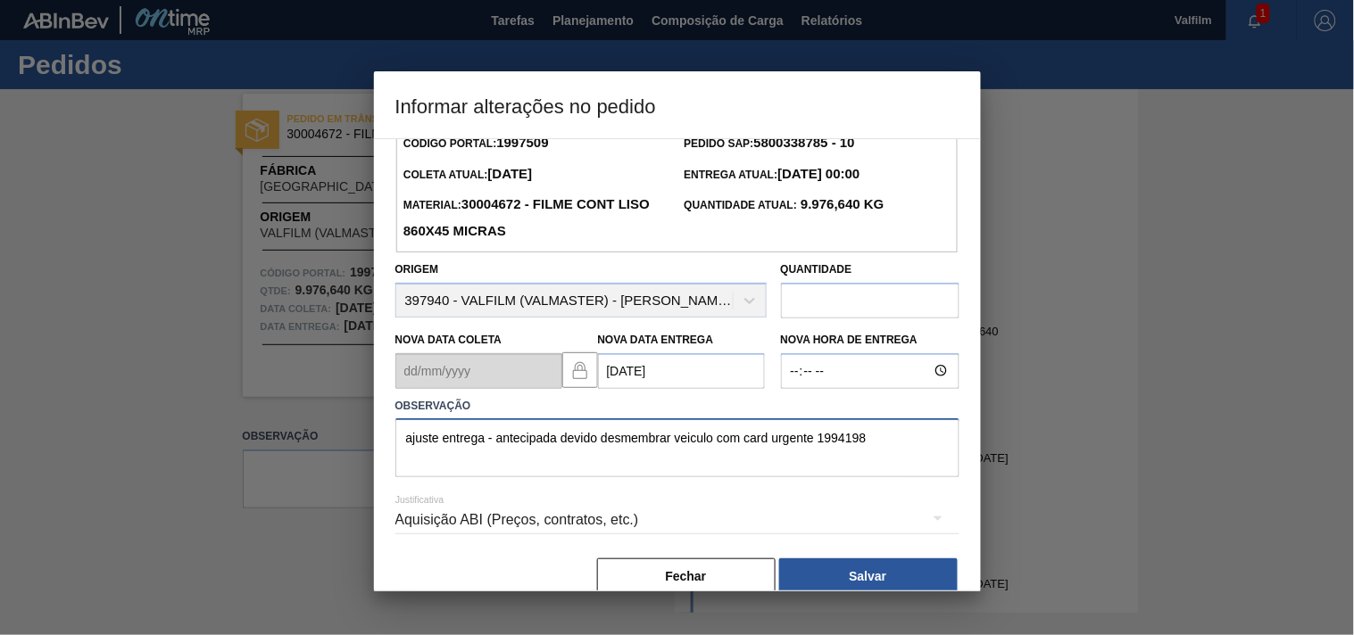
scroll to position [63, 0]
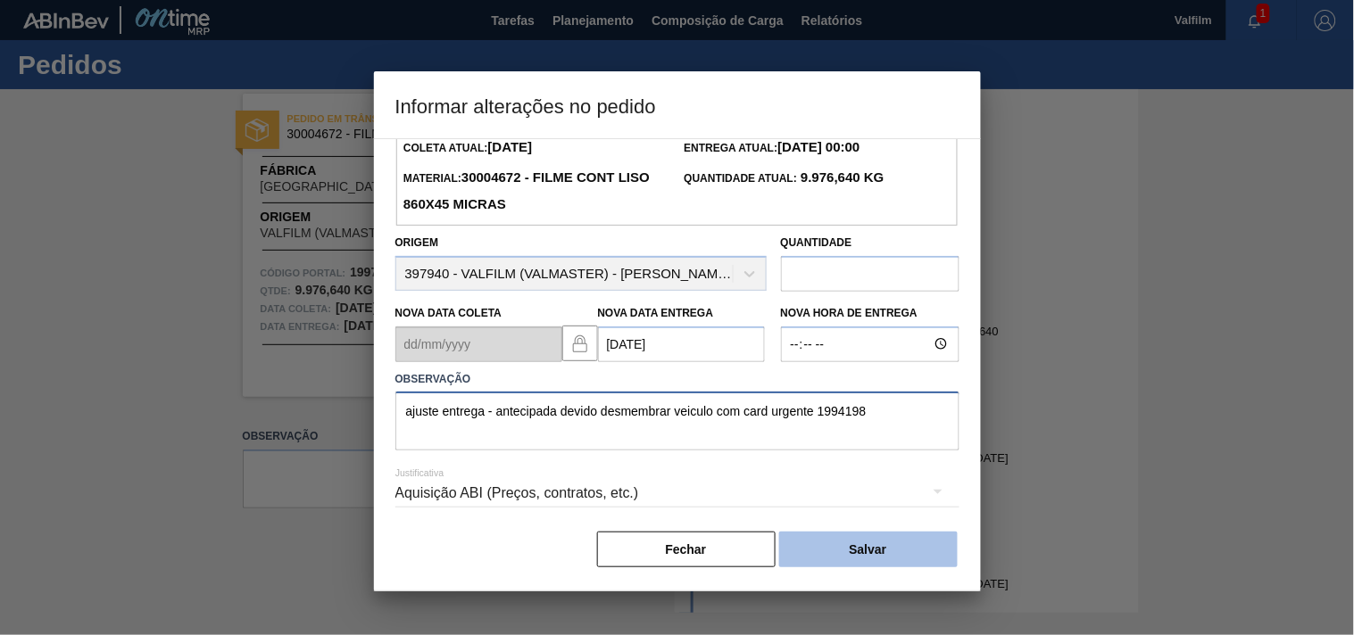
type textarea "ajuste entrega - antecipada devido desmembrar veiculo com card urgente 1994198"
click at [831, 550] on button "Salvar" at bounding box center [868, 550] width 178 height 36
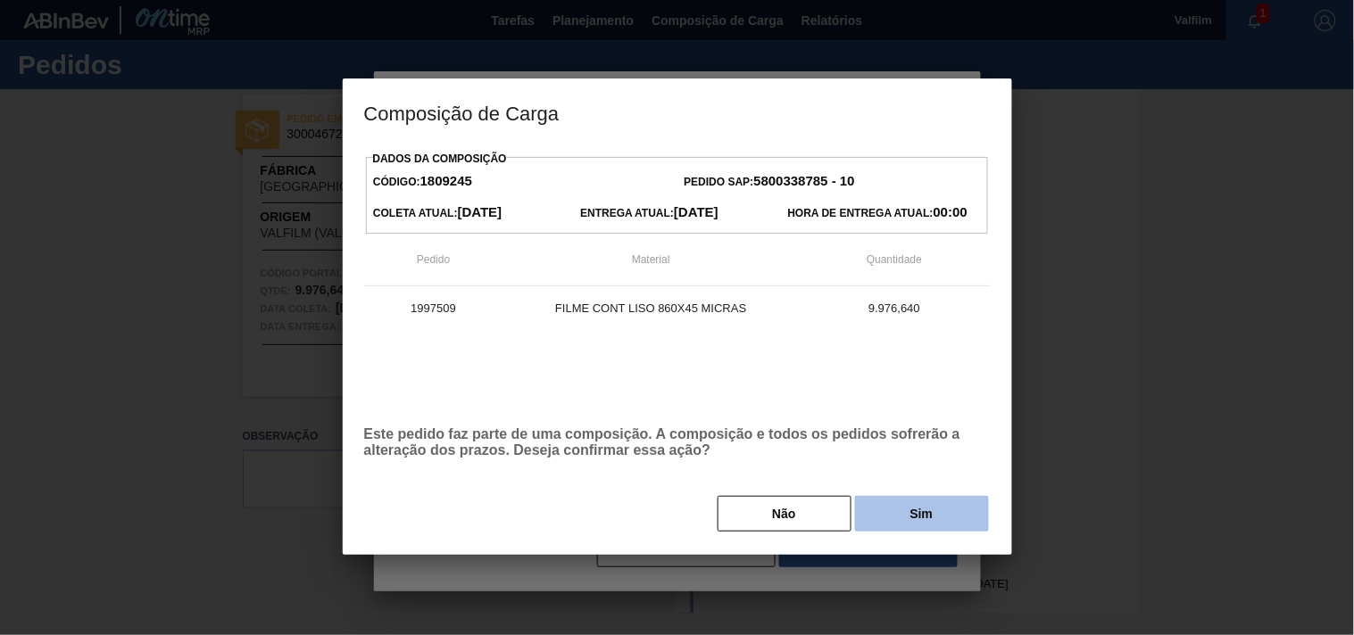
click at [879, 523] on button "Sim" at bounding box center [922, 514] width 134 height 36
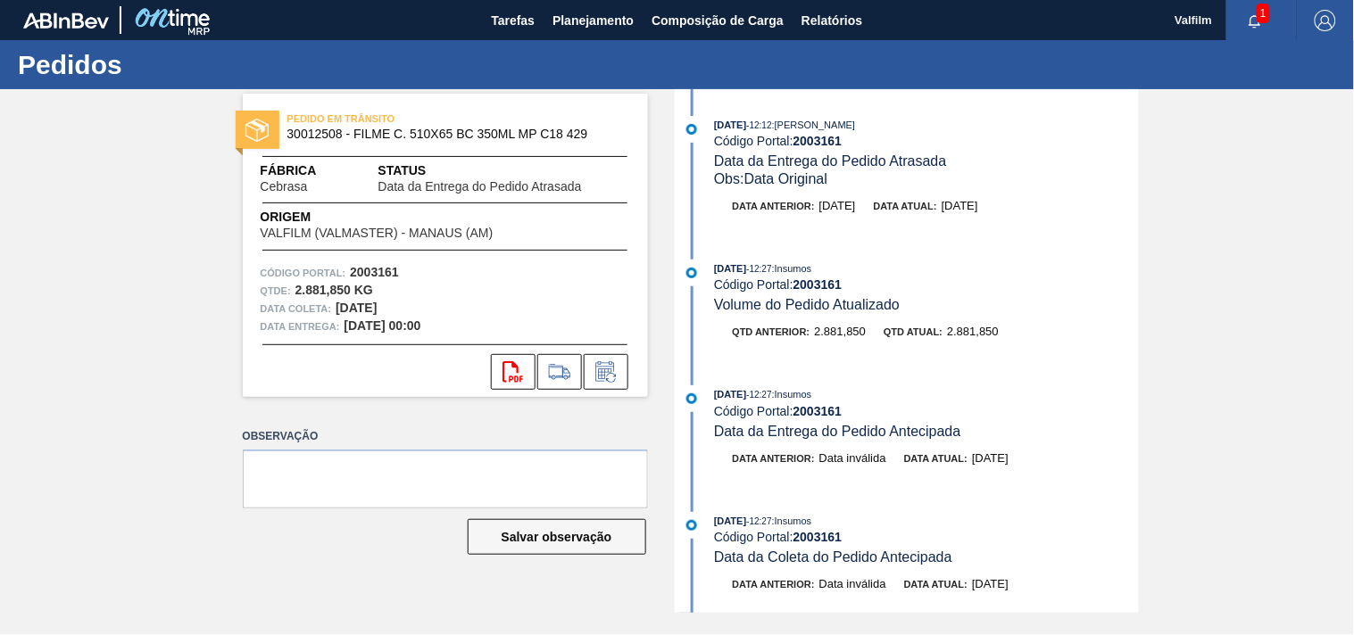
drag, startPoint x: 344, startPoint y: 326, endPoint x: 489, endPoint y: 326, distance: 145.5
click at [489, 326] on div "Data entrega: [DATE] 00:00" at bounding box center [445, 327] width 369 height 18
